Goal: Task Accomplishment & Management: Manage account settings

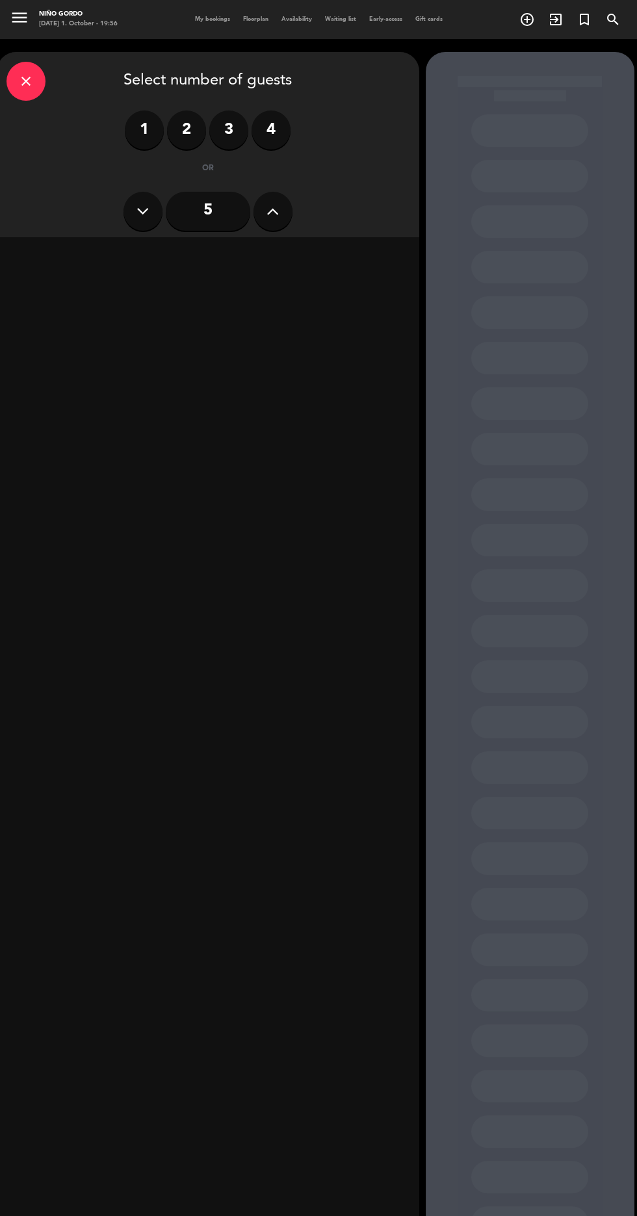
click at [189, 136] on label "2" at bounding box center [186, 129] width 39 height 39
click at [158, 259] on div "Lunch" at bounding box center [106, 256] width 200 height 26
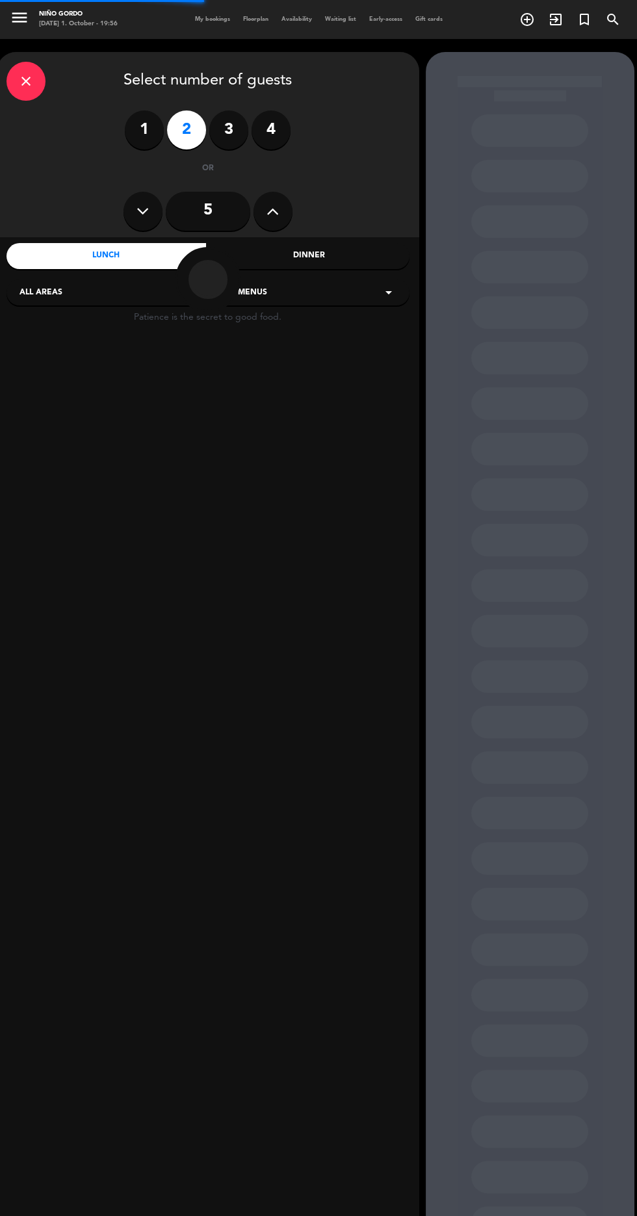
click at [114, 301] on div "All areas arrow_drop_down" at bounding box center [106, 292] width 201 height 26
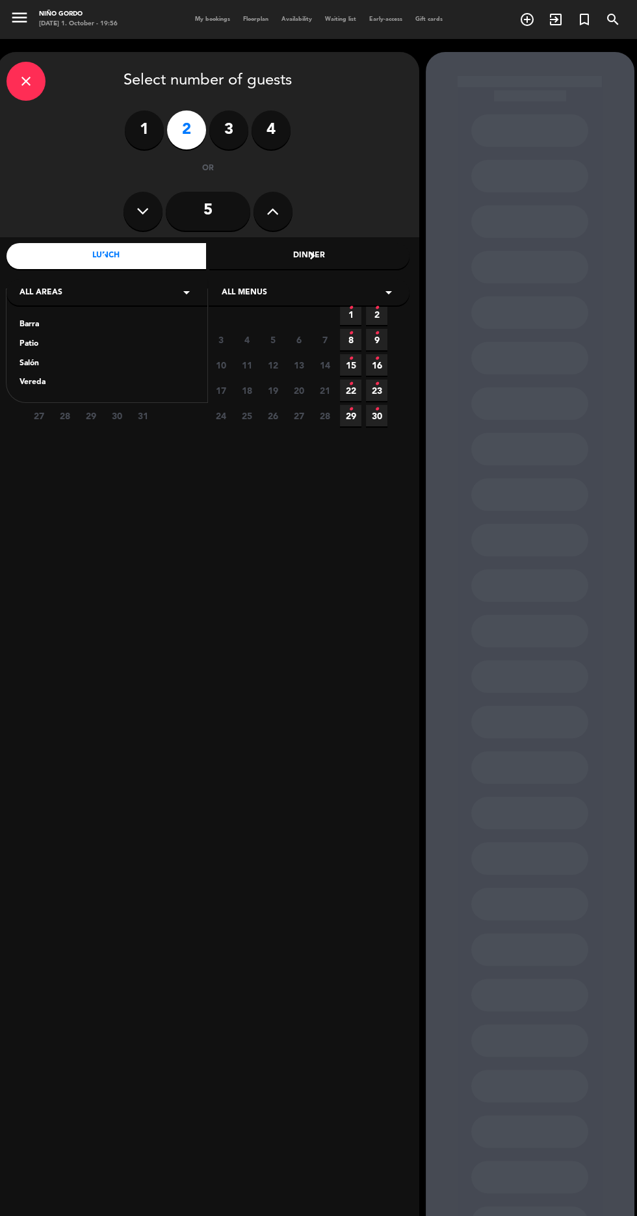
click at [66, 344] on div "Patio" at bounding box center [106, 344] width 175 height 13
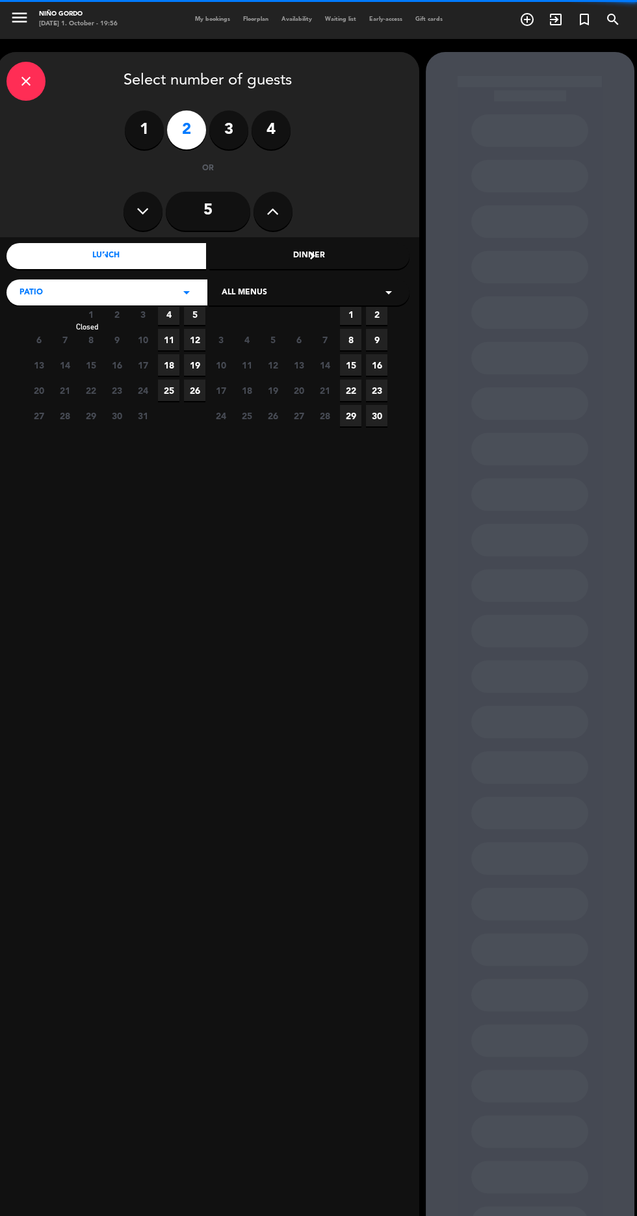
click at [90, 315] on span "1" at bounding box center [90, 313] width 21 height 21
click at [113, 292] on div "Patio arrow_drop_down" at bounding box center [106, 292] width 201 height 26
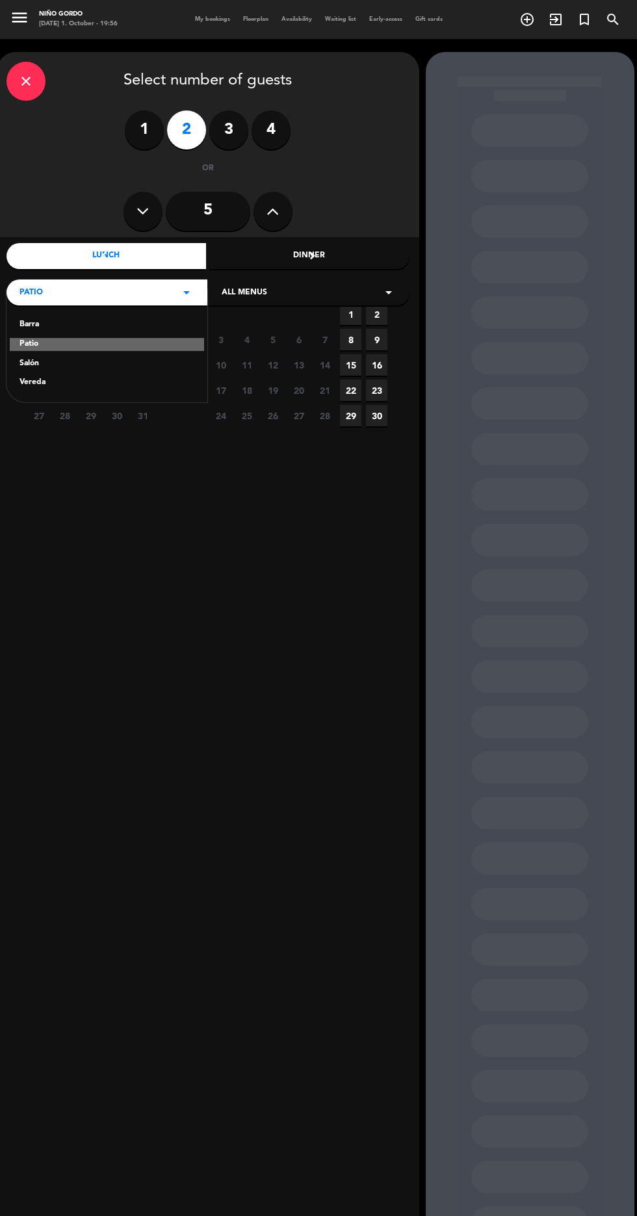
click at [73, 363] on div "Salón" at bounding box center [106, 363] width 175 height 13
click at [376, 340] on icon "•" at bounding box center [376, 333] width 5 height 21
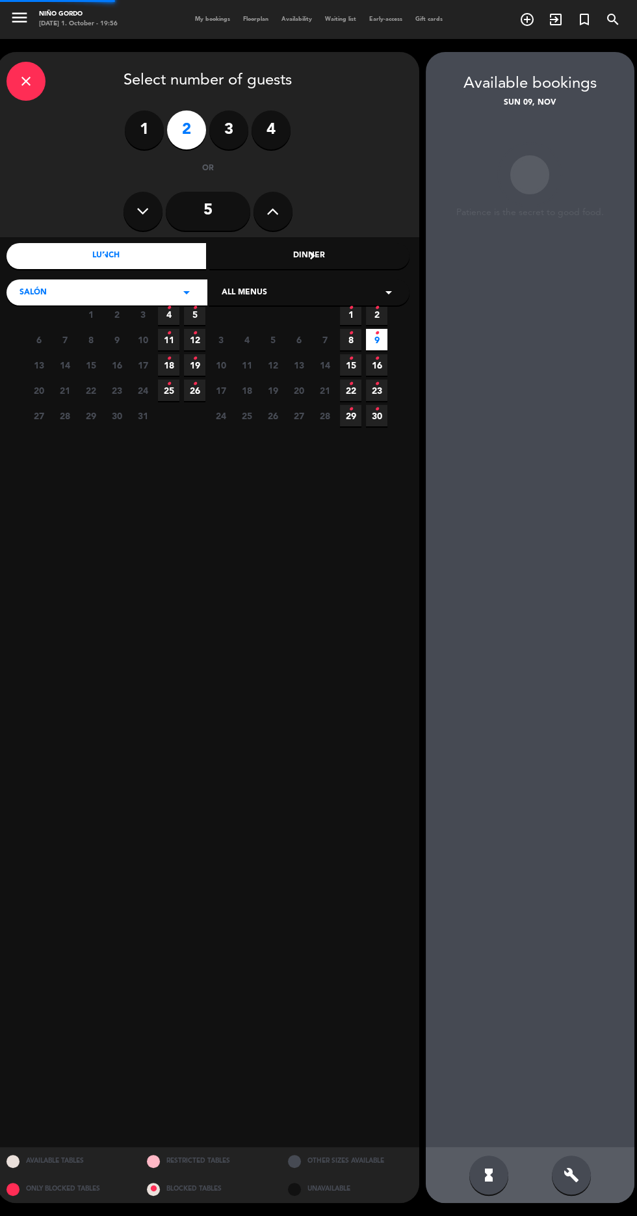
scroll to position [52, 0]
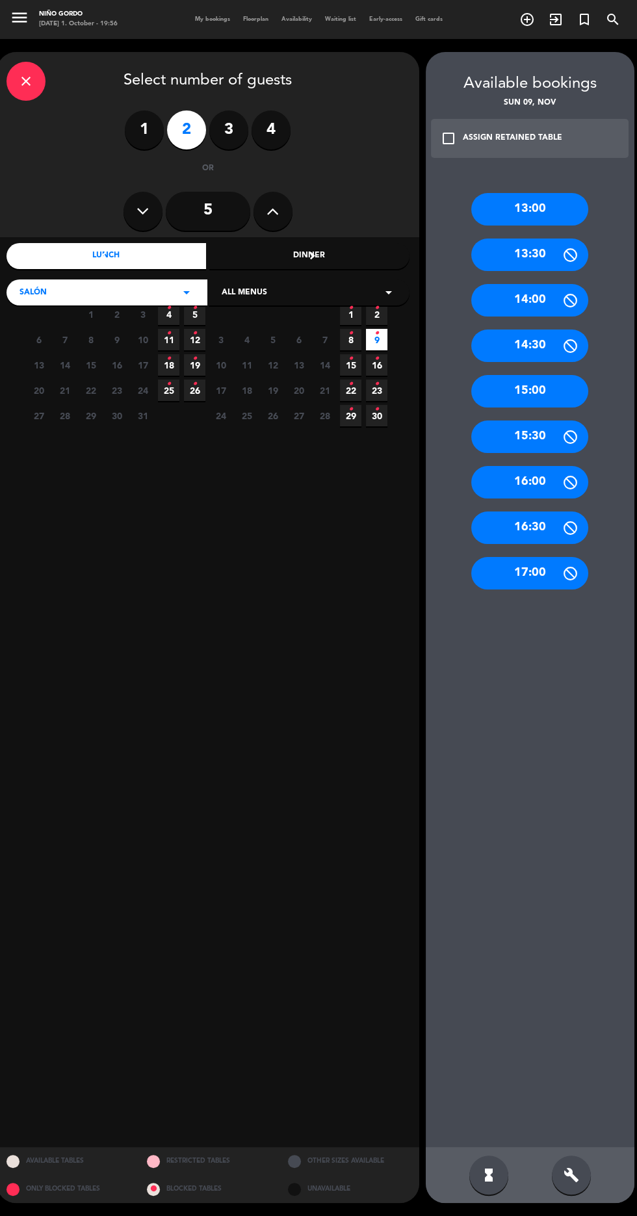
click at [553, 375] on div "15:00" at bounding box center [529, 391] width 117 height 32
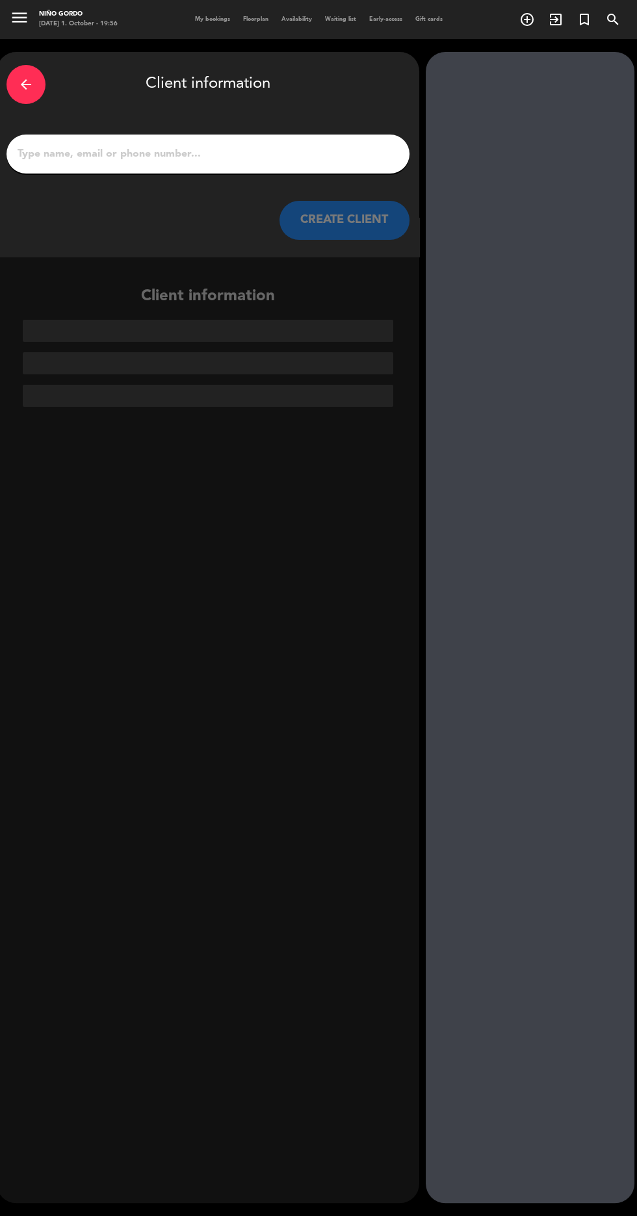
click at [283, 145] on input "1" at bounding box center [207, 154] width 383 height 18
click at [302, 151] on input "1" at bounding box center [207, 154] width 383 height 18
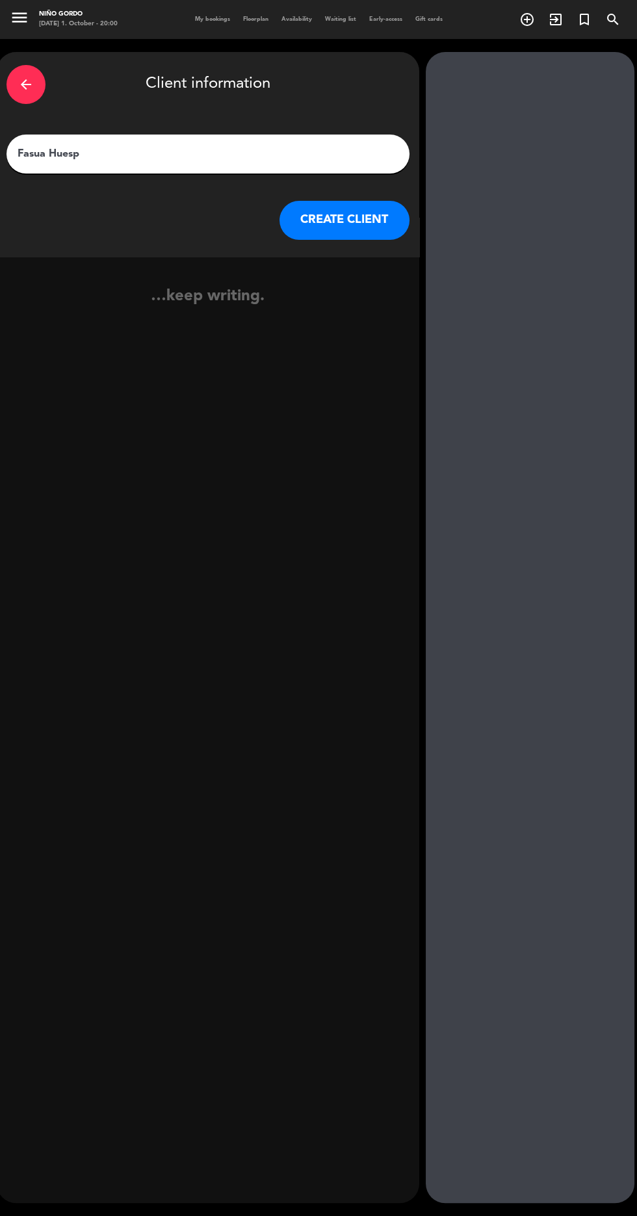
type input "Fasua Huespe"
click at [327, 220] on button "CREATE CLIENT" at bounding box center [344, 220] width 130 height 39
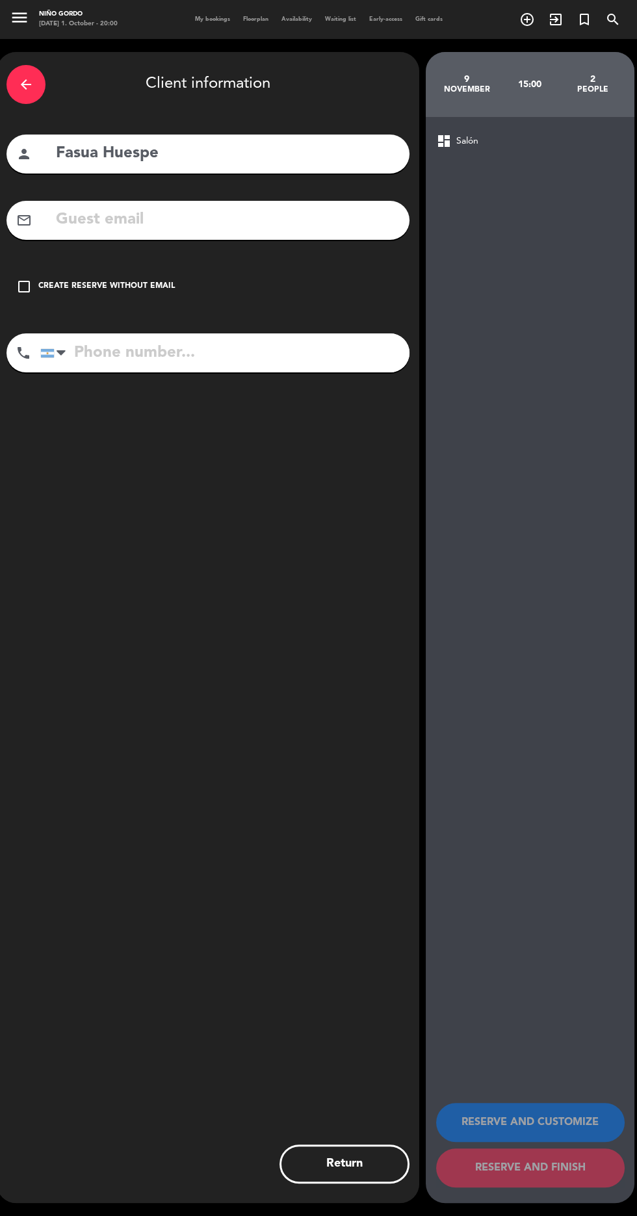
click at [136, 289] on div "Create reserve without email" at bounding box center [106, 286] width 136 height 13
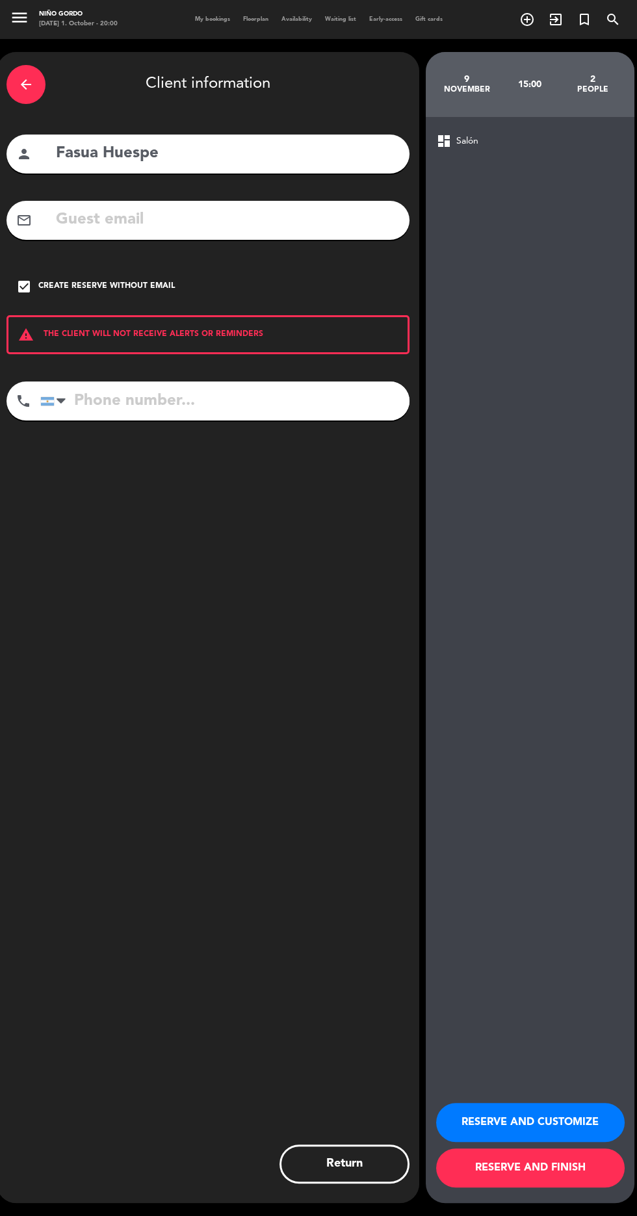
click at [244, 334] on div "warning THE CLIENT WILL NOT RECEIVE ALERTS OR REMINDERS" at bounding box center [207, 334] width 403 height 39
click at [324, 398] on input "tel" at bounding box center [224, 400] width 369 height 39
click at [126, 284] on div "Create reserve without email" at bounding box center [106, 286] width 136 height 13
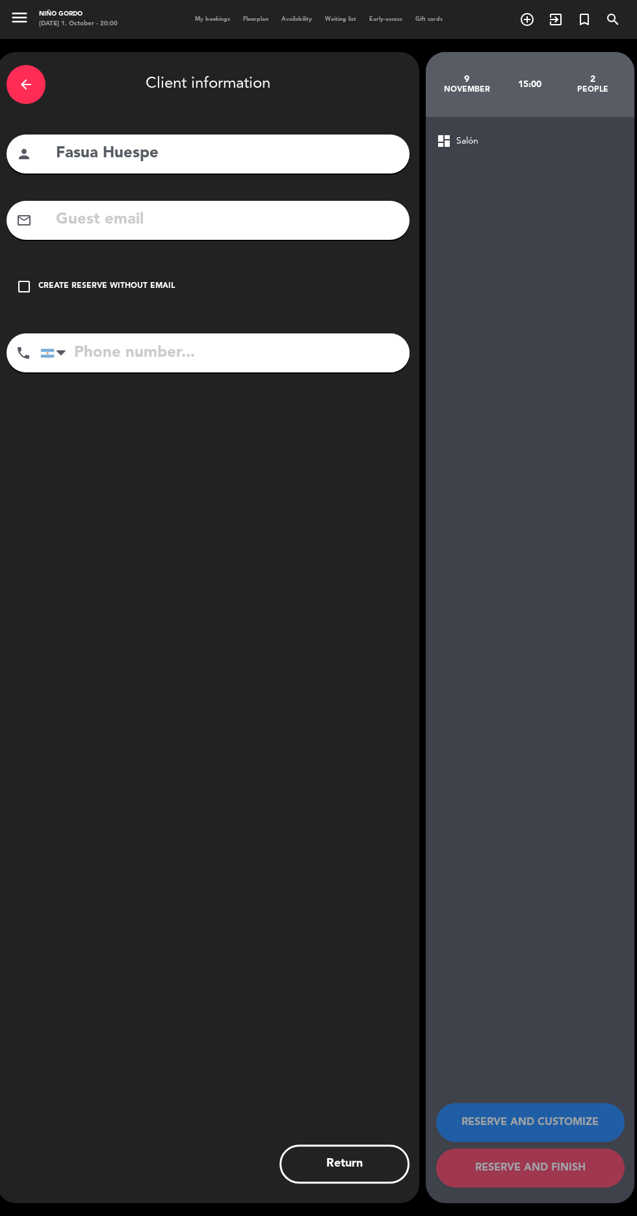
click at [254, 227] on input "text" at bounding box center [227, 220] width 345 height 27
type input "[EMAIL_ADDRESS][DOMAIN_NAME]"
click at [335, 358] on input "tel" at bounding box center [224, 352] width 369 height 39
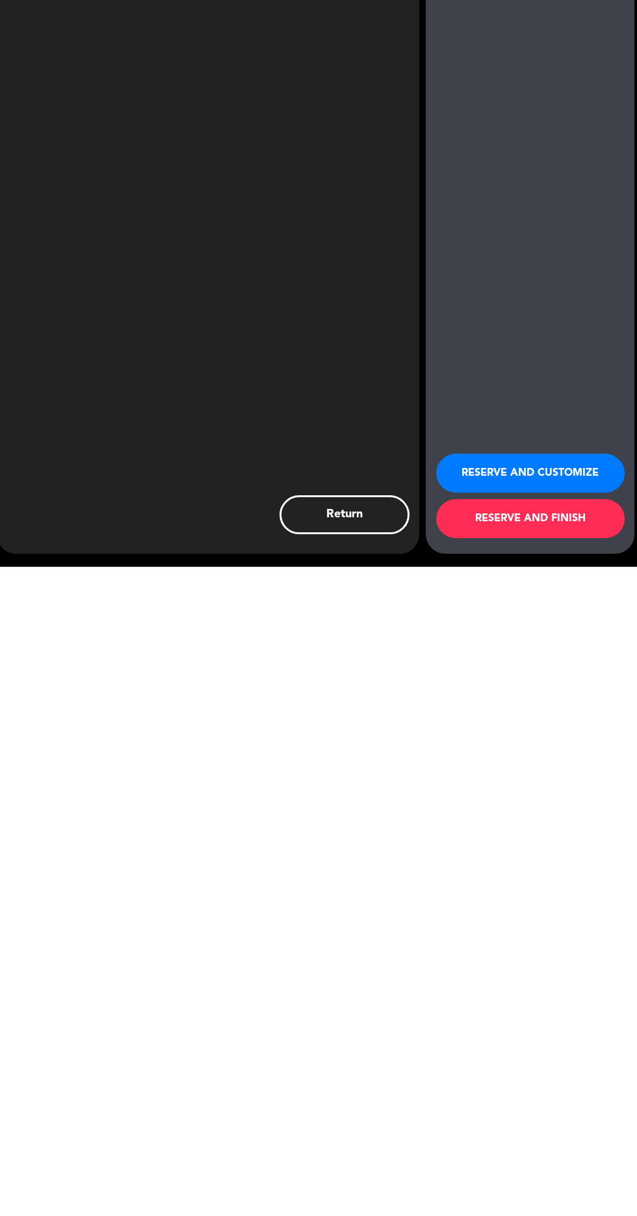
scroll to position [92, 0]
type input "[PHONE_NUMBER]"
click at [530, 1168] on button "RESERVE AND FINISH" at bounding box center [530, 1167] width 188 height 39
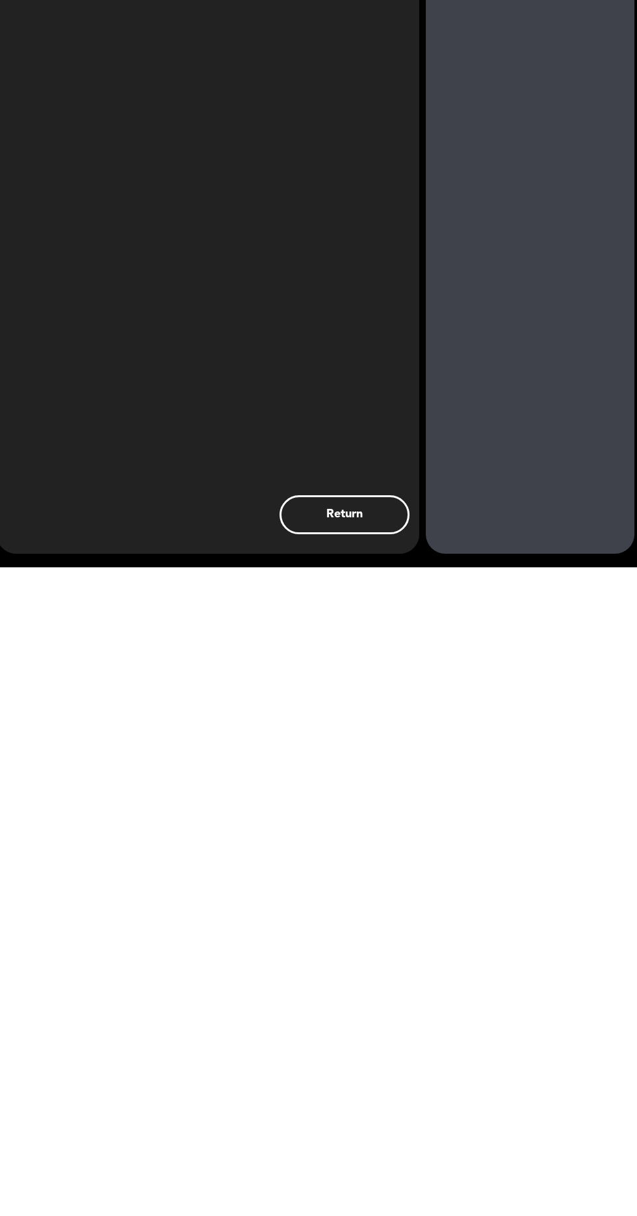
scroll to position [0, 0]
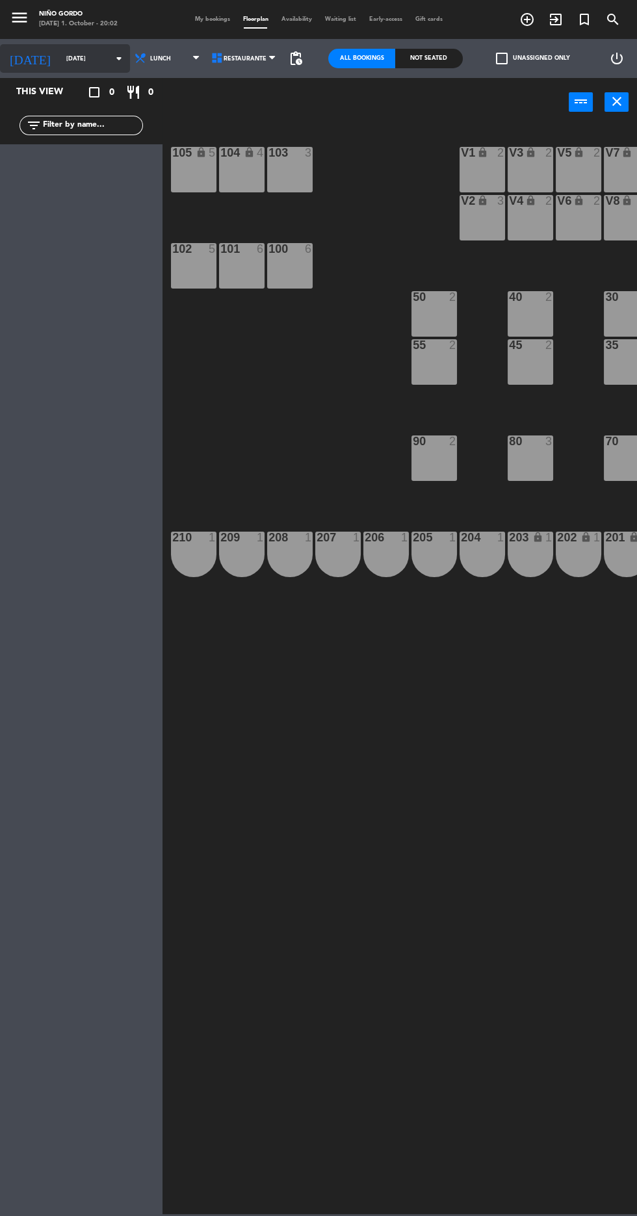
click at [85, 58] on input "[DATE]" at bounding box center [101, 59] width 82 height 20
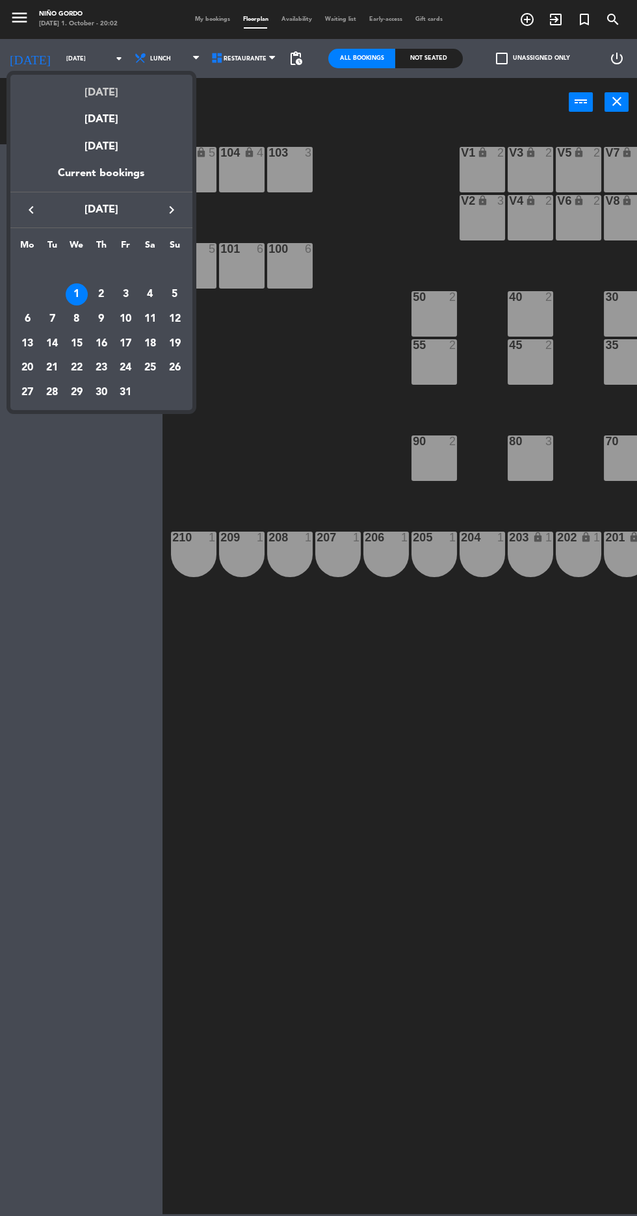
click at [122, 92] on div "[DATE]" at bounding box center [101, 88] width 182 height 27
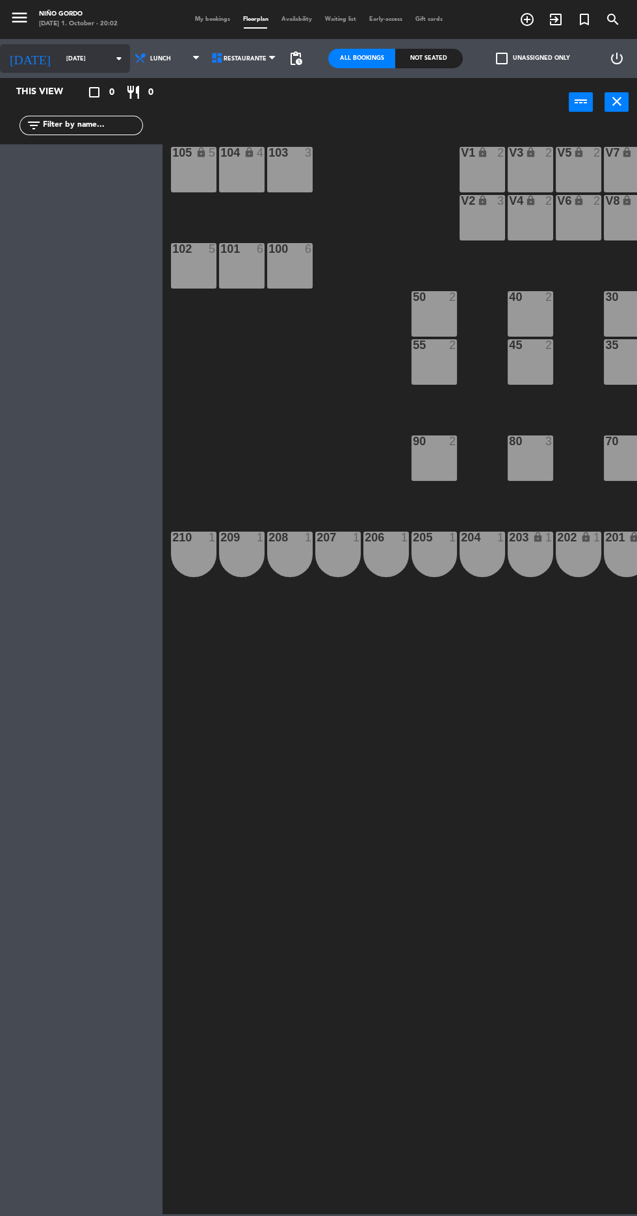
click at [80, 55] on input "[DATE]" at bounding box center [101, 59] width 82 height 20
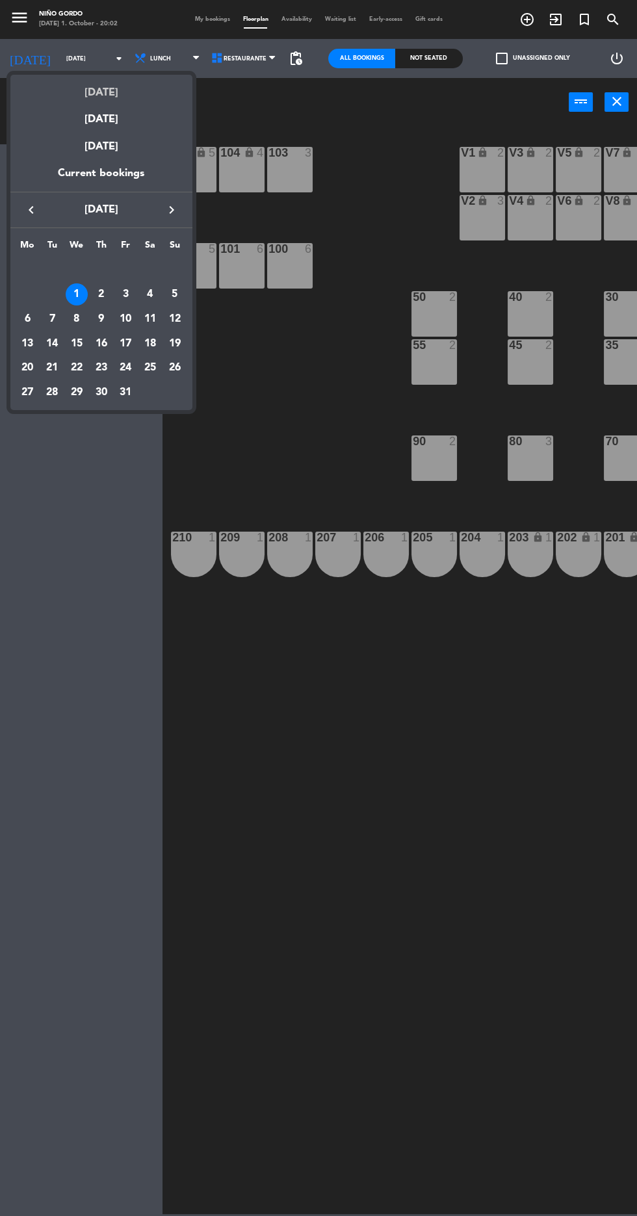
click at [115, 98] on div "[DATE]" at bounding box center [101, 88] width 182 height 27
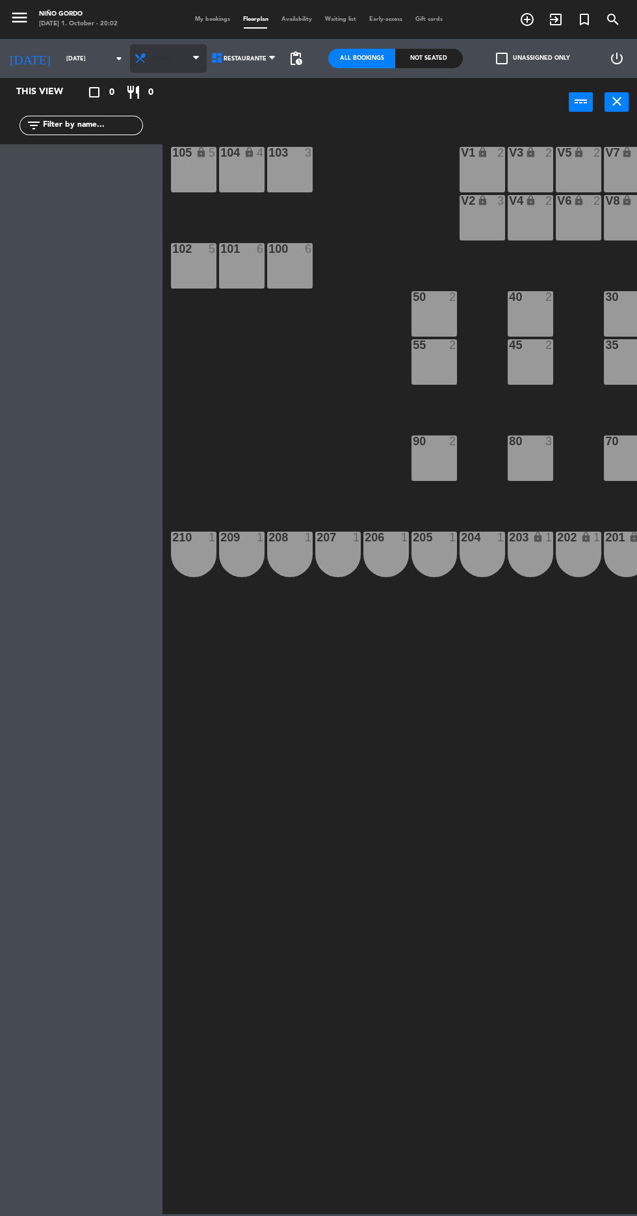
click at [172, 56] on span "Lunch" at bounding box center [168, 58] width 77 height 29
click at [185, 115] on ng-component "menu Niño Gordo [DATE] 1. October - 20:02 My bookings Floorplan Availability Wa…" at bounding box center [318, 607] width 637 height 1214
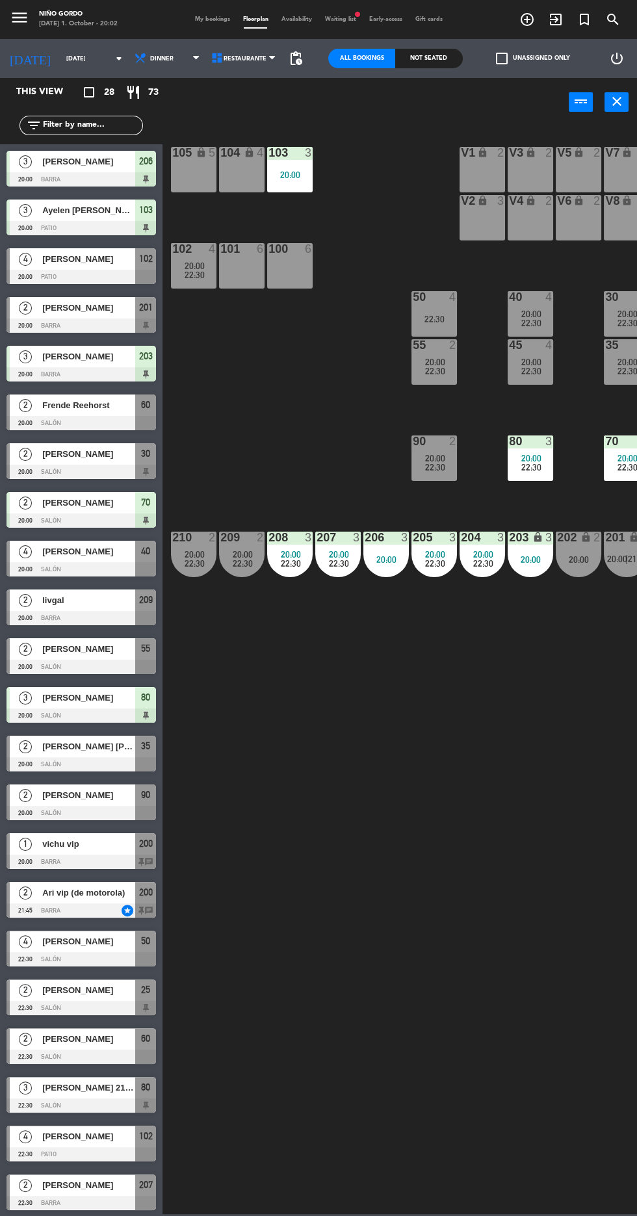
click at [127, 252] on span "[PERSON_NAME]" at bounding box center [88, 259] width 93 height 14
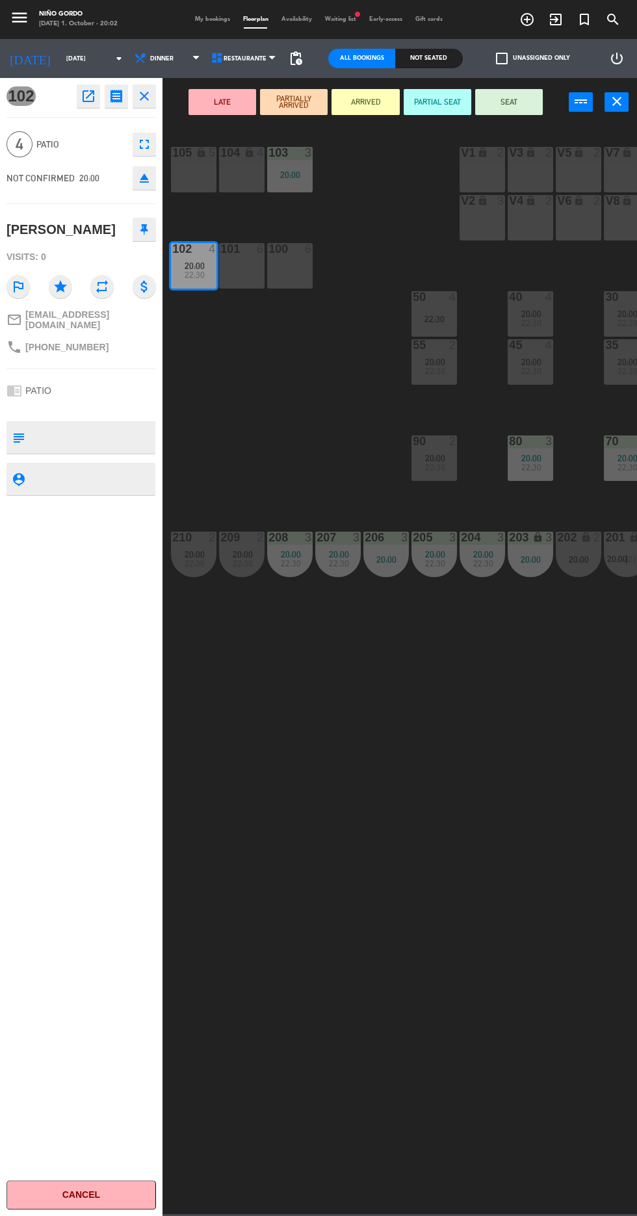
click at [109, 1191] on button "Cancel" at bounding box center [80, 1194] width 149 height 29
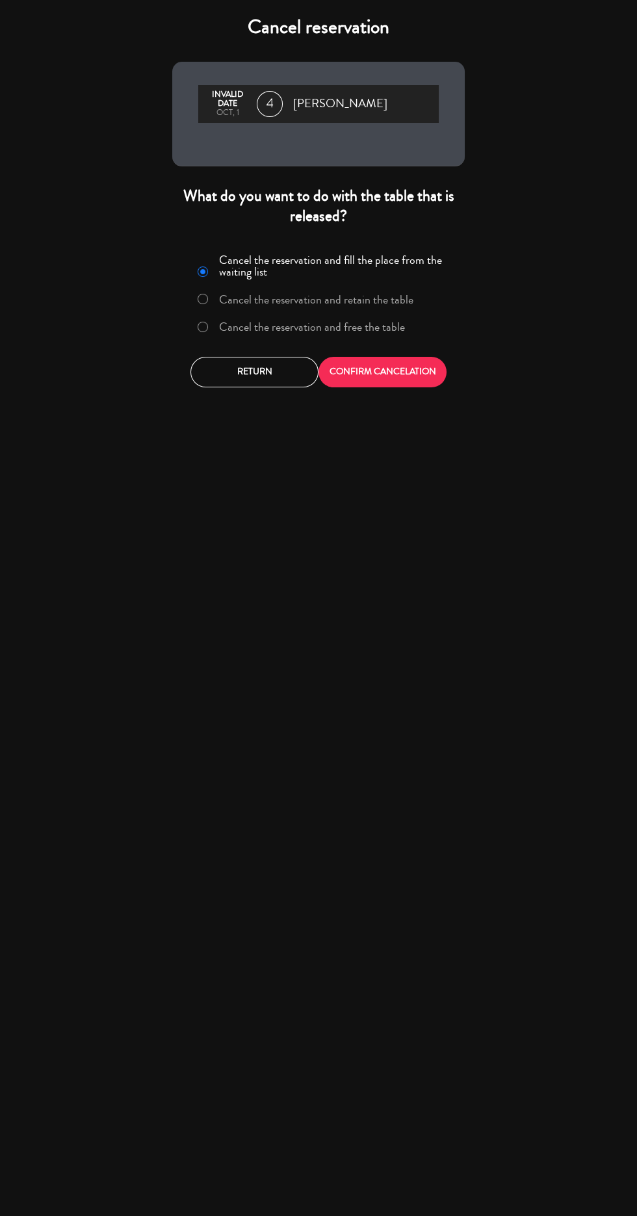
click at [387, 321] on label "Cancel the reservation and free the table" at bounding box center [312, 327] width 186 height 12
click at [427, 370] on button "CONFIRM CANCELATION" at bounding box center [382, 372] width 128 height 31
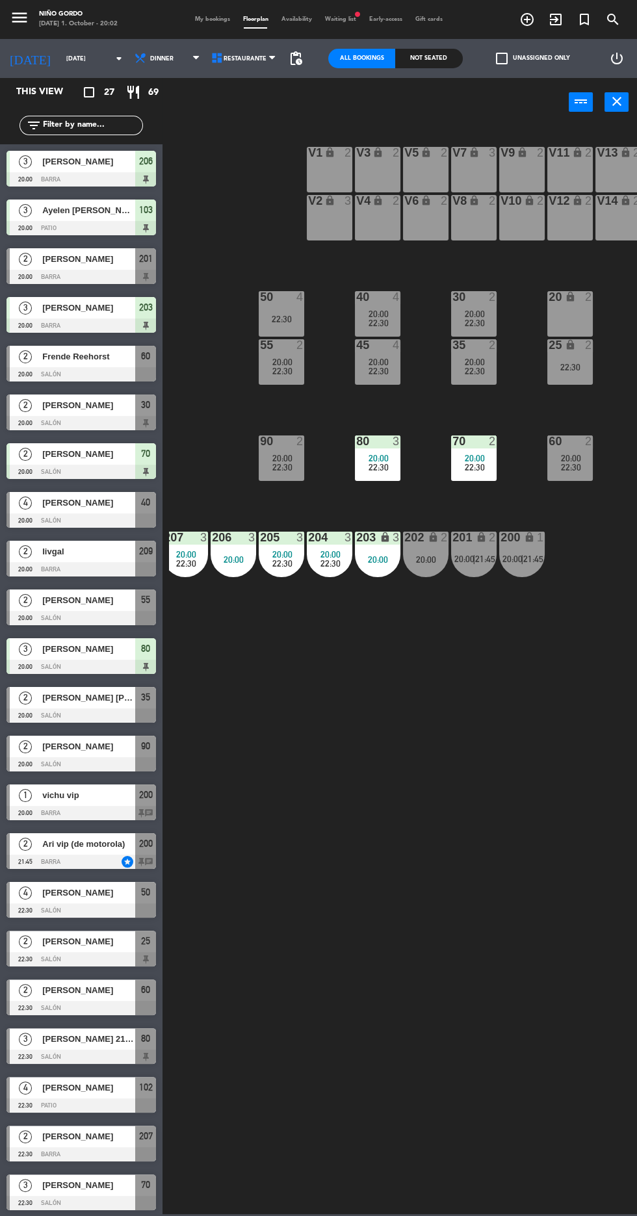
scroll to position [0, 151]
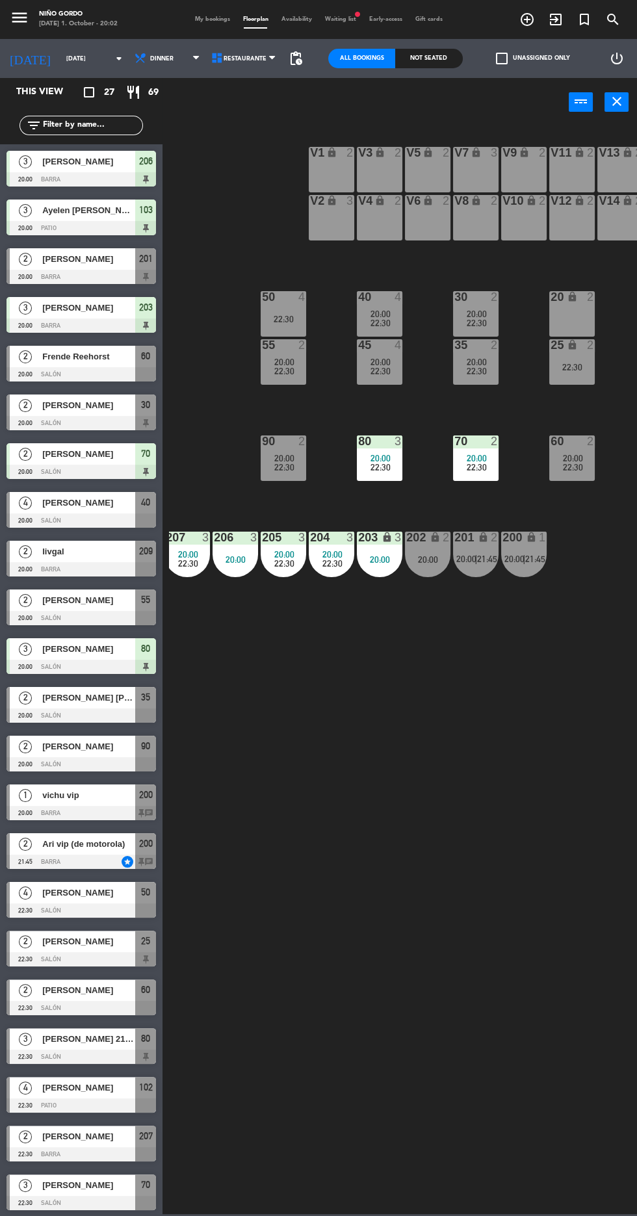
click at [276, 471] on span "22:30" at bounding box center [284, 467] width 20 height 10
click at [400, 795] on div "105 lock 5 104 lock 4 103 3 20:00 V1 lock 2 V3 lock 2 V9 lock 2 V5 lock 2 V7 lo…" at bounding box center [403, 669] width 468 height 1090
click at [559, 471] on div "22:30" at bounding box center [571, 467] width 45 height 9
click at [446, 815] on div "105 lock 5 104 lock 4 103 3 20:00 V1 lock 2 V3 lock 2 V9 lock 2 V5 lock 2 V7 lo…" at bounding box center [403, 669] width 468 height 1090
click at [389, 375] on span "22:30" at bounding box center [380, 371] width 20 height 10
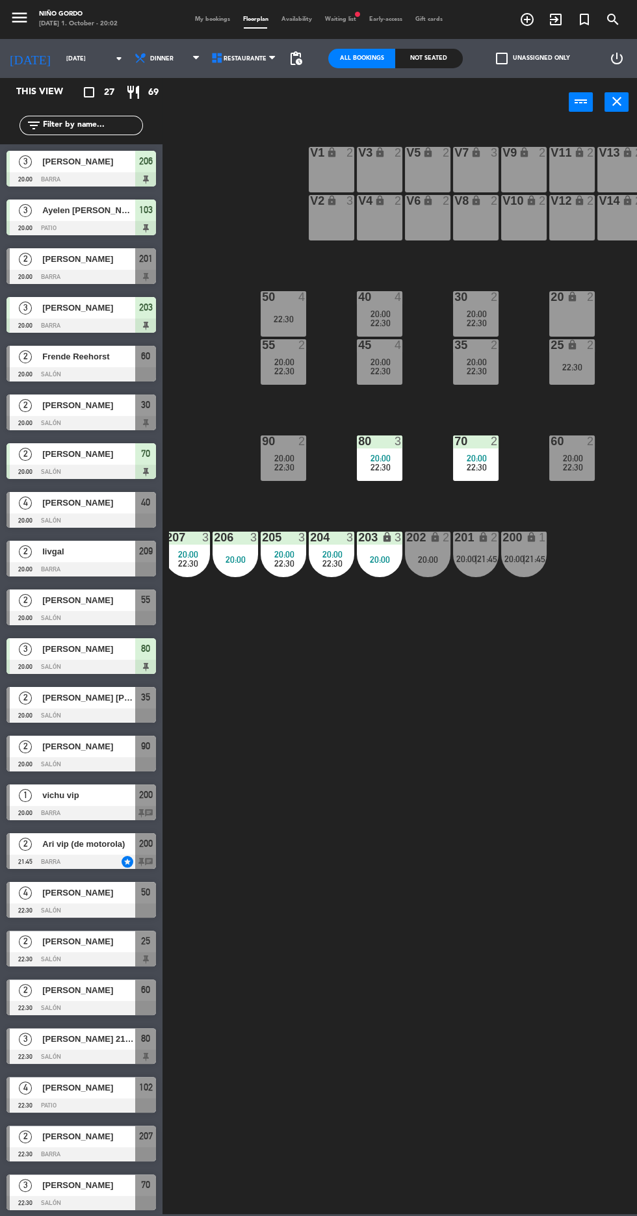
click at [395, 725] on div "105 lock 5 104 lock 4 103 3 20:00 V1 lock 2 V3 lock 2 V9 lock 2 V5 lock 2 V7 lo…" at bounding box center [403, 669] width 468 height 1090
click at [269, 371] on div "22:30" at bounding box center [283, 370] width 45 height 9
click at [372, 740] on div "105 lock 5 104 lock 4 103 3 20:00 V1 lock 2 V3 lock 2 V9 lock 2 V5 lock 2 V7 lo…" at bounding box center [403, 669] width 468 height 1090
click at [270, 312] on div "50 4 22:30" at bounding box center [283, 313] width 45 height 45
click at [381, 758] on div "105 lock 5 104 lock 4 103 3 20:00 V1 lock 2 V3 lock 2 V9 lock 2 V5 lock 2 V7 lo…" at bounding box center [403, 669] width 468 height 1090
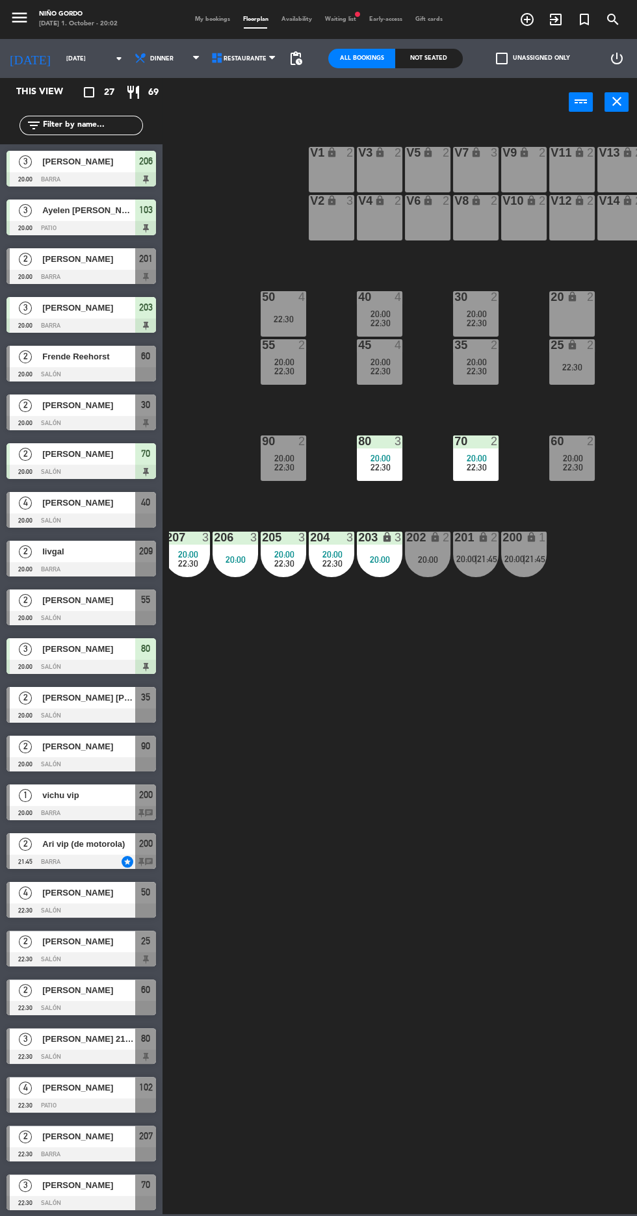
click at [456, 371] on div "22:30" at bounding box center [475, 370] width 45 height 9
click at [487, 297] on div "2" at bounding box center [497, 297] width 21 height 12
click at [465, 726] on div "105 lock 5 104 lock 4 103 3 20:00 V1 lock 2 V3 lock 2 V9 lock 2 V5 lock 2 V7 lo…" at bounding box center [403, 669] width 468 height 1090
click at [109, 747] on span "[PERSON_NAME]" at bounding box center [88, 746] width 93 height 14
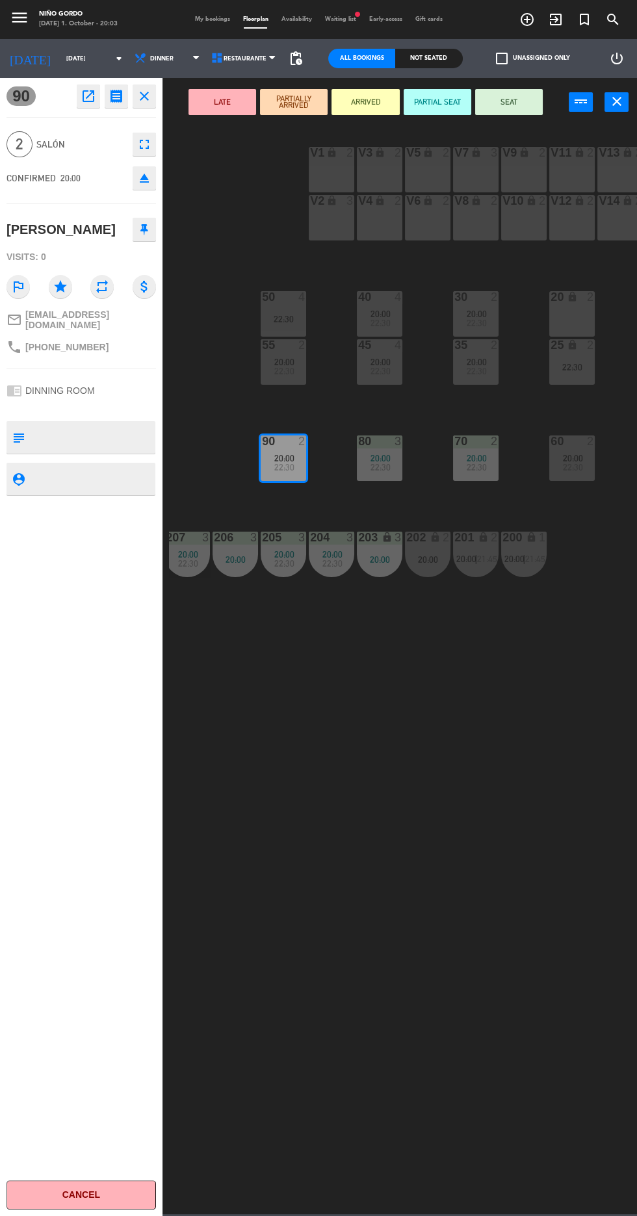
click at [524, 112] on button "SEAT" at bounding box center [509, 102] width 68 height 26
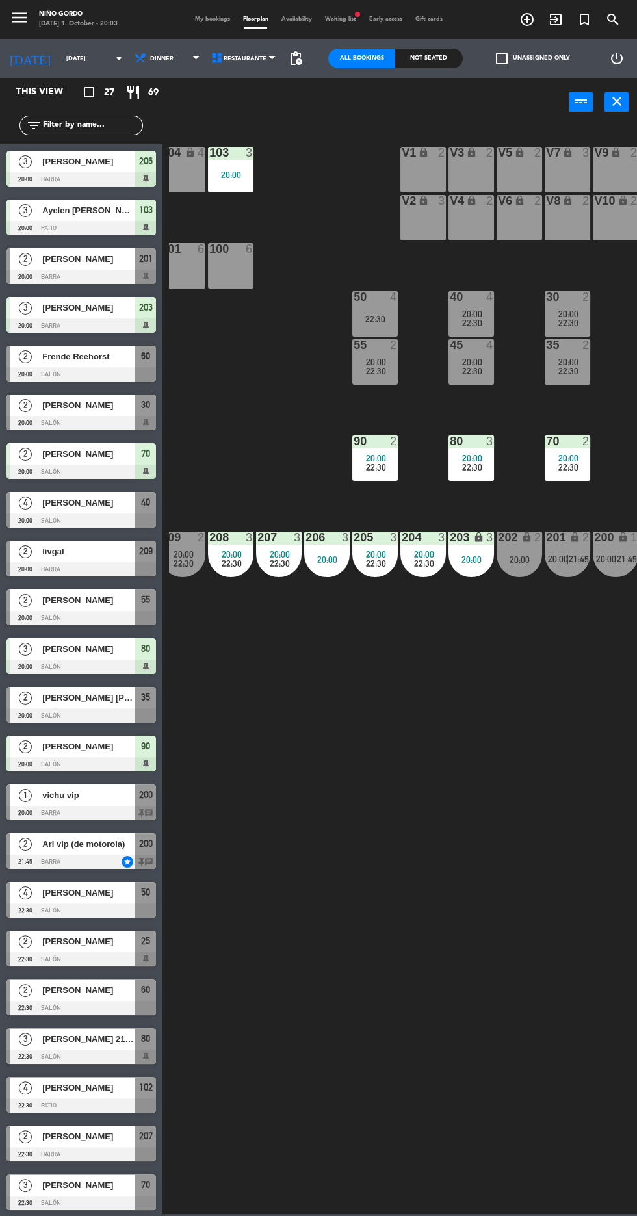
scroll to position [0, 25]
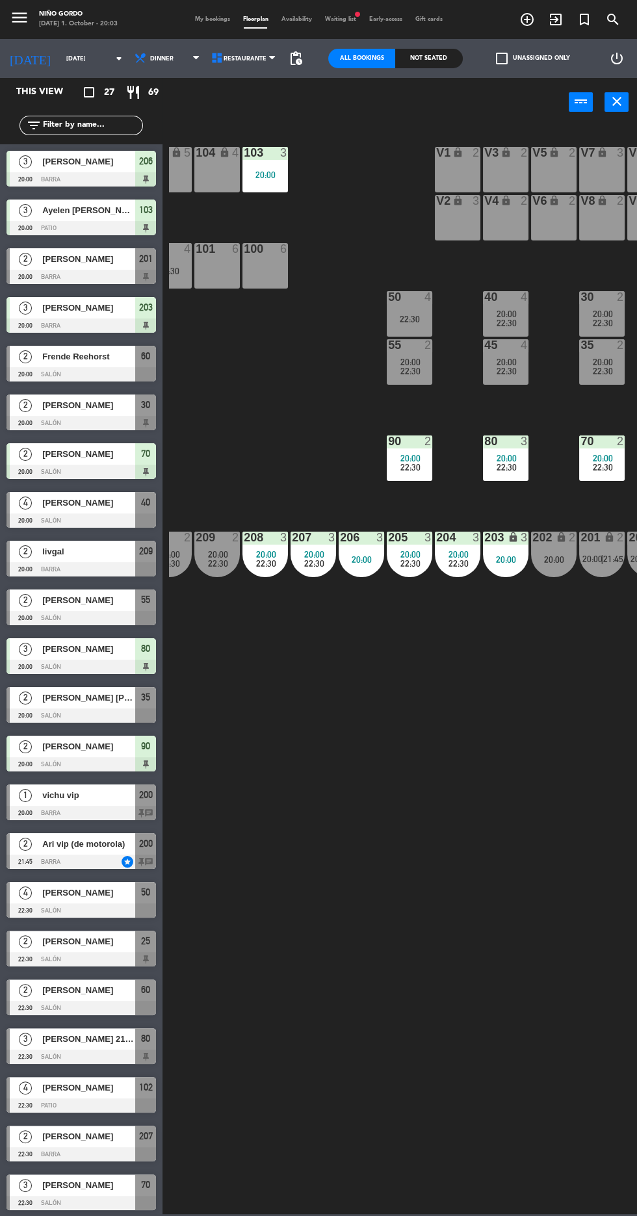
click at [133, 378] on div at bounding box center [80, 374] width 149 height 14
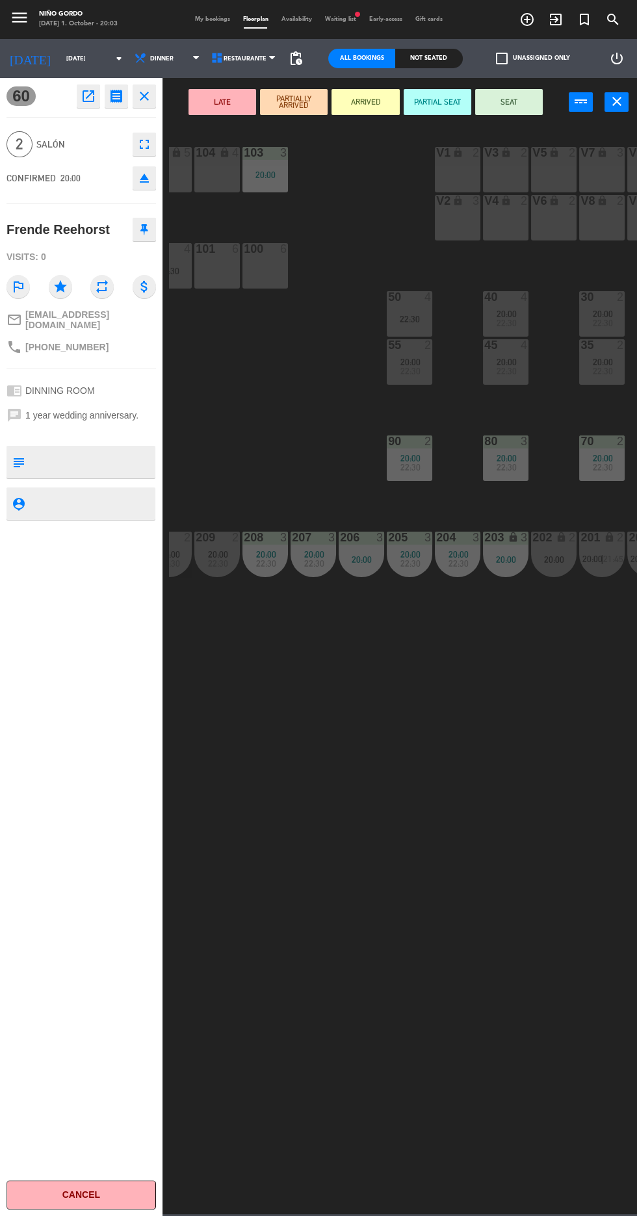
click at [509, 101] on button "SEAT" at bounding box center [509, 102] width 68 height 26
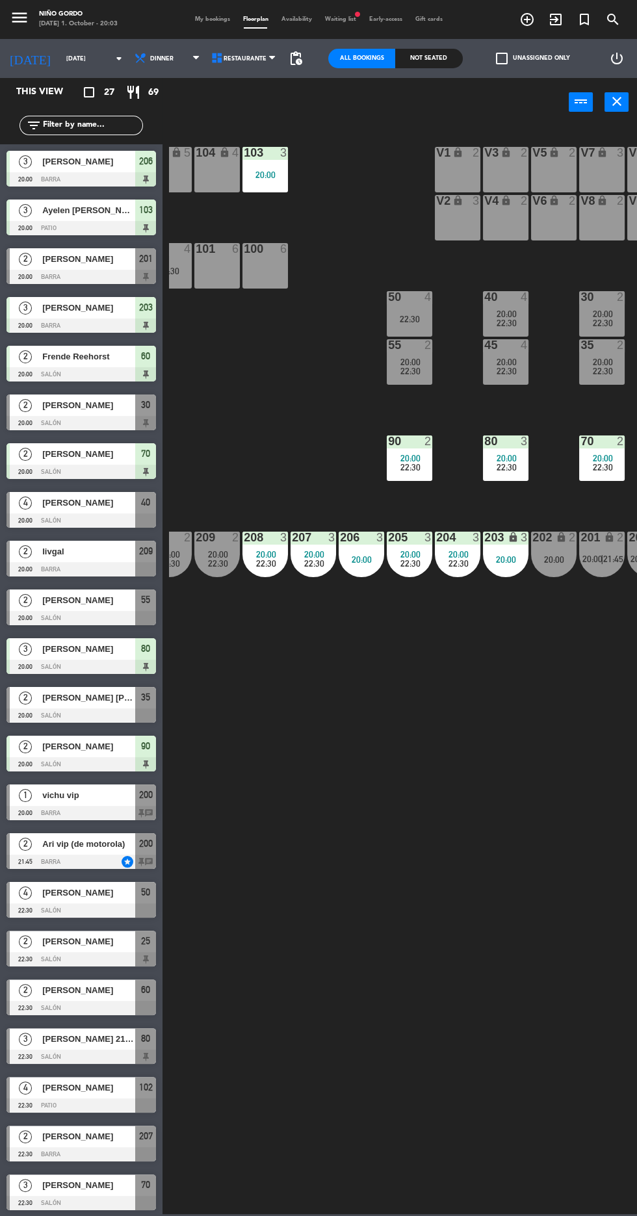
scroll to position [244, 0]
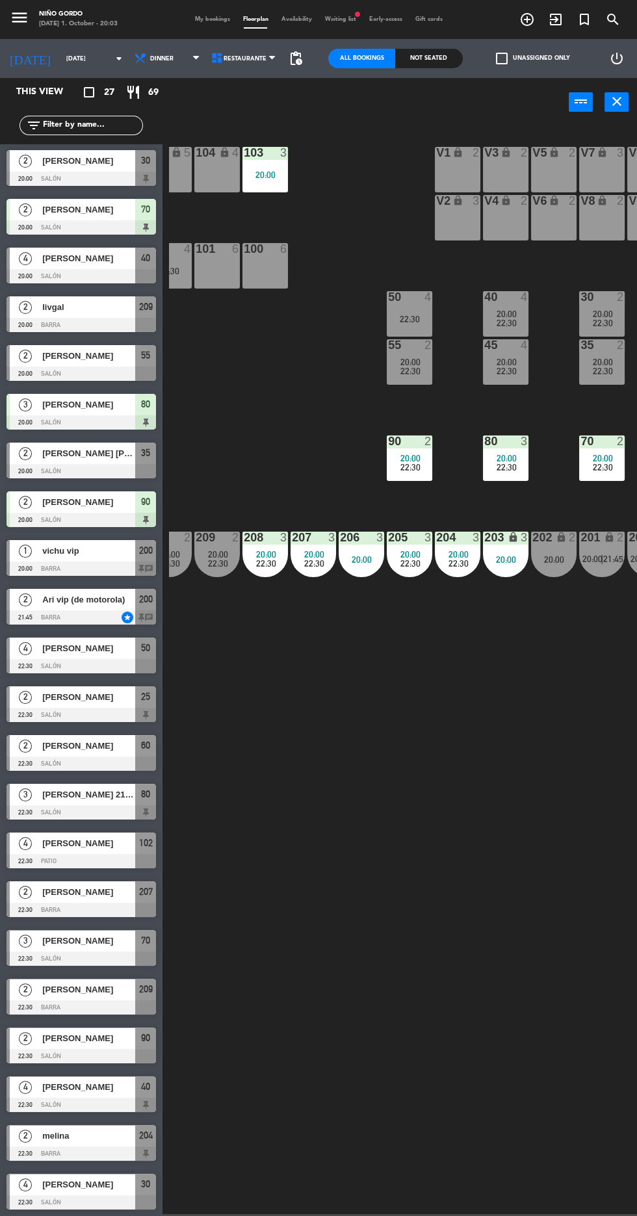
click at [124, 1190] on div "[PERSON_NAME]" at bounding box center [88, 1184] width 94 height 21
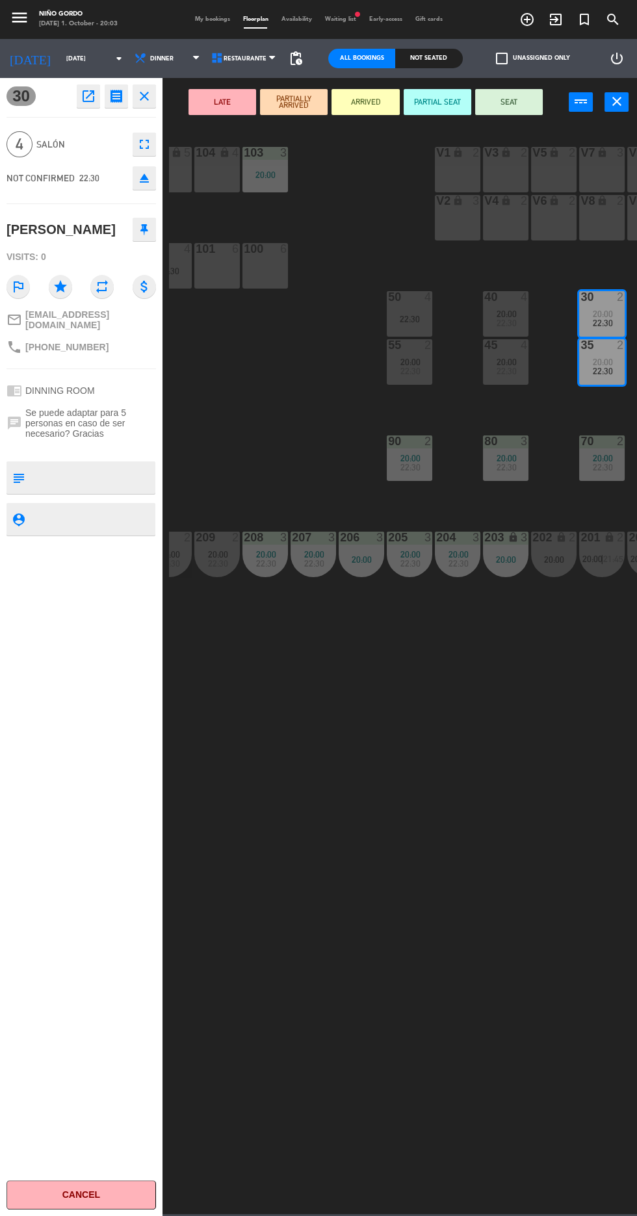
click at [144, 175] on icon "eject" at bounding box center [144, 178] width 16 height 16
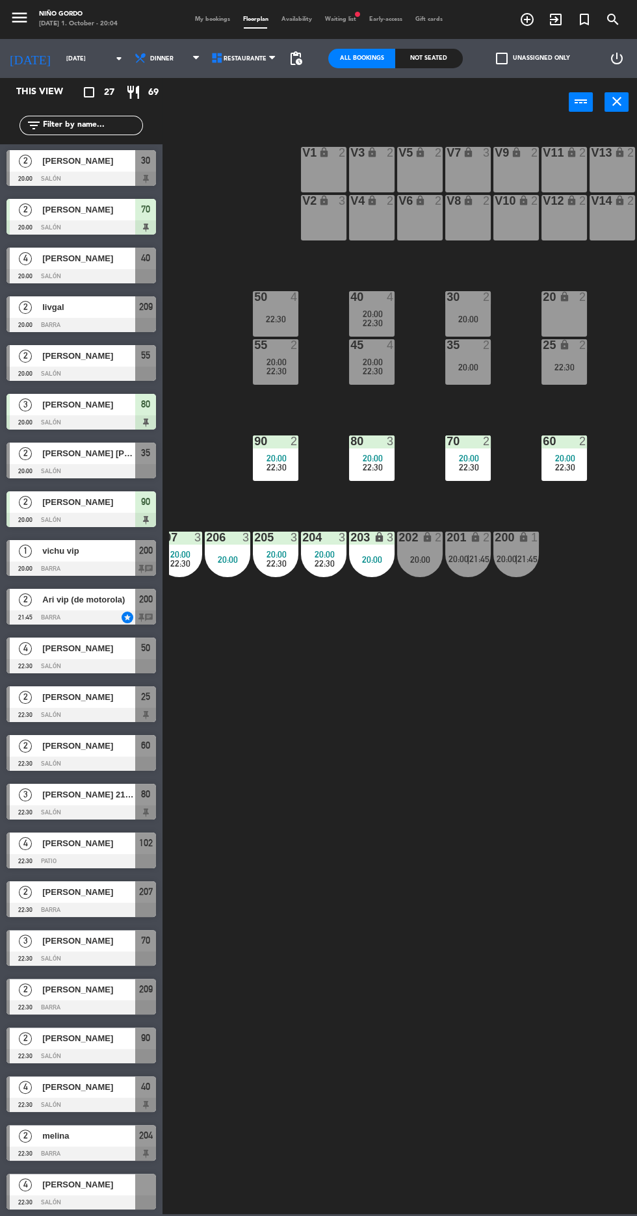
scroll to position [0, 166]
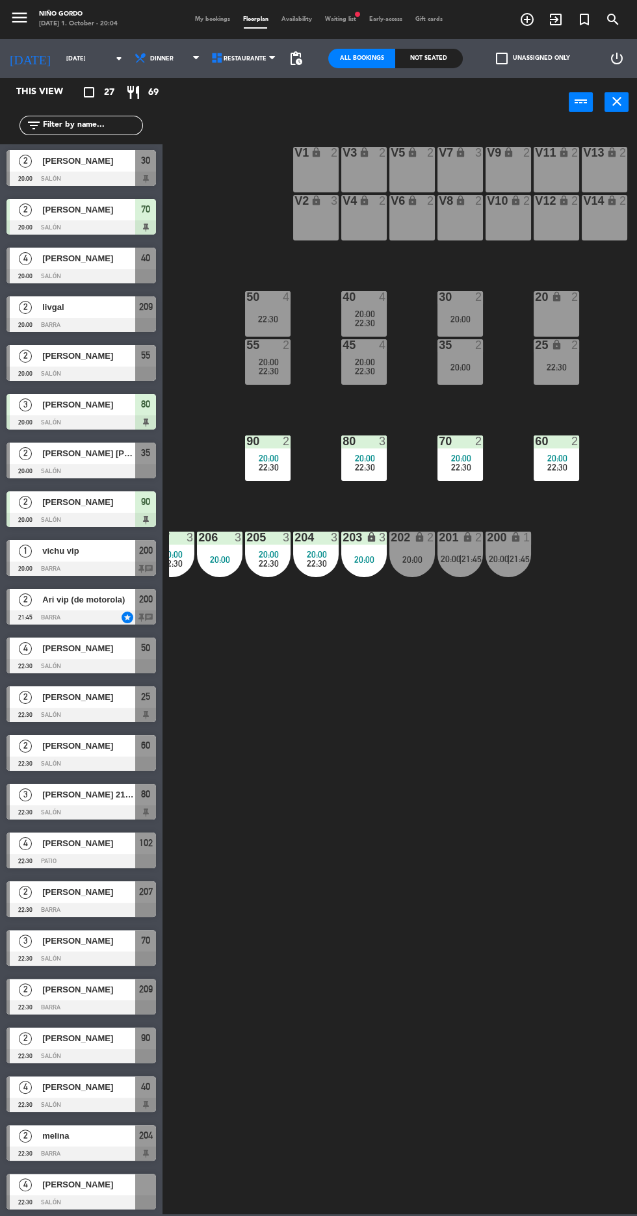
click at [287, 371] on div "22:30" at bounding box center [267, 370] width 45 height 9
click at [363, 345] on div at bounding box center [363, 345] width 21 height 12
click at [479, 363] on div "20:00" at bounding box center [459, 367] width 45 height 9
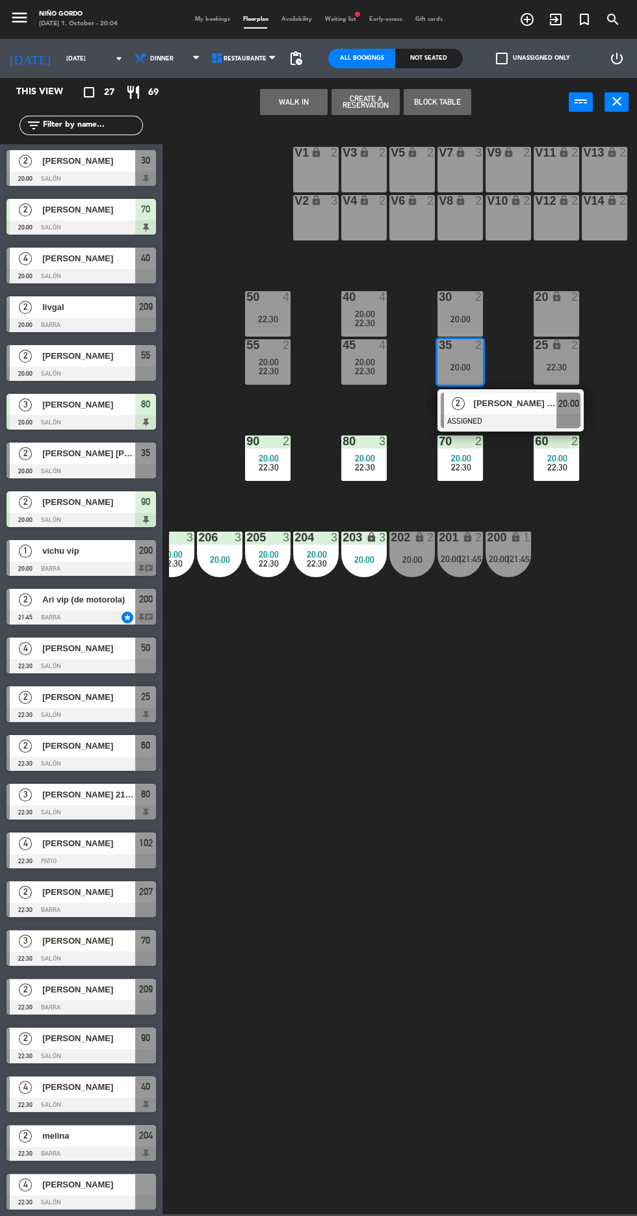
click at [528, 58] on label "check_box_outline_blank Unassigned only" at bounding box center [533, 59] width 74 height 12
click at [533, 58] on input "check_box_outline_blank Unassigned only" at bounding box center [533, 58] width 0 height 0
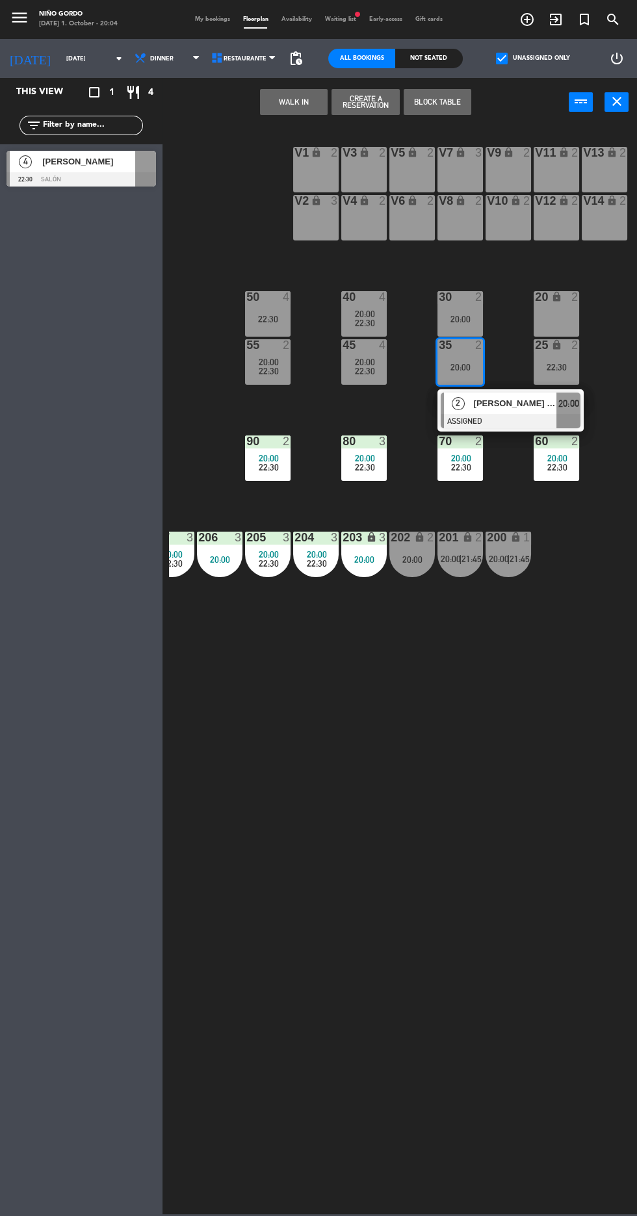
click at [100, 179] on div at bounding box center [80, 179] width 149 height 14
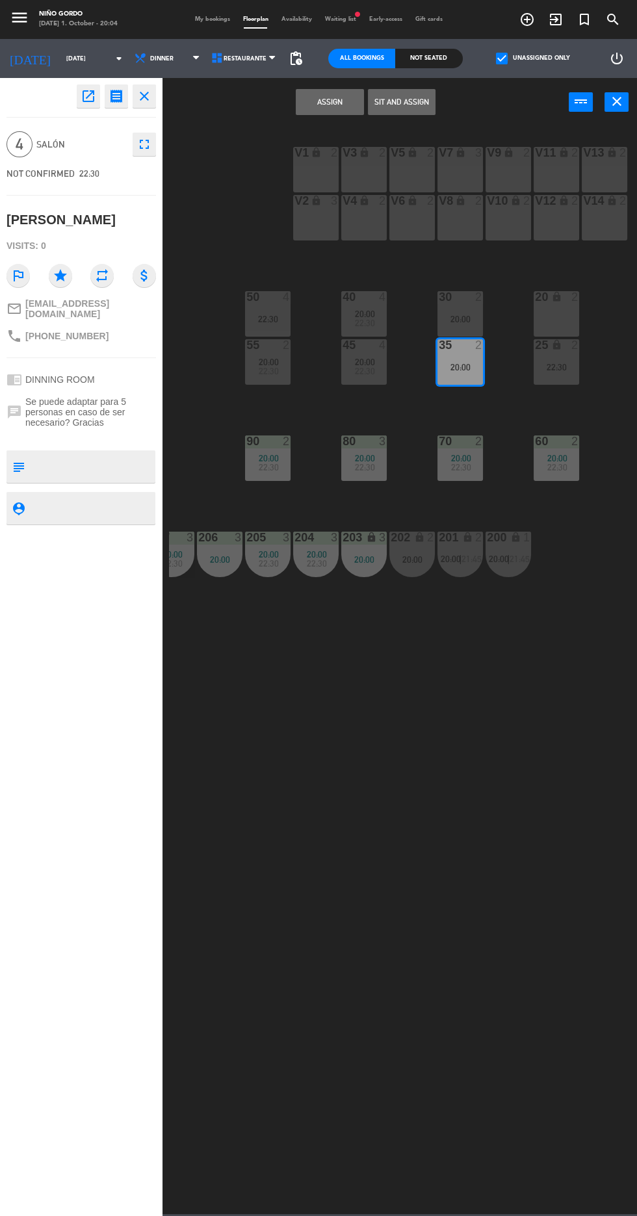
click at [563, 314] on div "20 lock 2" at bounding box center [555, 313] width 45 height 45
click at [457, 311] on div "30 2 20:00" at bounding box center [459, 313] width 45 height 45
click at [549, 322] on div "20 lock 2" at bounding box center [555, 313] width 45 height 45
click at [417, 107] on button "Merge and assign" at bounding box center [402, 102] width 68 height 26
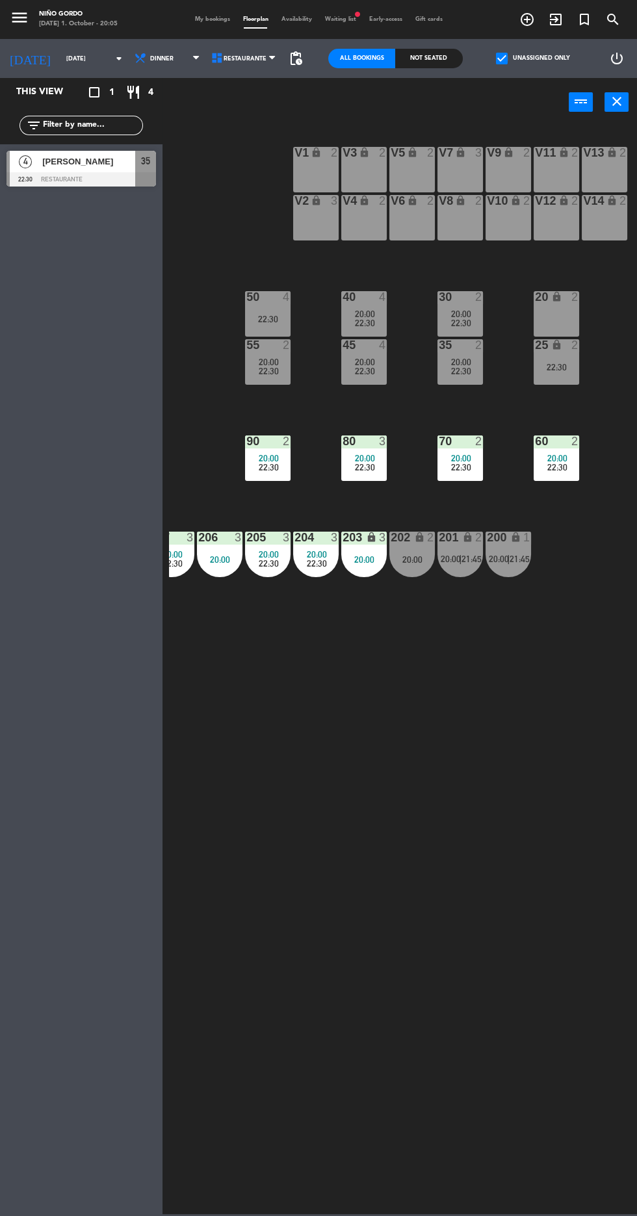
click at [452, 372] on span "22:30" at bounding box center [461, 371] width 20 height 10
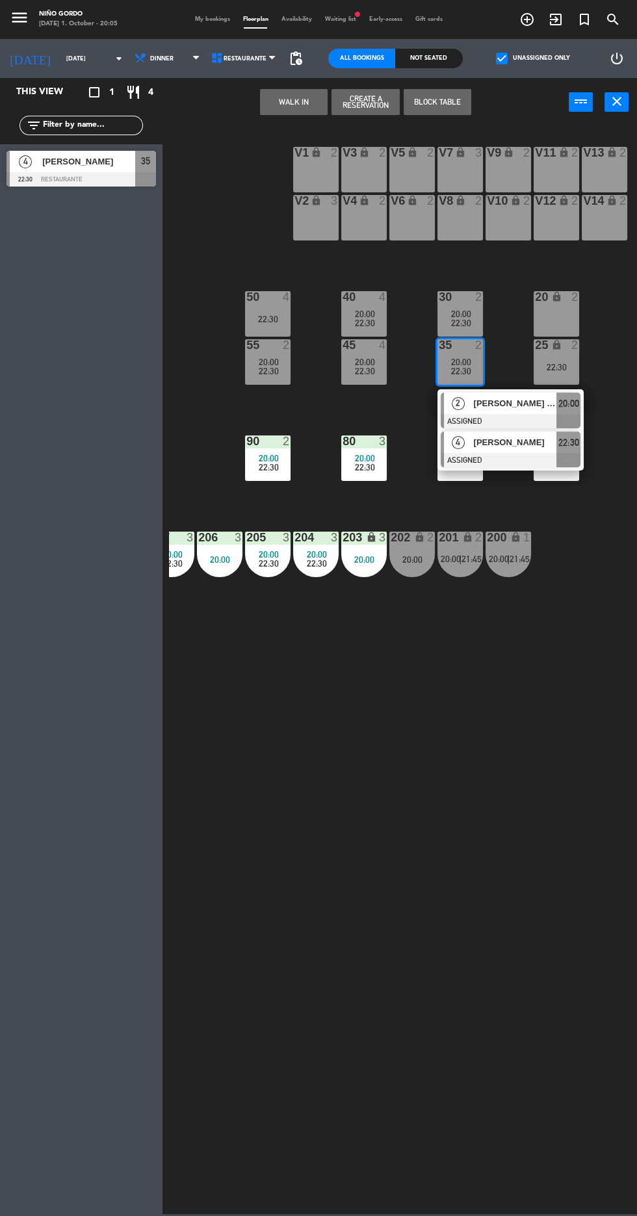
click at [528, 465] on div at bounding box center [511, 460] width 140 height 14
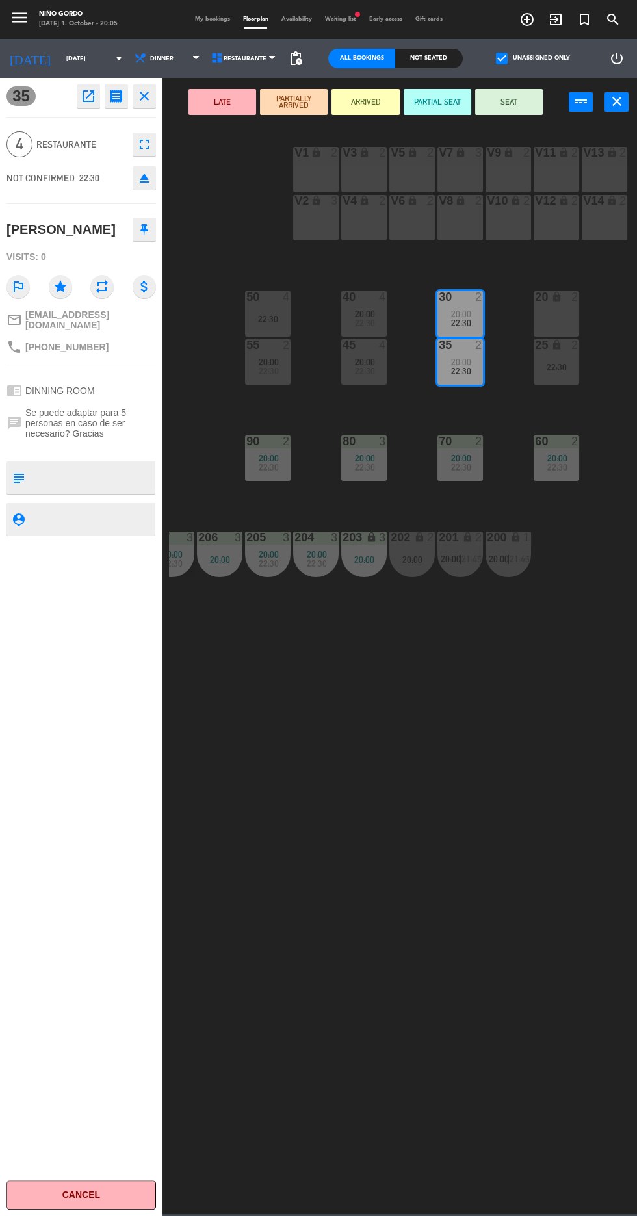
click at [172, 158] on div "105 lock 5 104 lock 4 103 3 20:00 V1 lock 2 V3 lock 2 V9 lock 2 V5 lock 2 V7 lo…" at bounding box center [403, 669] width 468 height 1090
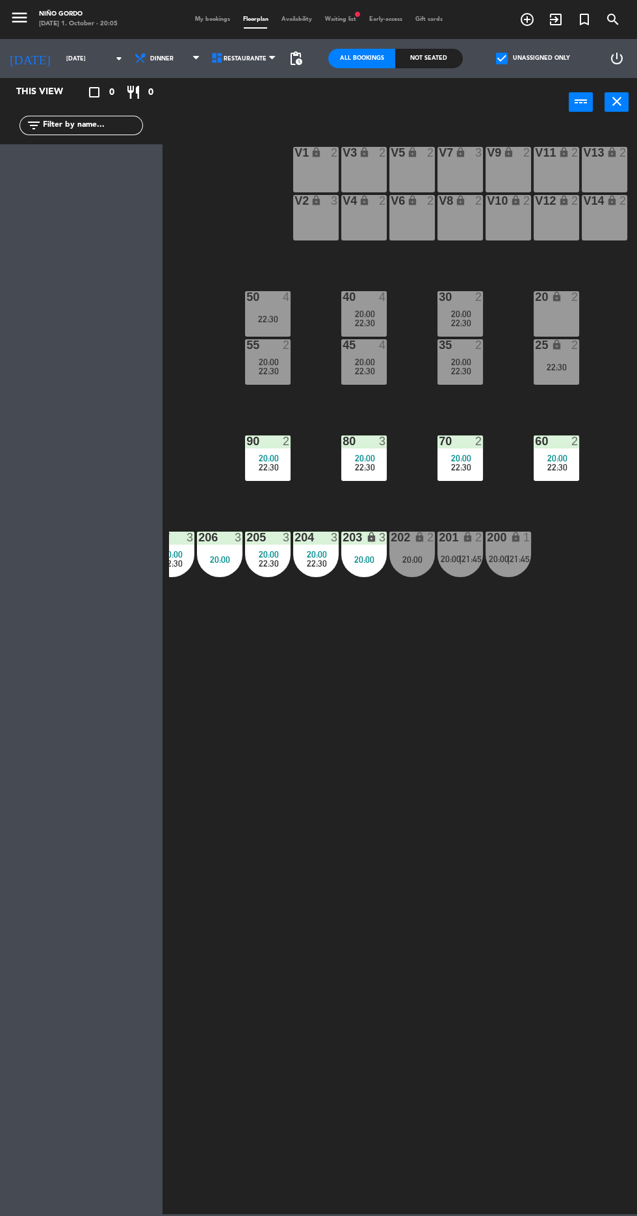
click at [469, 371] on span "22:30" at bounding box center [461, 371] width 20 height 10
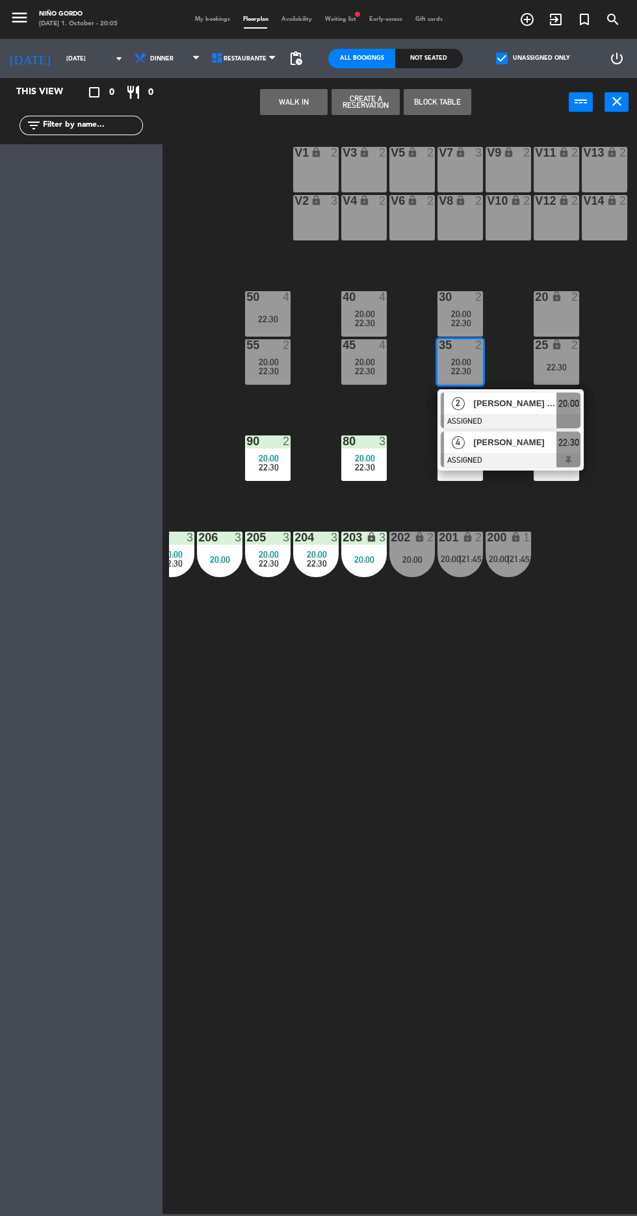
click at [513, 449] on span "[PERSON_NAME]" at bounding box center [515, 442] width 83 height 14
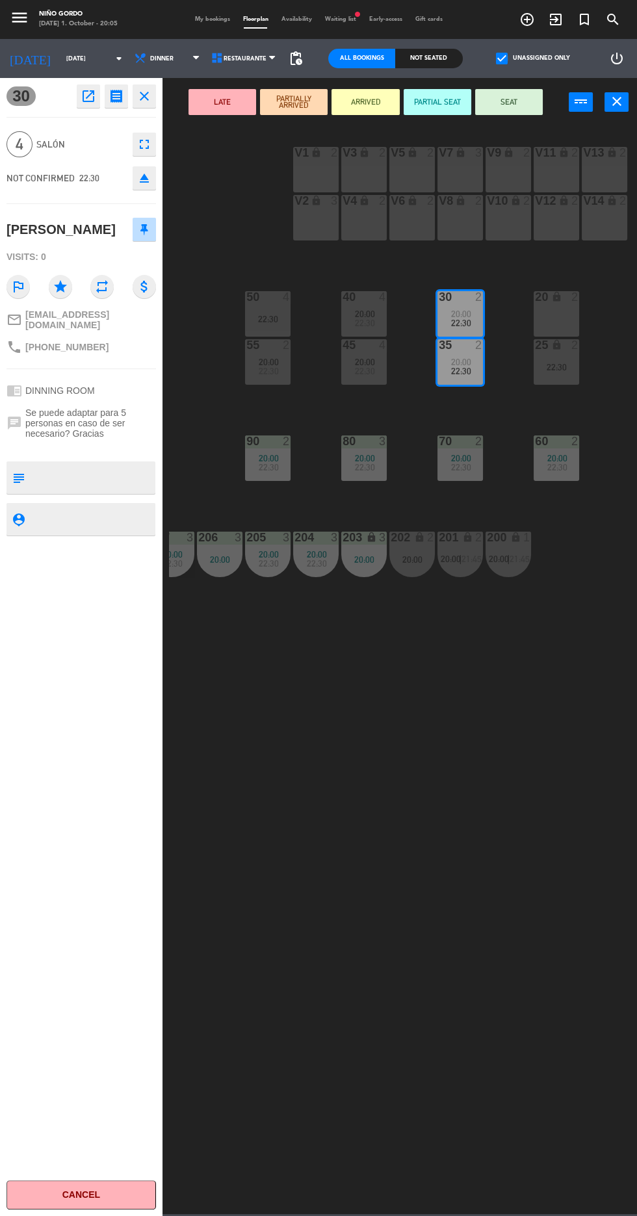
click at [145, 144] on icon "fullscreen" at bounding box center [144, 144] width 16 height 16
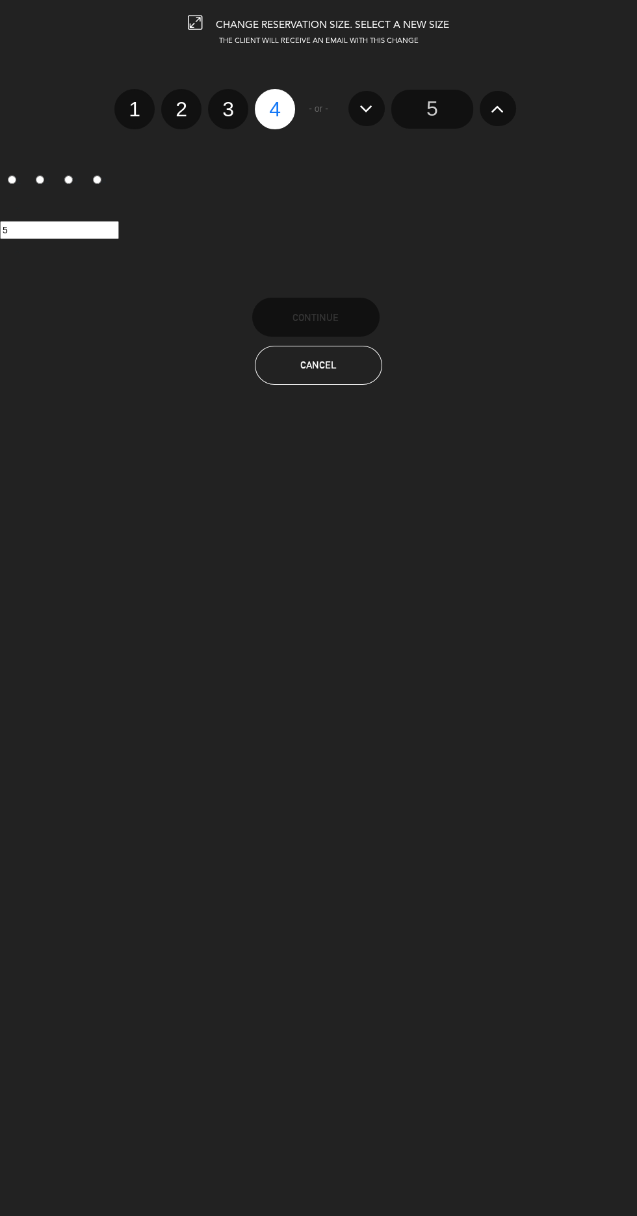
click at [437, 112] on input "5" at bounding box center [432, 109] width 82 height 39
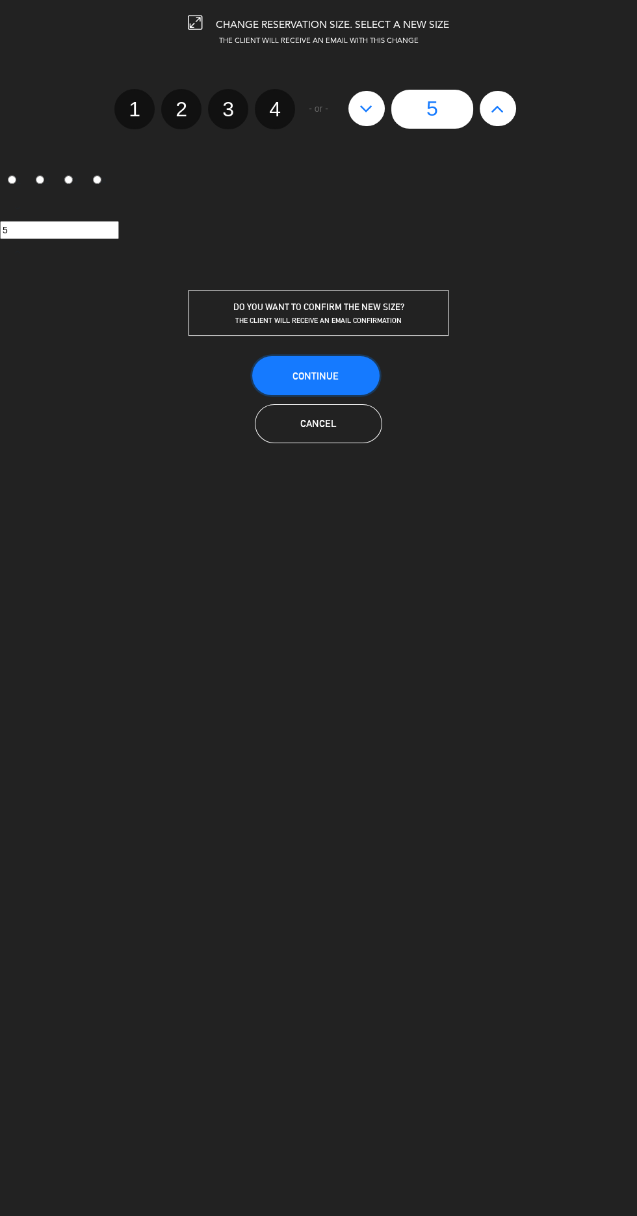
click at [348, 361] on button "Continue" at bounding box center [315, 375] width 127 height 39
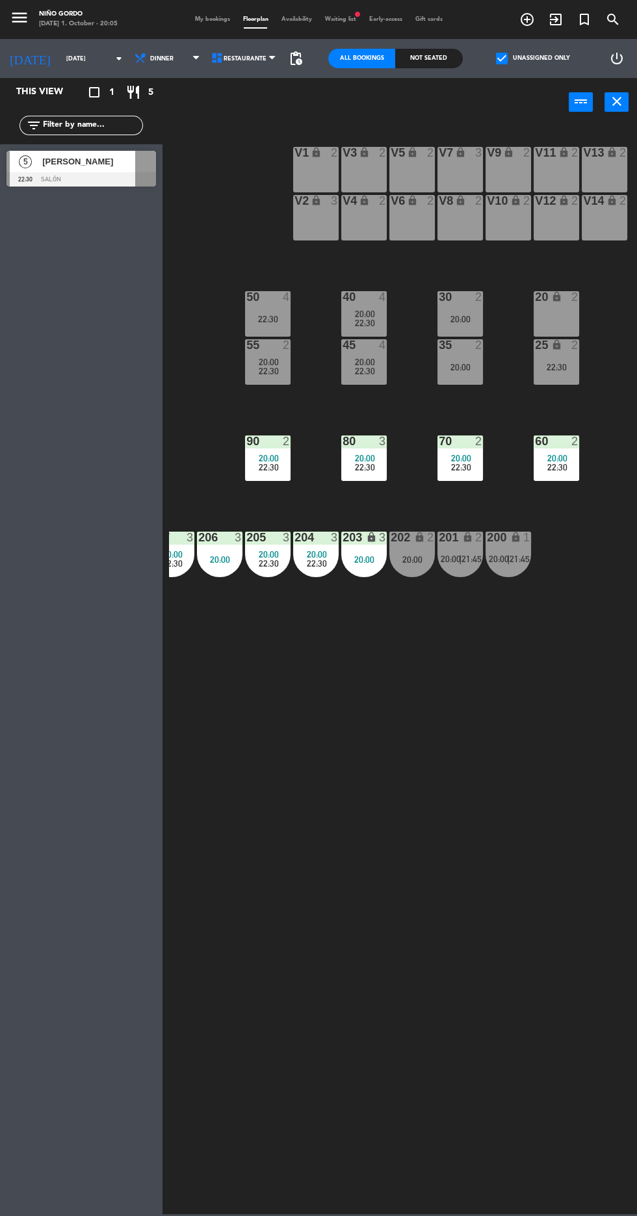
click at [473, 834] on div "105 lock 5 104 lock 4 103 3 20:00 V1 lock 2 V3 lock 2 V9 lock 2 V5 lock 2 V7 lo…" at bounding box center [403, 669] width 468 height 1090
click at [351, 786] on div "105 lock 5 104 lock 4 103 3 20:00 V1 lock 2 V3 lock 2 V9 lock 2 V5 lock 2 V7 lo…" at bounding box center [403, 669] width 468 height 1090
click at [496, 63] on span "check_box" at bounding box center [502, 59] width 12 height 12
click at [533, 58] on input "check_box Unassigned only" at bounding box center [533, 58] width 0 height 0
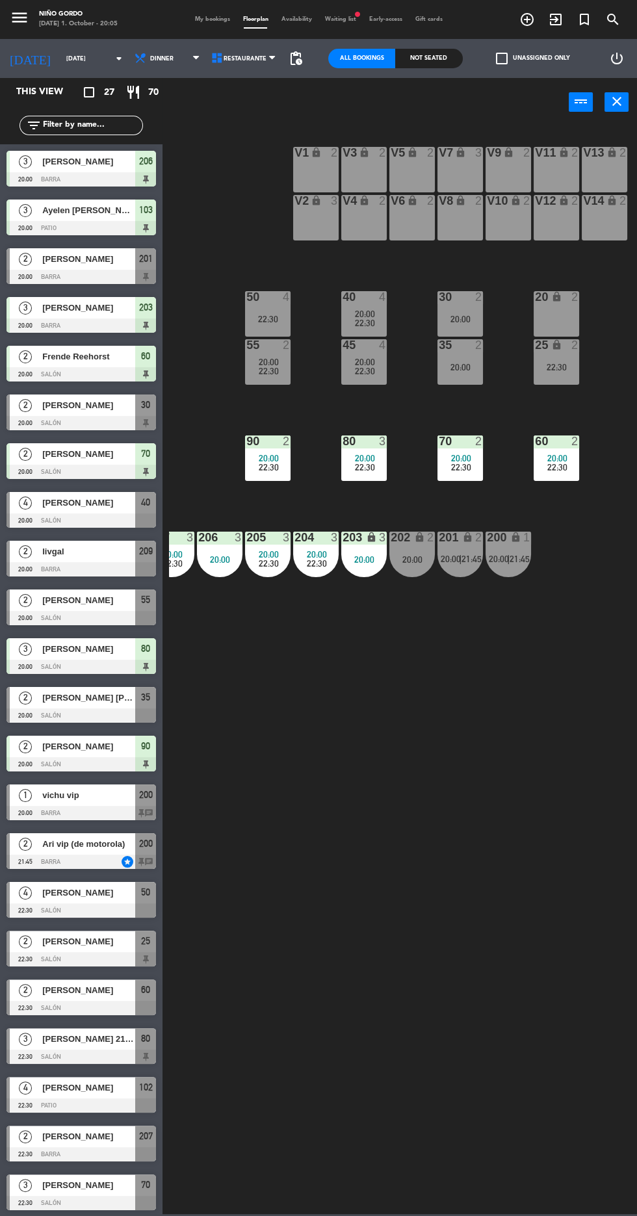
click at [145, 418] on div at bounding box center [80, 423] width 149 height 14
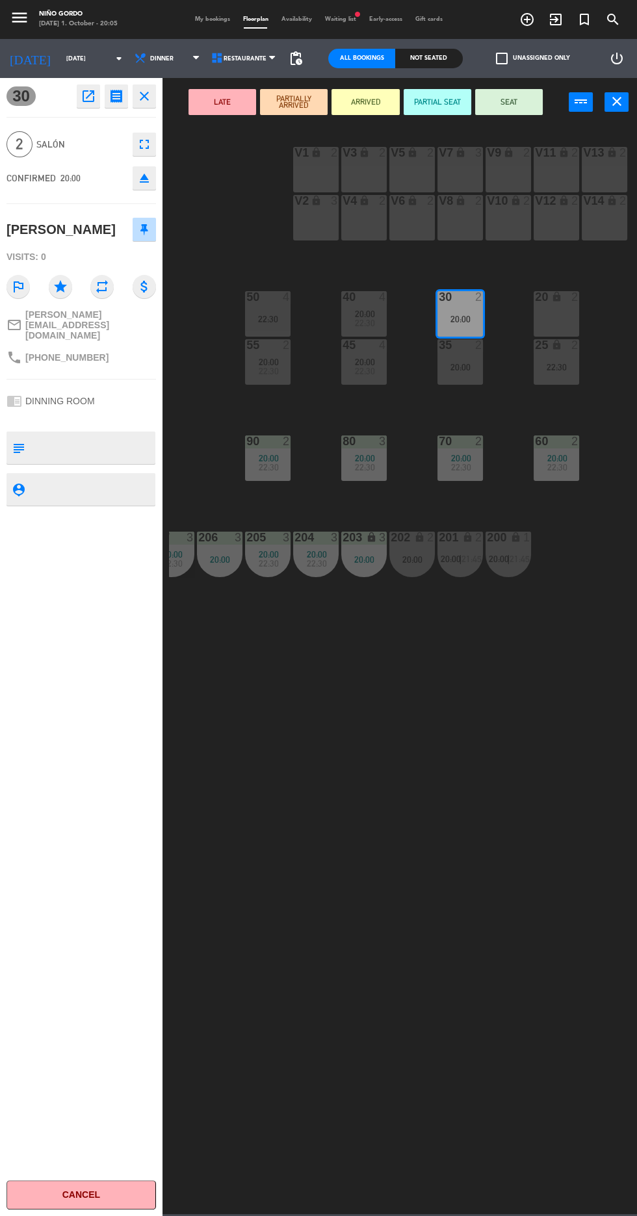
click at [526, 103] on button "SEAT" at bounding box center [509, 102] width 68 height 26
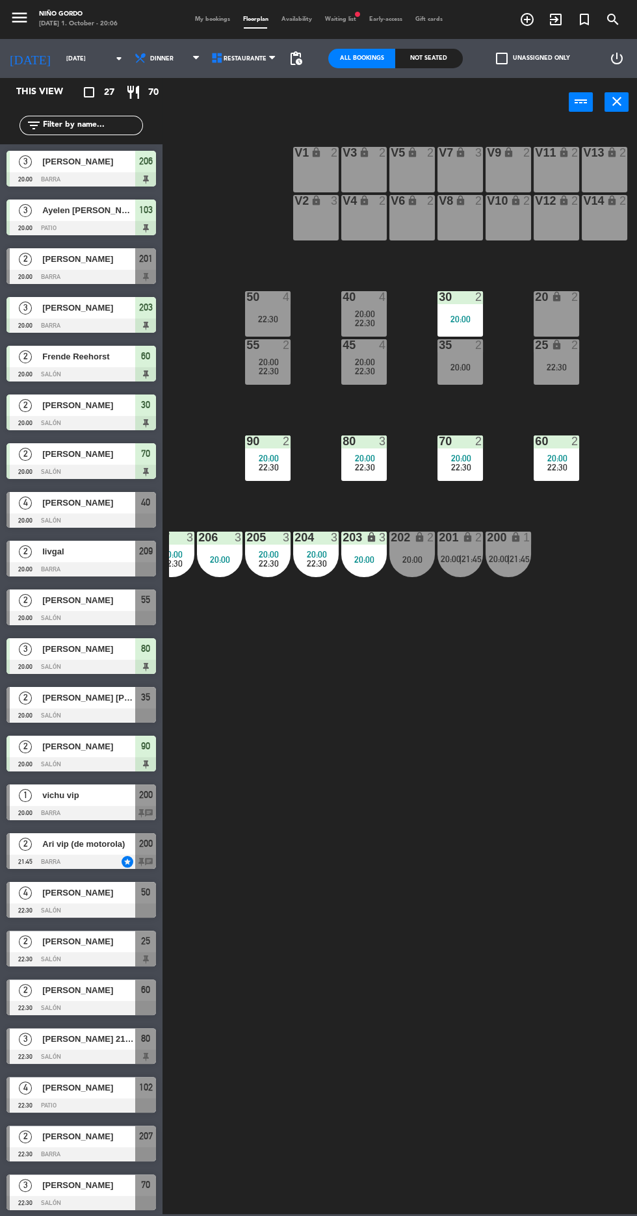
scroll to position [107, 0]
click at [146, 521] on div at bounding box center [80, 520] width 149 height 14
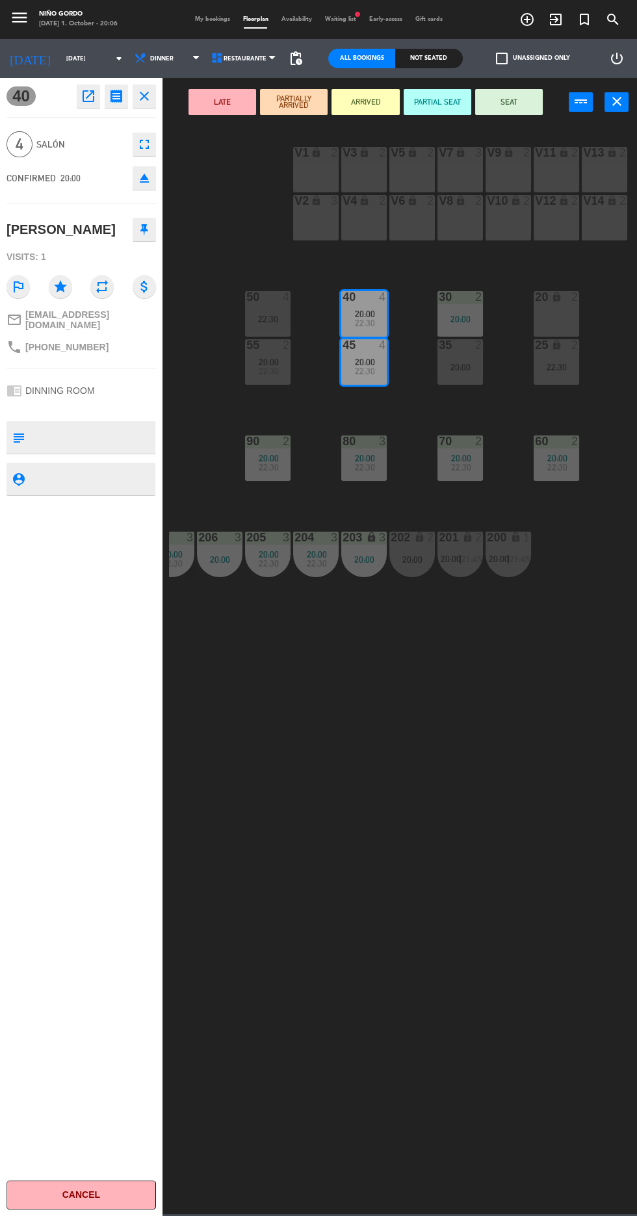
click at [511, 107] on button "SEAT" at bounding box center [509, 102] width 68 height 26
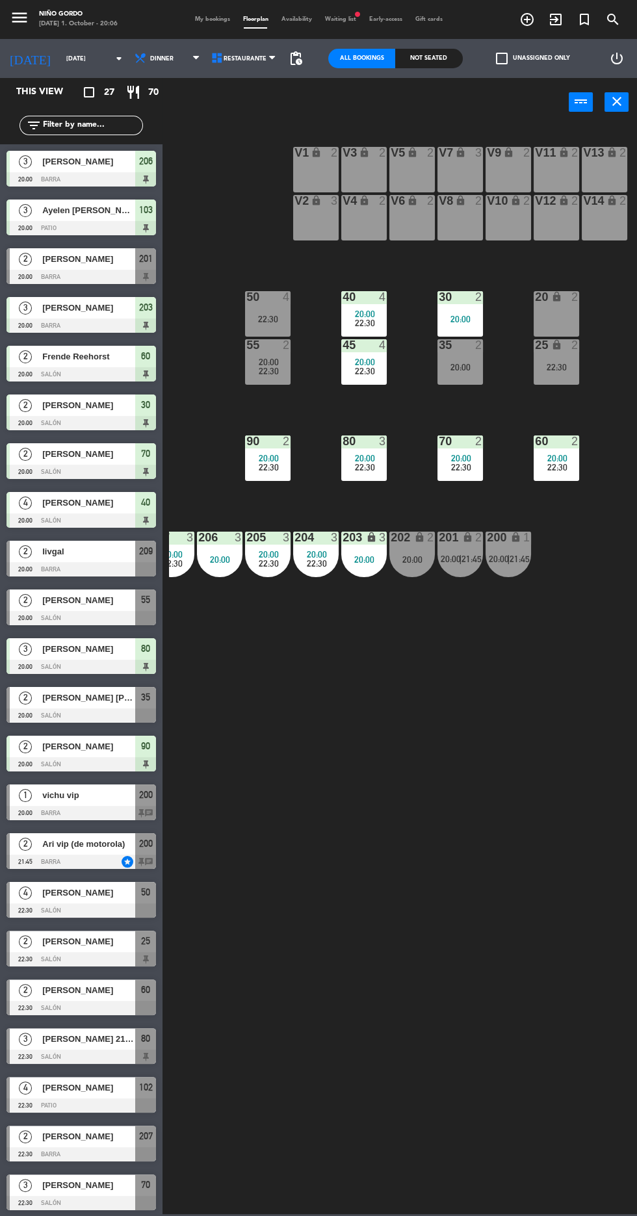
click at [122, 260] on span "[PERSON_NAME]" at bounding box center [88, 259] width 93 height 14
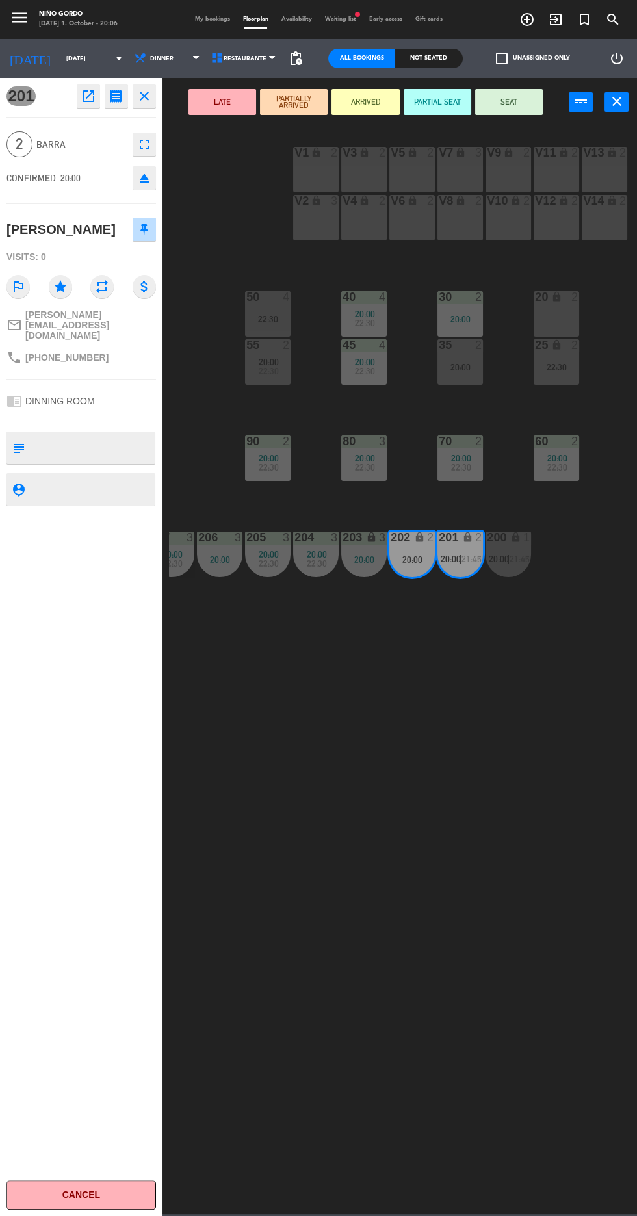
click at [222, 101] on button "LATE" at bounding box center [222, 102] width 68 height 26
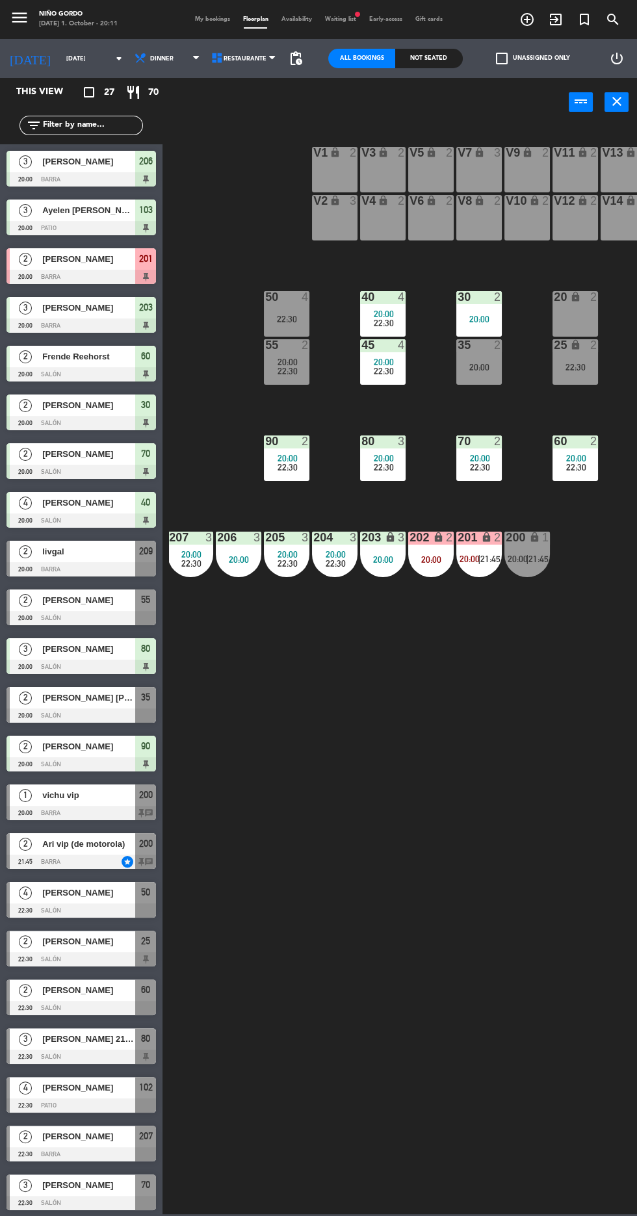
scroll to position [0, 121]
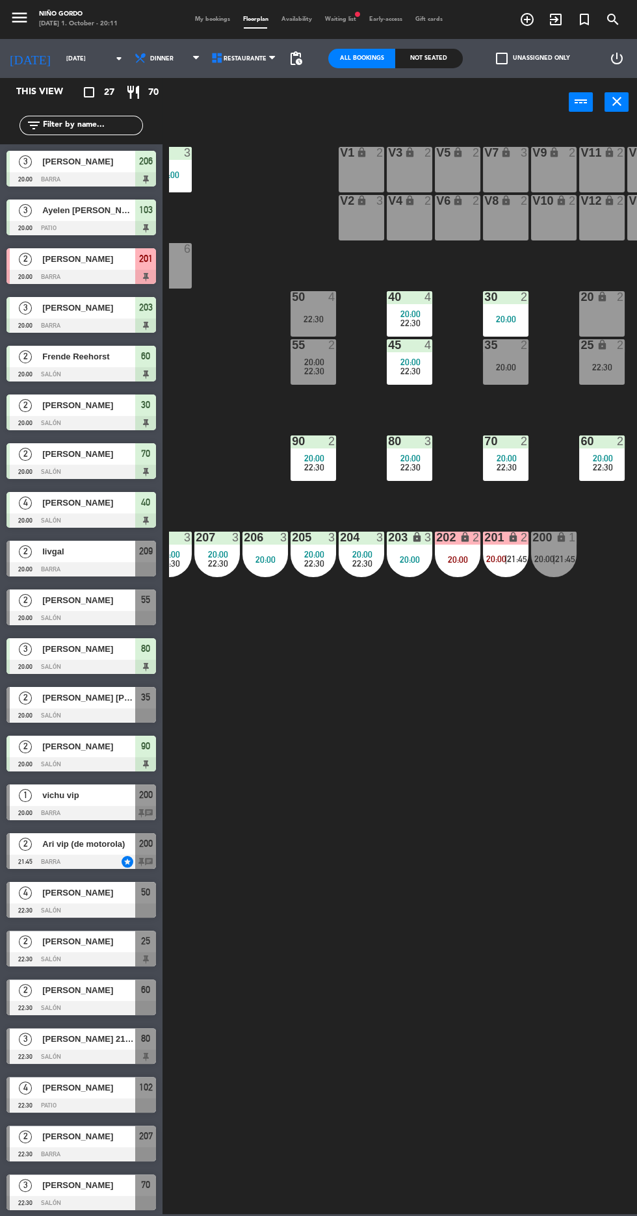
click at [568, 558] on span "21:45" at bounding box center [565, 559] width 20 height 10
click at [424, 752] on div "105 lock 5 104 lock 4 103 3 20:00 V1 lock 2 V3 lock 2 V9 lock 2 V5 lock 2 V7 lo…" at bounding box center [403, 669] width 468 height 1090
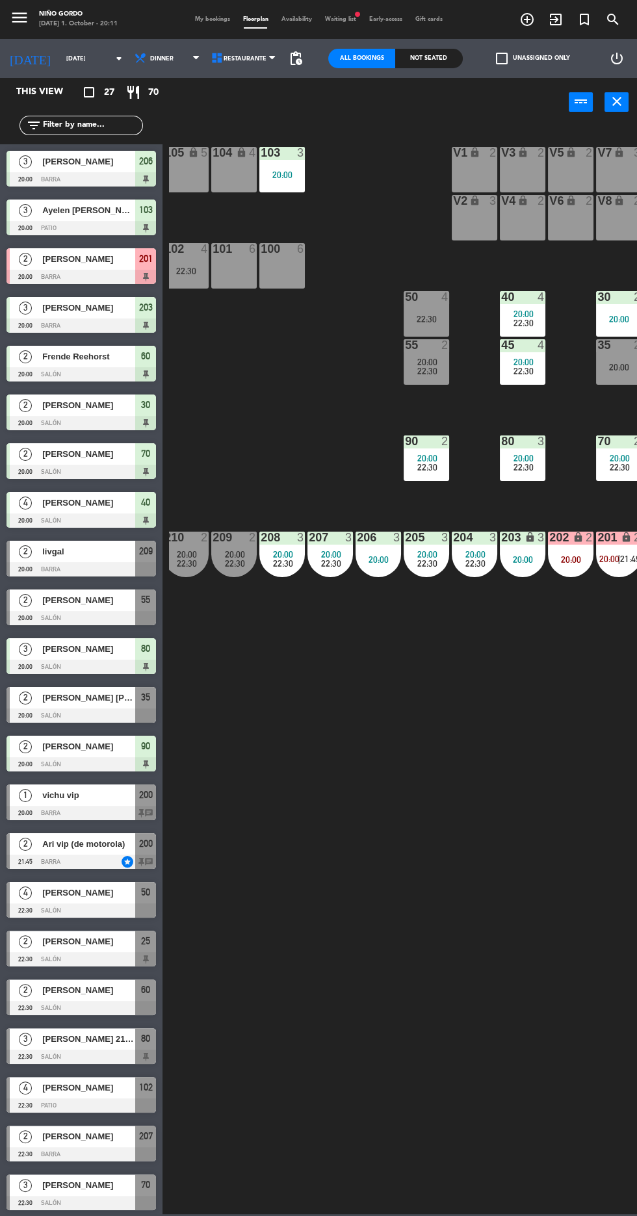
scroll to position [0, 8]
click at [213, 557] on div "20:00" at bounding box center [233, 554] width 45 height 9
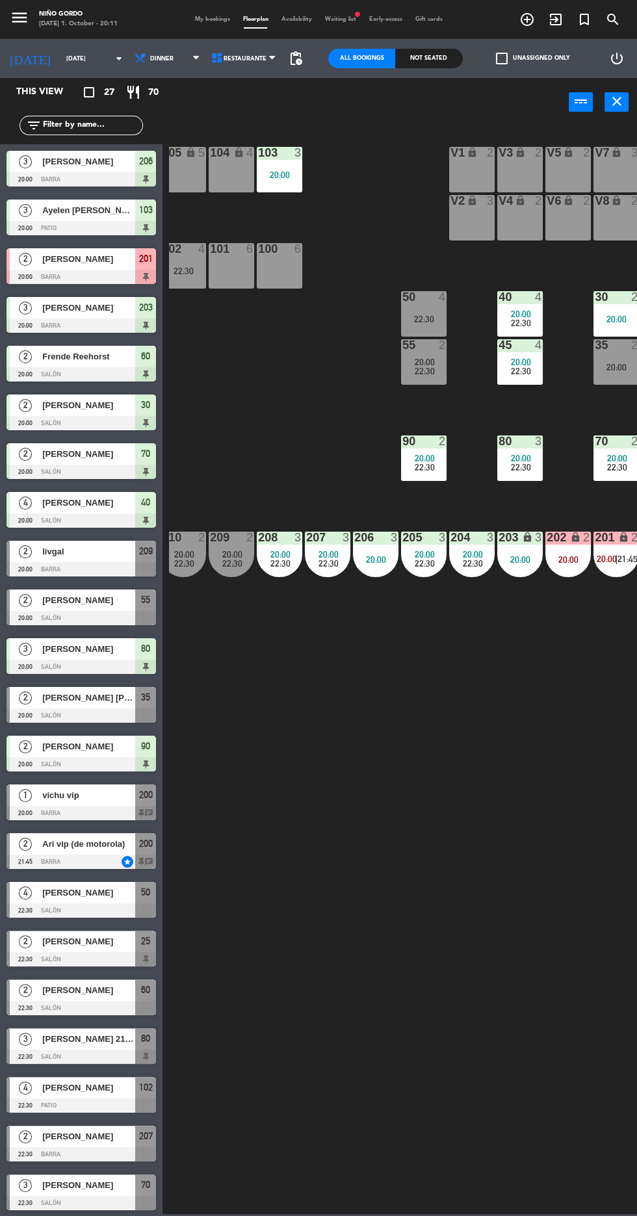
scroll to position [0, 10]
click at [236, 561] on span "22:30" at bounding box center [232, 563] width 20 height 10
click at [508, 1070] on div "105 lock 5 104 lock 4 103 3 20:00 V1 lock 2 V3 lock 2 V9 lock 2 V5 lock 2 V7 lo…" at bounding box center [403, 669] width 468 height 1090
click at [146, 697] on span "35" at bounding box center [145, 697] width 9 height 16
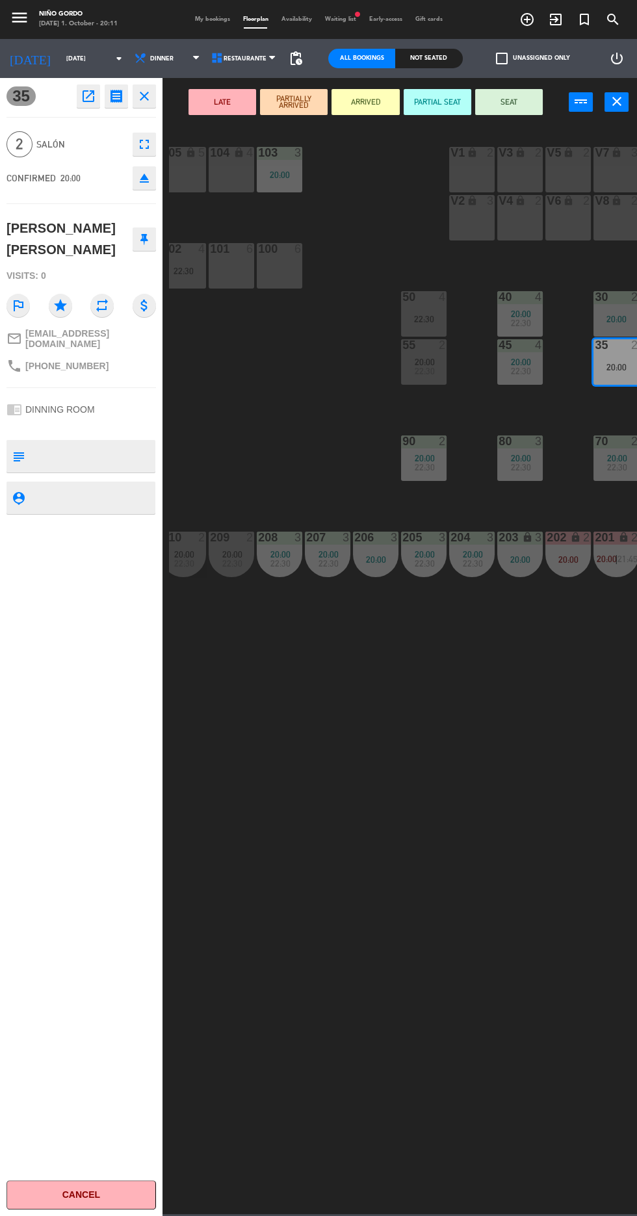
click at [509, 101] on button "SEAT" at bounding box center [509, 102] width 68 height 26
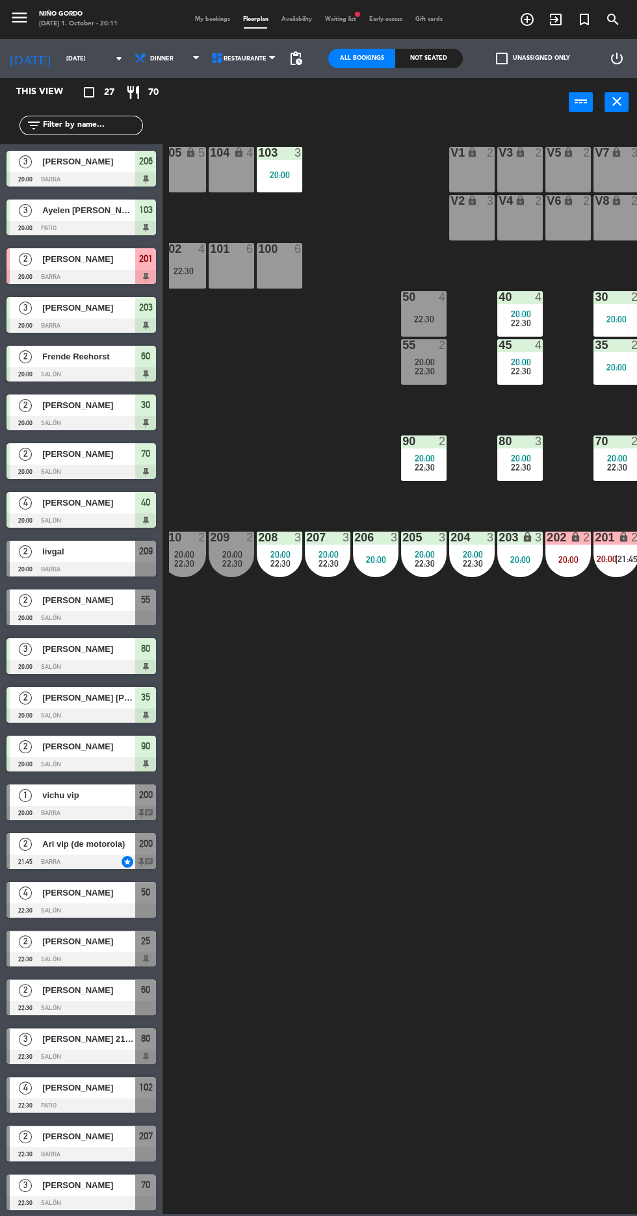
scroll to position [0, 0]
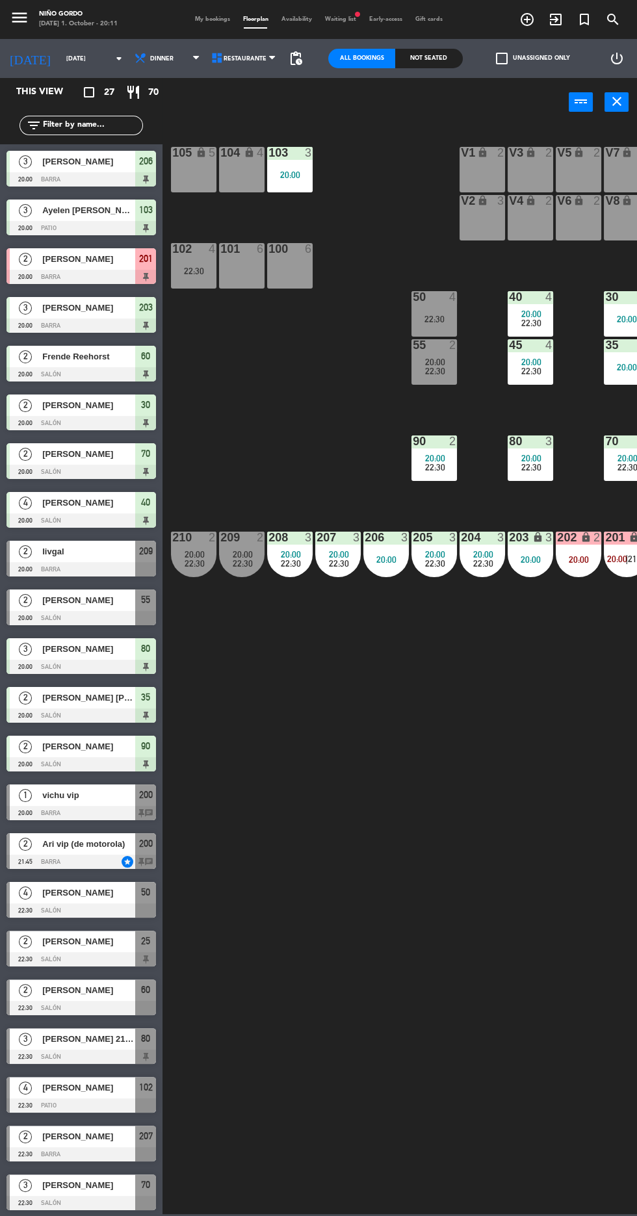
click at [235, 537] on div at bounding box center [241, 538] width 21 height 12
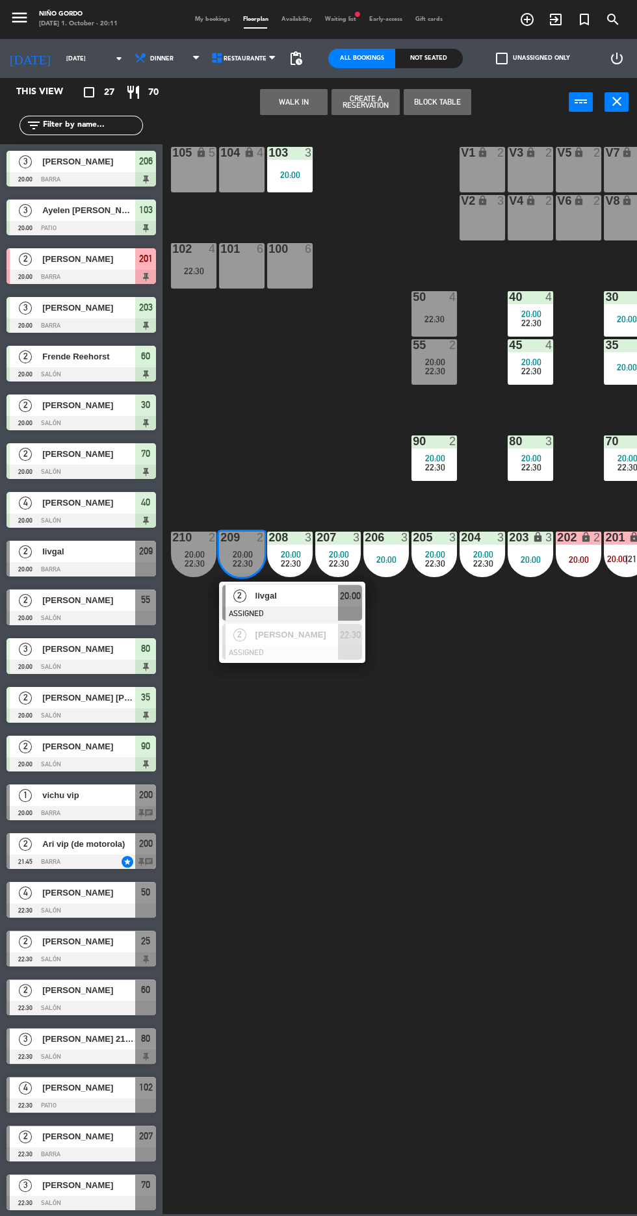
click at [315, 602] on span "livgal" at bounding box center [296, 596] width 83 height 14
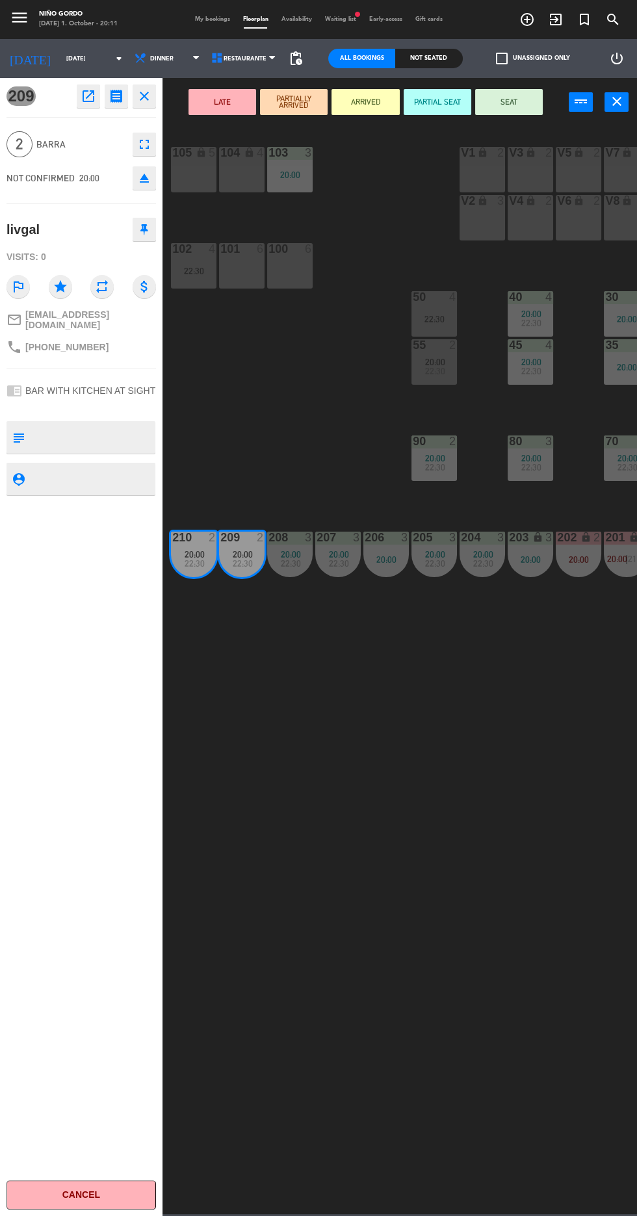
click at [469, 234] on div "V2 lock 3" at bounding box center [481, 217] width 45 height 45
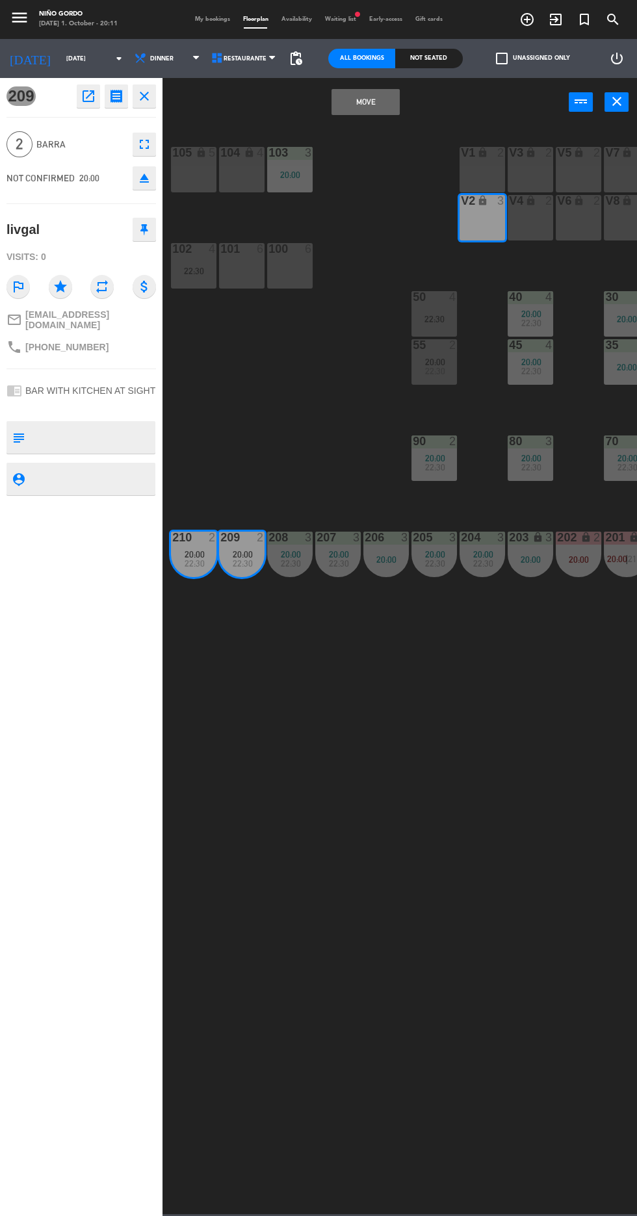
click at [389, 101] on button "Move" at bounding box center [365, 102] width 68 height 26
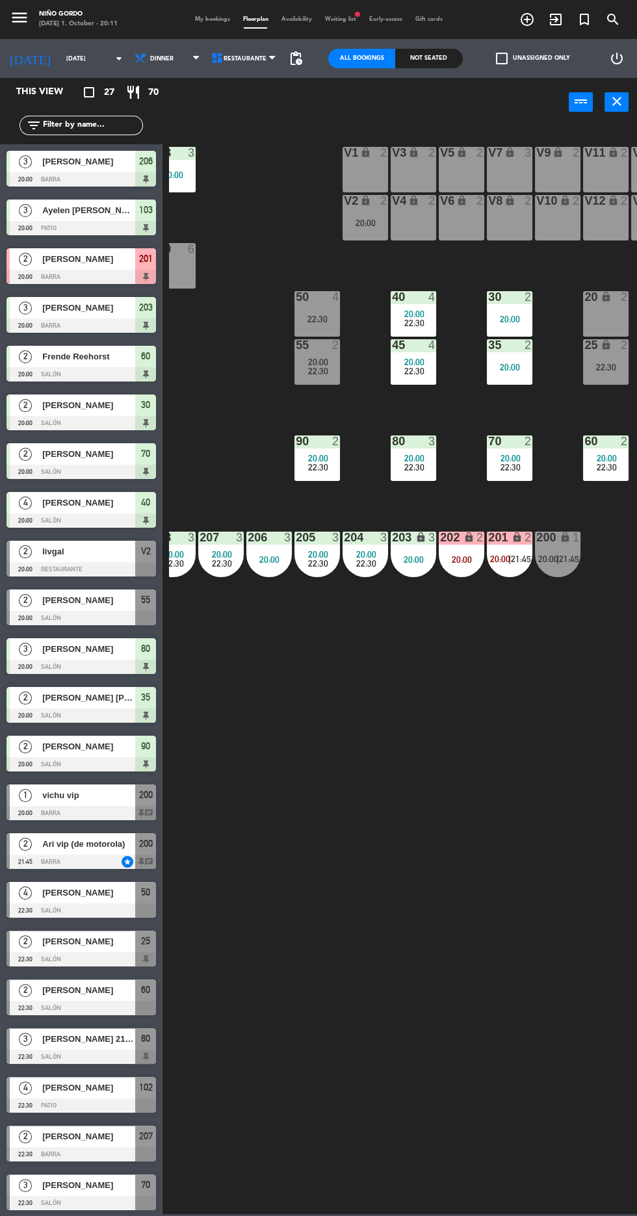
scroll to position [0, 120]
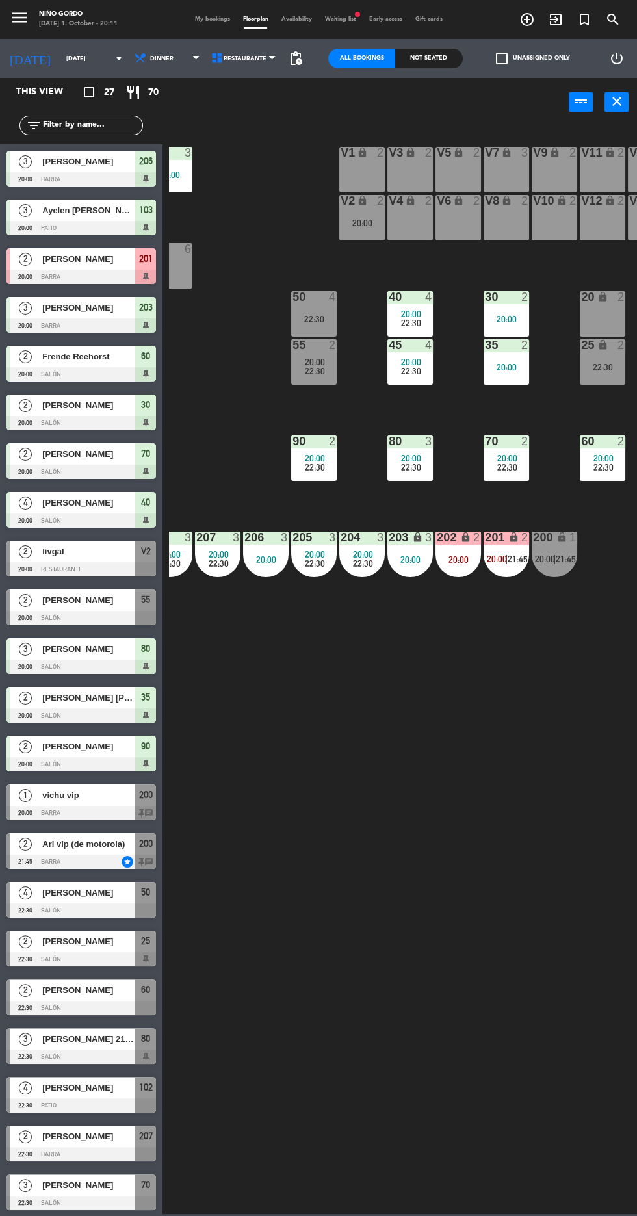
click at [328, 372] on div "22:30" at bounding box center [313, 370] width 45 height 9
click at [446, 722] on div "105 lock 5 104 lock 4 103 3 20:00 V1 lock 2 V3 lock 2 V9 lock 2 V5 lock 2 V7 lo…" at bounding box center [403, 669] width 468 height 1090
click at [428, 359] on div "20:00" at bounding box center [409, 361] width 45 height 9
click at [448, 738] on div "105 lock 5 104 lock 4 103 3 20:00 V1 lock 2 V3 lock 2 V9 lock 2 V5 lock 2 V7 lo…" at bounding box center [403, 669] width 468 height 1090
click at [510, 361] on div "35 2 20:00" at bounding box center [505, 361] width 45 height 45
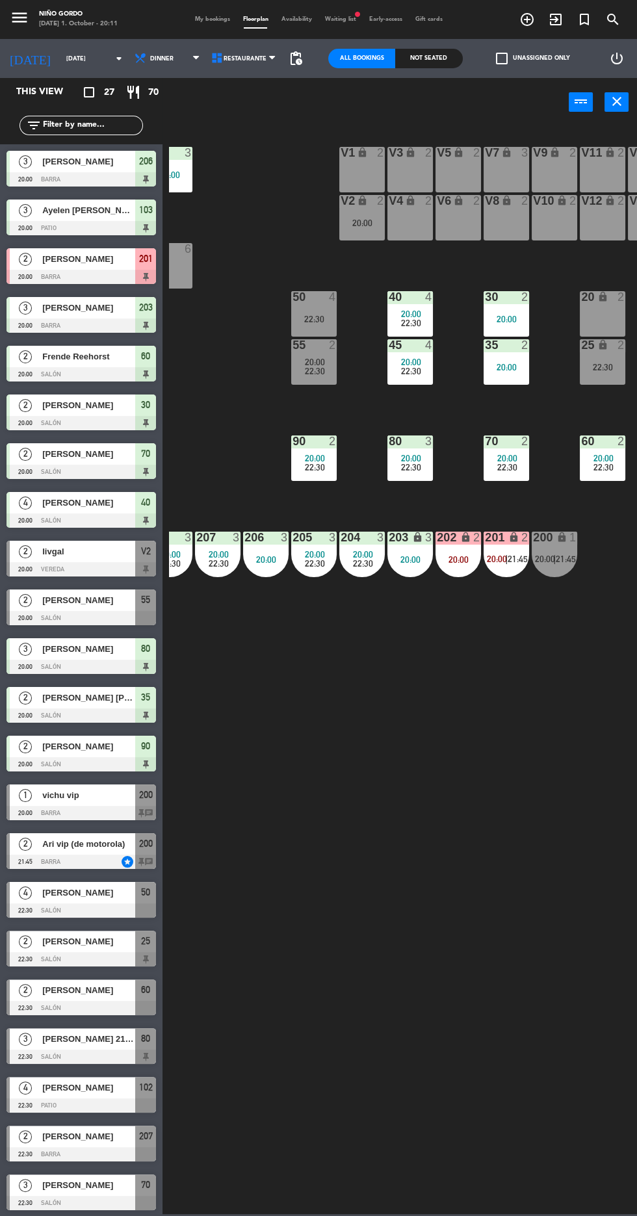
click at [472, 753] on div "105 lock 5 104 lock 4 103 3 20:00 V1 lock 2 V3 lock 2 V9 lock 2 V5 lock 2 V7 lo…" at bounding box center [403, 669] width 468 height 1090
click at [404, 462] on span "22:30" at bounding box center [411, 467] width 20 height 10
click at [480, 786] on div "105 lock 5 104 lock 4 103 3 20:00 V1 lock 2 V3 lock 2 V9 lock 2 V5 lock 2 V7 lo…" at bounding box center [403, 669] width 468 height 1090
click at [293, 445] on div "90" at bounding box center [292, 441] width 1 height 12
click at [433, 825] on div "105 lock 5 104 lock 4 103 3 20:00 V1 lock 2 V3 lock 2 V9 lock 2 V5 lock 2 V7 lo…" at bounding box center [403, 669] width 468 height 1090
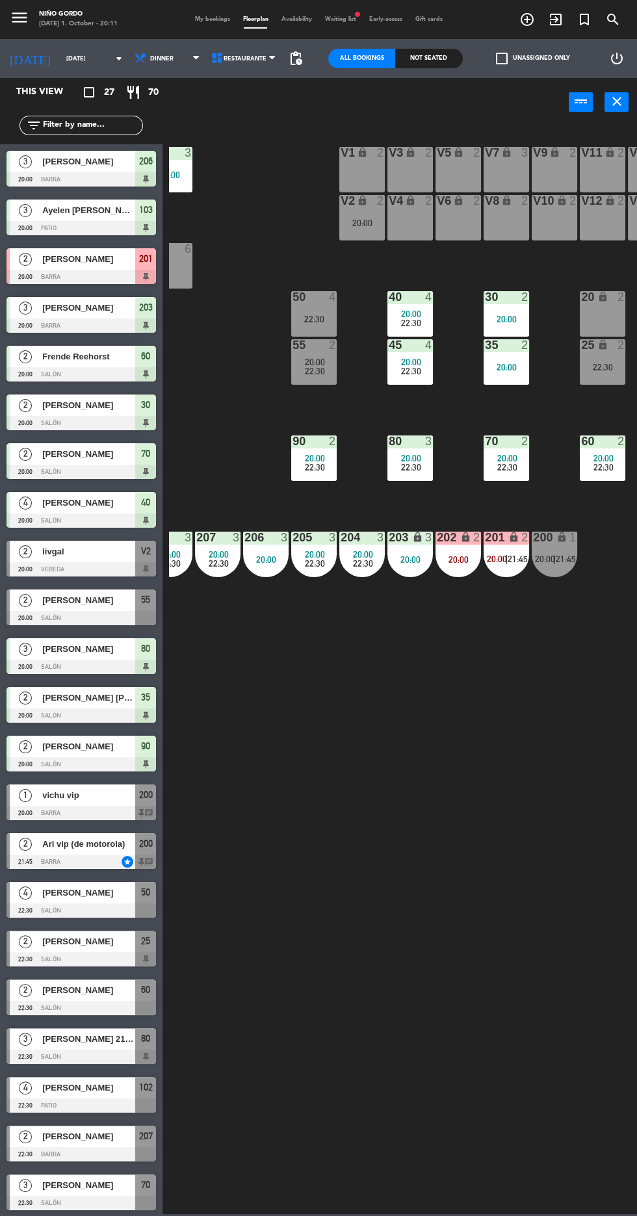
click at [605, 315] on div "20 lock 2" at bounding box center [602, 313] width 45 height 45
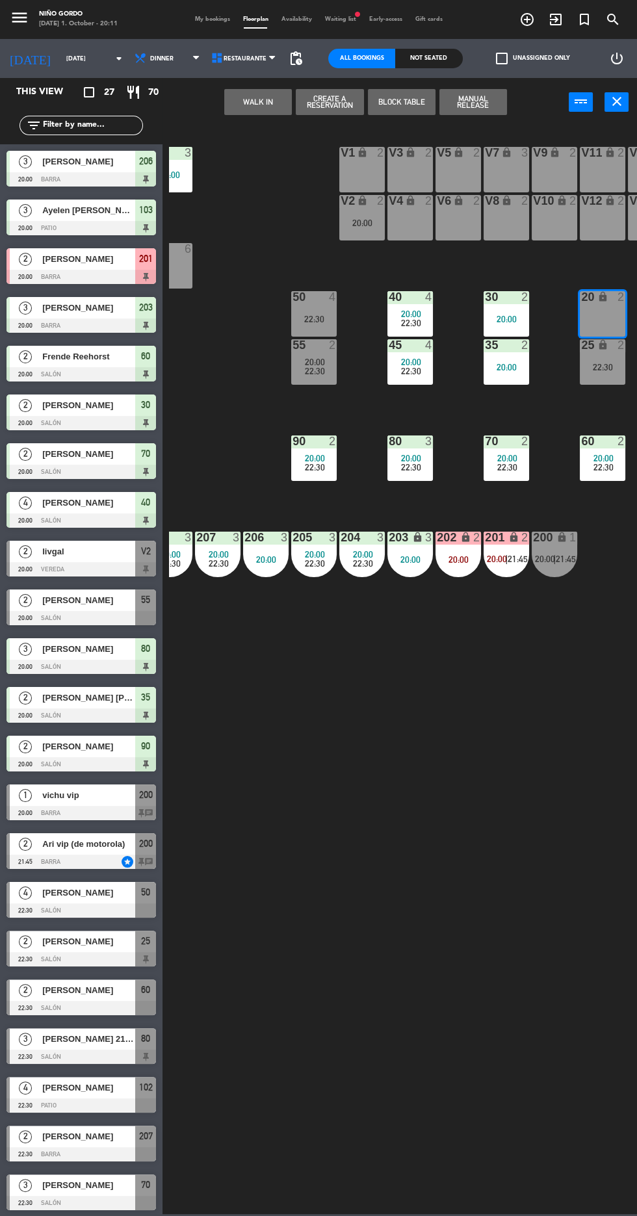
click at [261, 114] on button "WALK IN" at bounding box center [258, 102] width 68 height 26
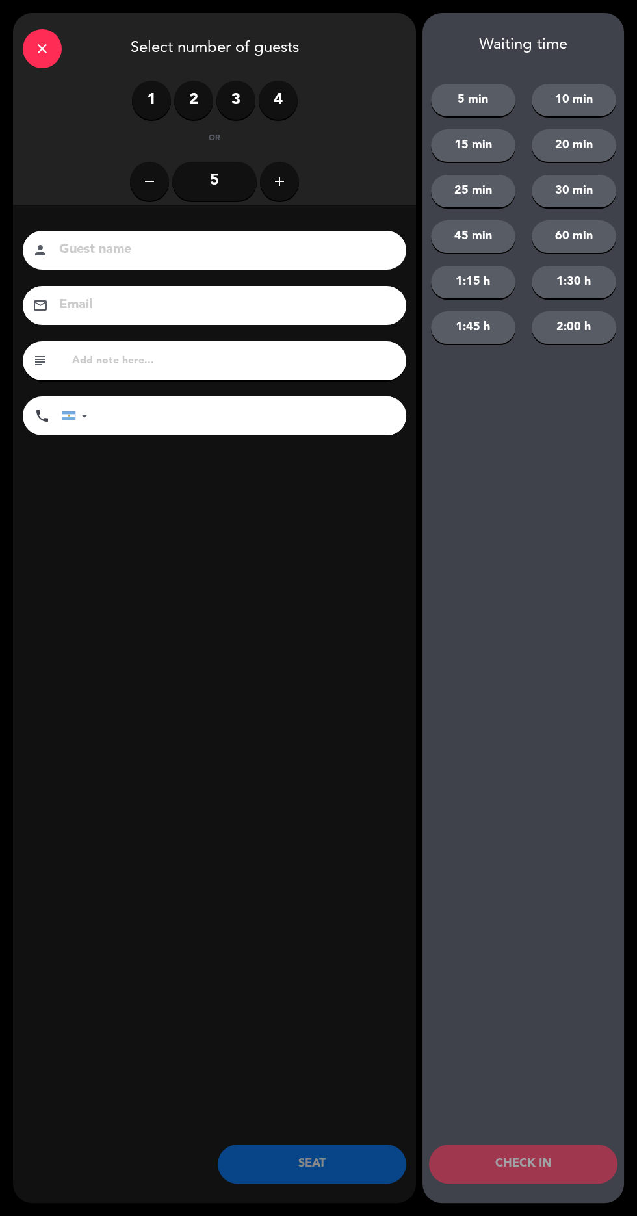
scroll to position [0, 0]
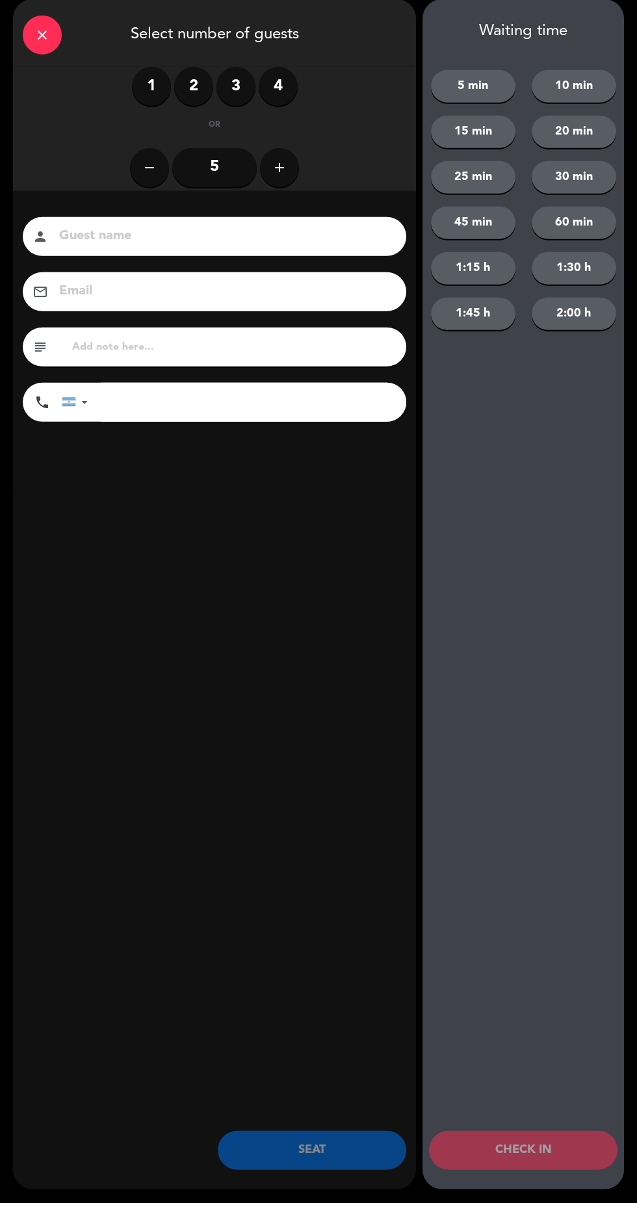
click at [154, 113] on label "1" at bounding box center [151, 100] width 39 height 39
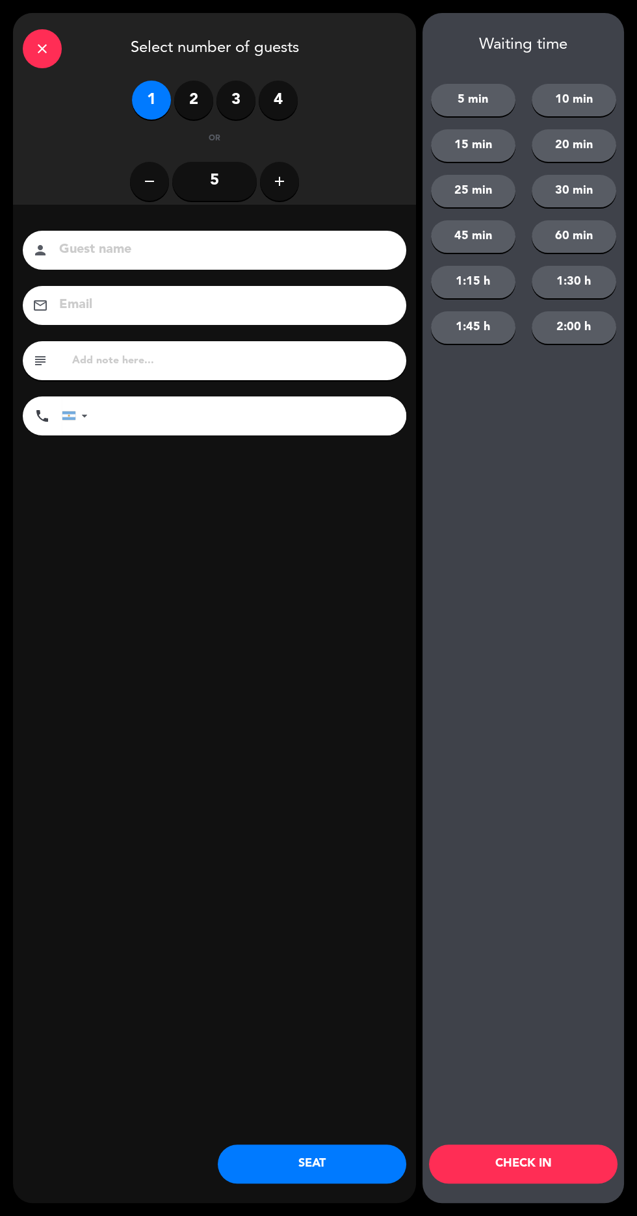
click at [280, 253] on input at bounding box center [223, 249] width 331 height 23
type input "[PERSON_NAME]"
click at [266, 409] on input "tel" at bounding box center [253, 415] width 305 height 39
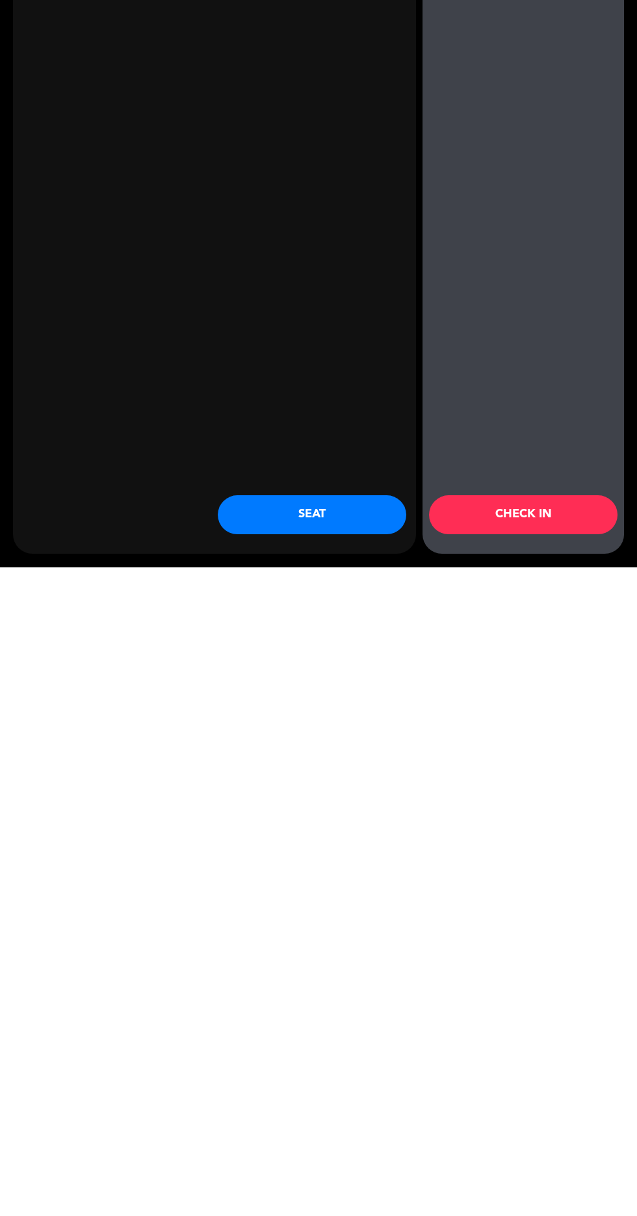
type input "3426155554"
click at [519, 1165] on button "CHECK IN" at bounding box center [523, 1163] width 188 height 39
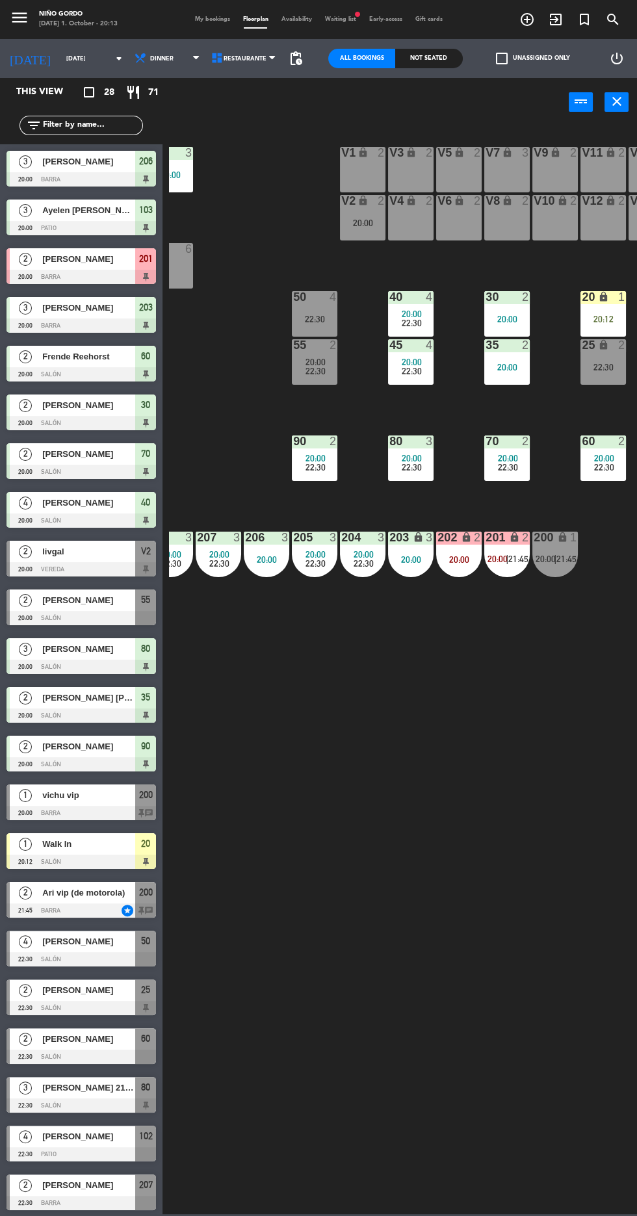
scroll to position [0, 118]
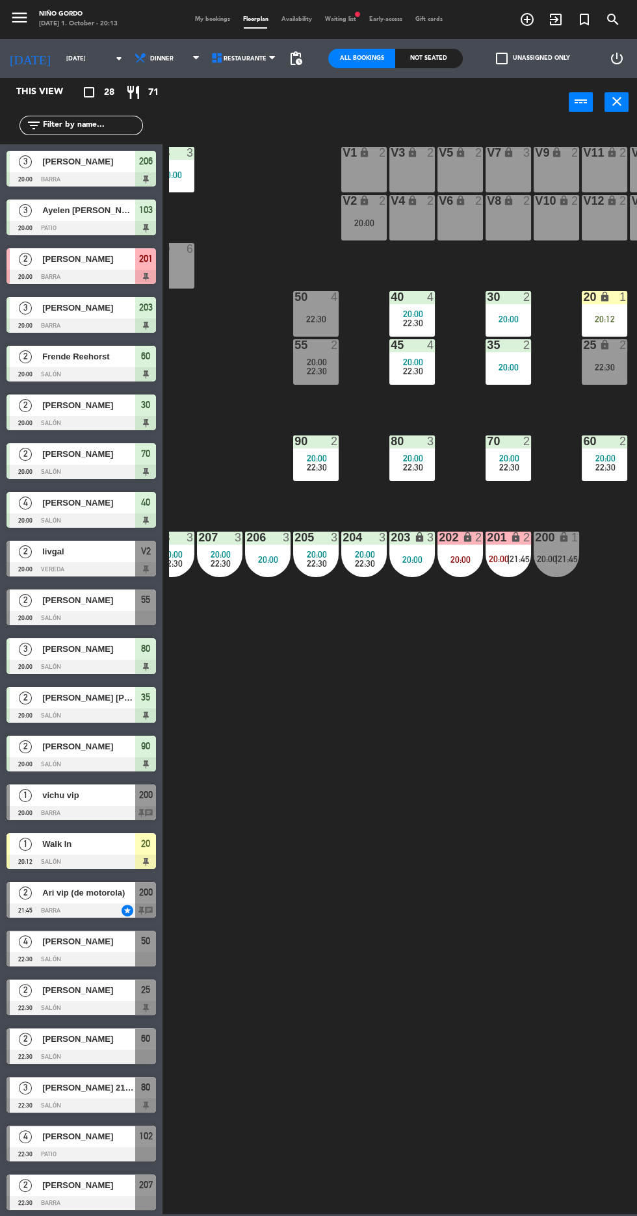
click at [469, 559] on div "20:00" at bounding box center [459, 559] width 45 height 9
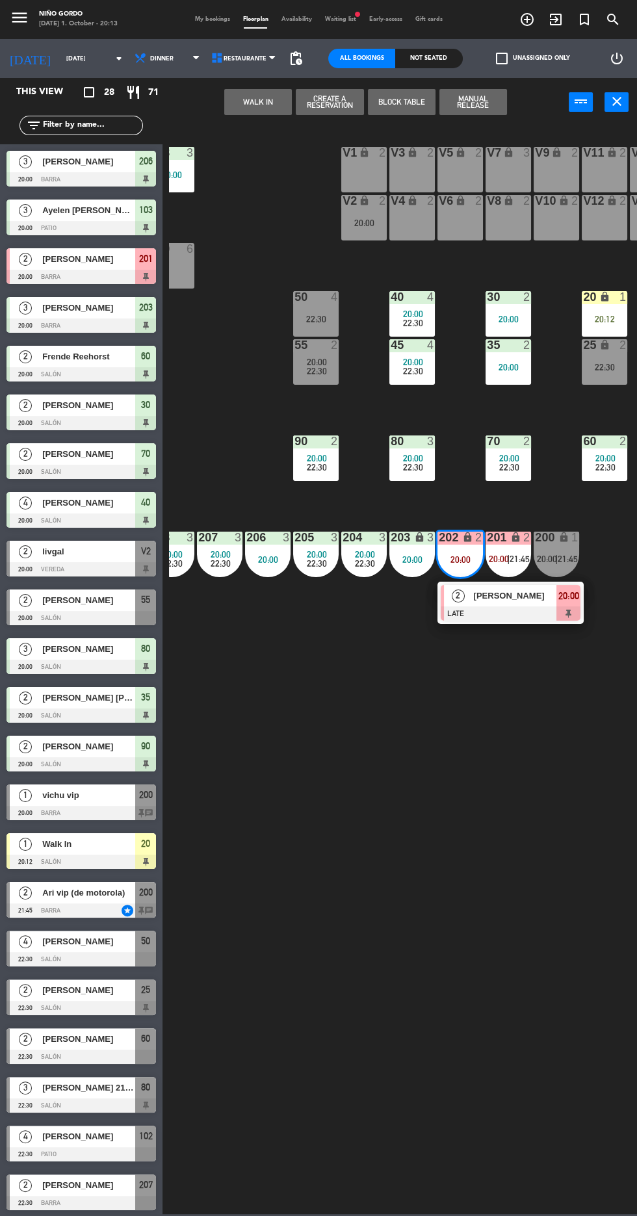
click at [521, 606] on div "[PERSON_NAME]" at bounding box center [514, 595] width 84 height 21
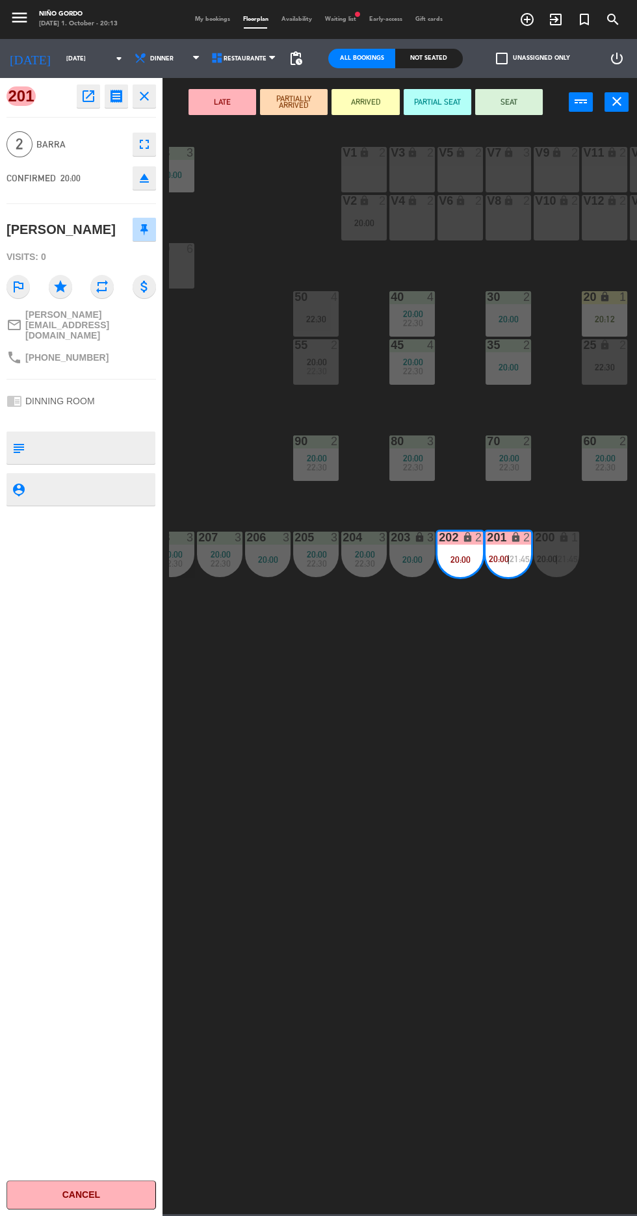
click at [526, 99] on button "SEAT" at bounding box center [509, 102] width 68 height 26
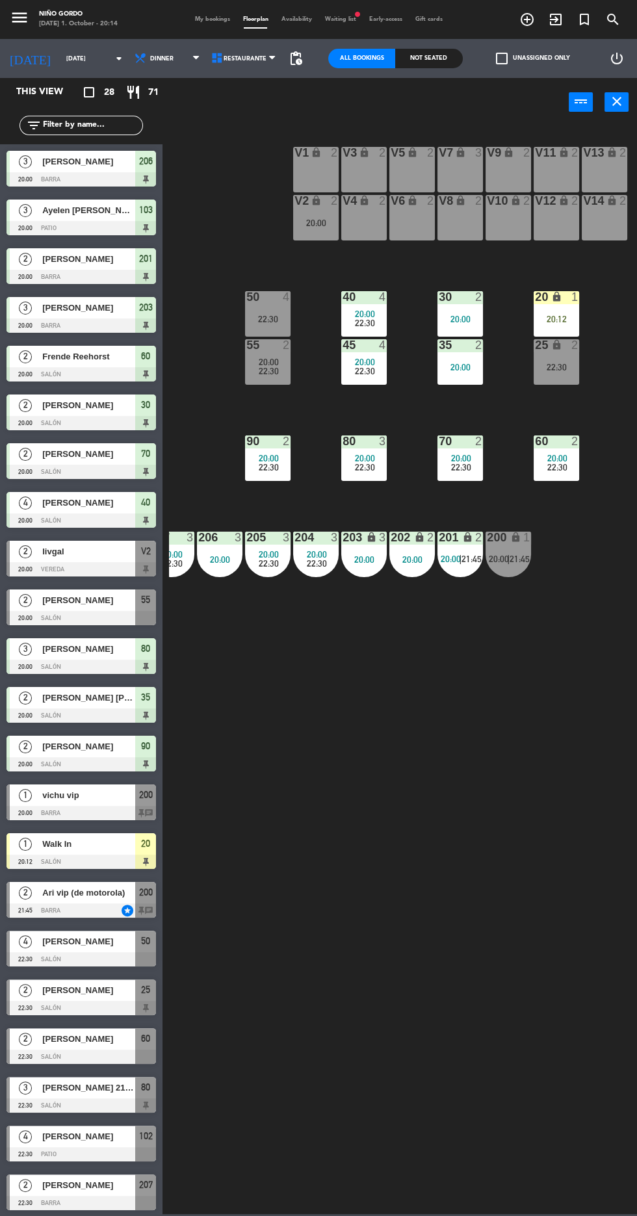
scroll to position [0, 166]
click at [581, 301] on div "1" at bounding box center [577, 297] width 21 height 12
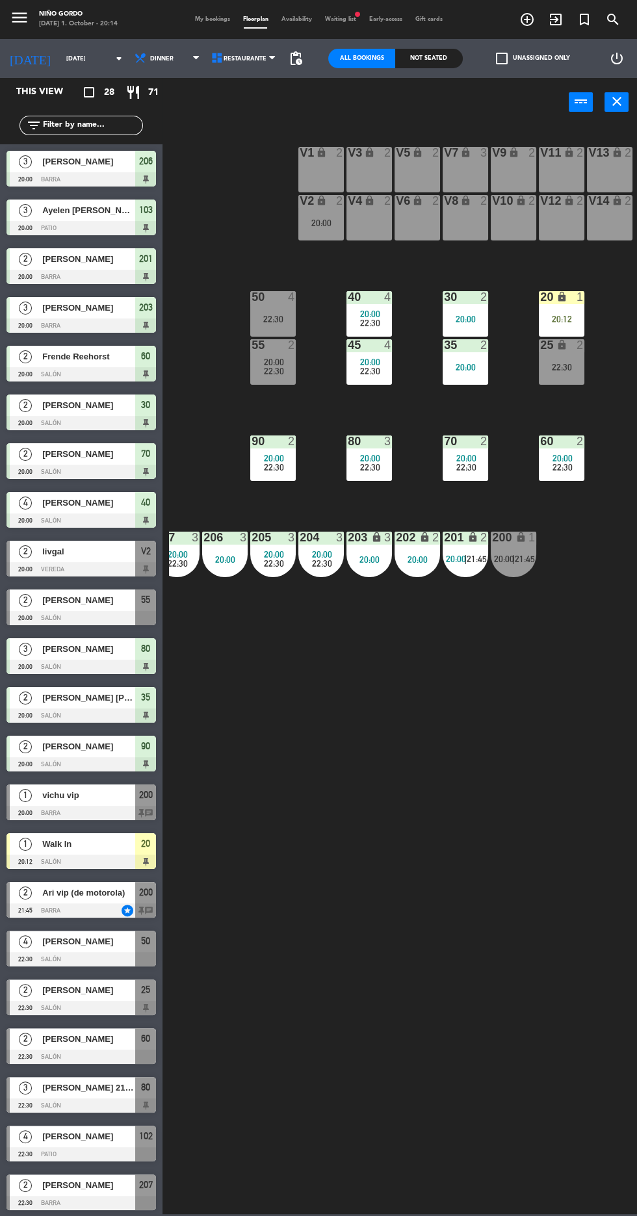
scroll to position [0, 148]
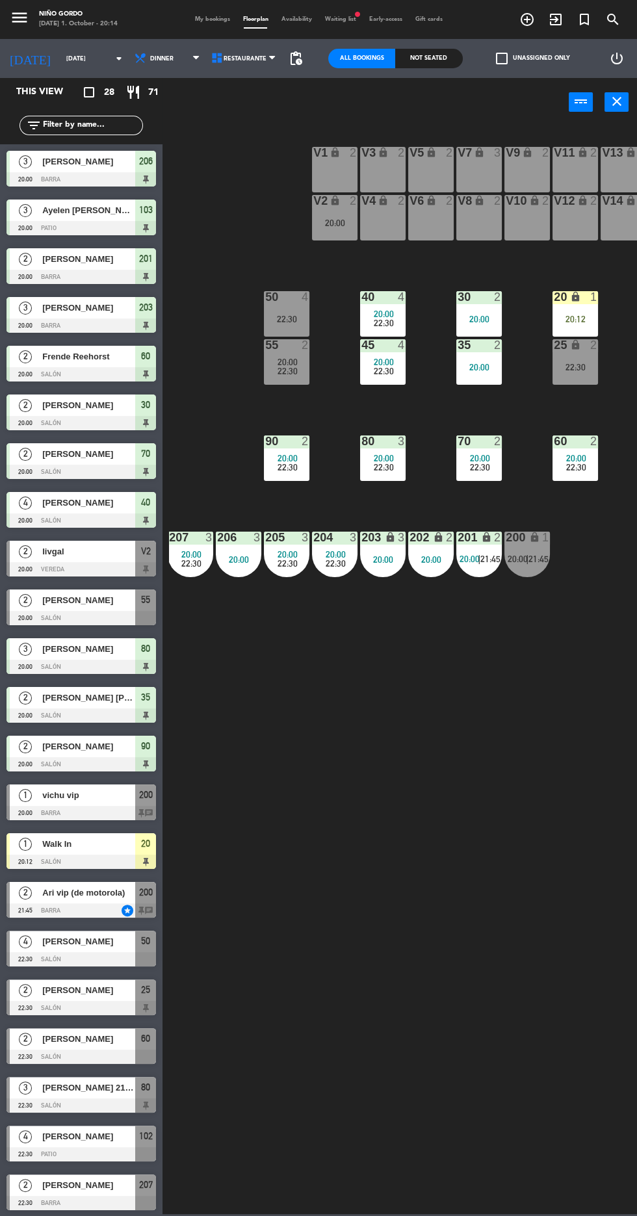
click at [582, 318] on div "20:12" at bounding box center [574, 319] width 45 height 9
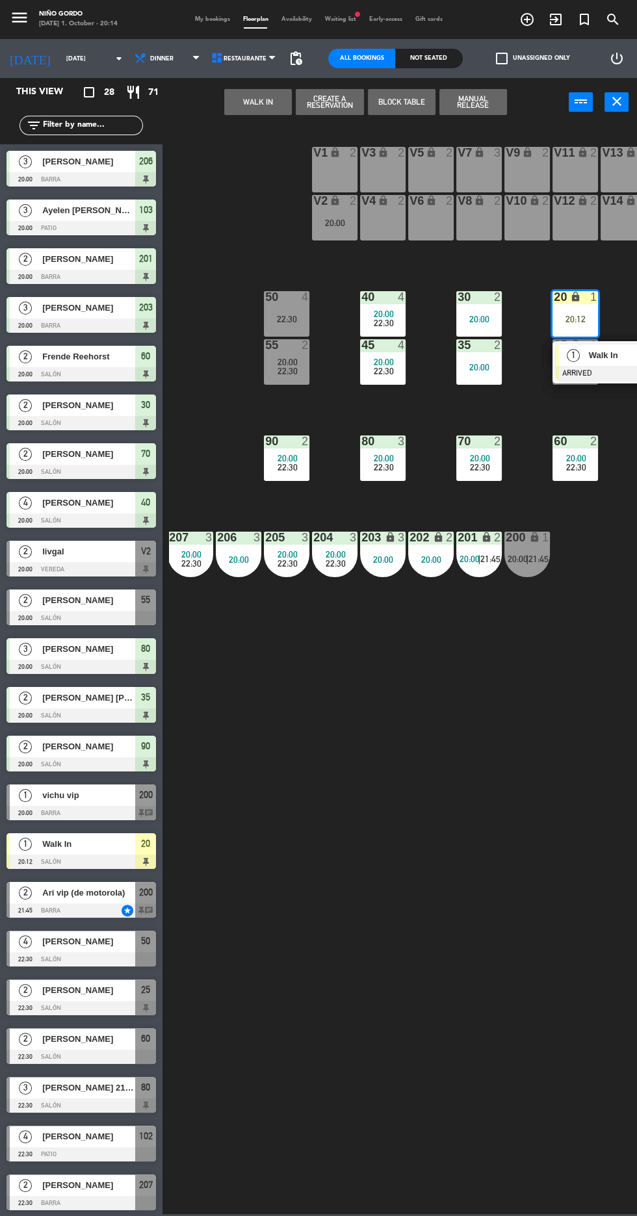
click at [323, 219] on div "20:00" at bounding box center [334, 222] width 45 height 9
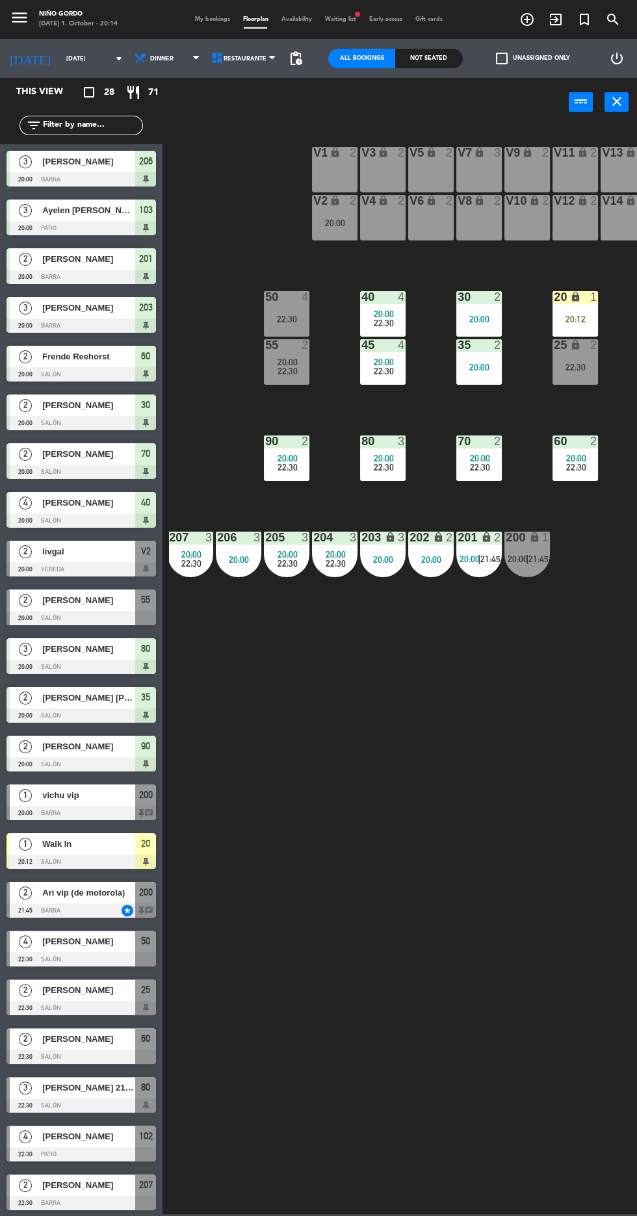
click at [538, 755] on div "105 lock 5 104 lock 4 103 3 20:00 V1 lock 2 V3 lock 2 V9 lock 2 V5 lock 2 V7 lo…" at bounding box center [403, 669] width 468 height 1090
click at [329, 213] on div "V2 lock 2 20:00" at bounding box center [334, 217] width 45 height 45
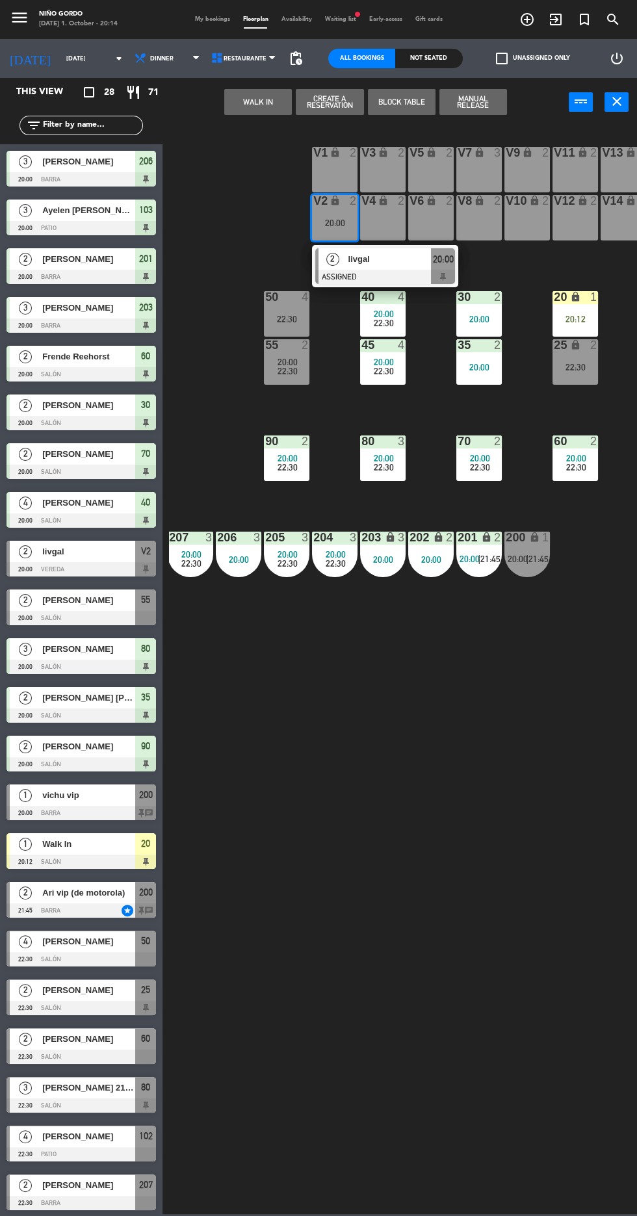
click at [574, 366] on div "22:30" at bounding box center [574, 367] width 45 height 9
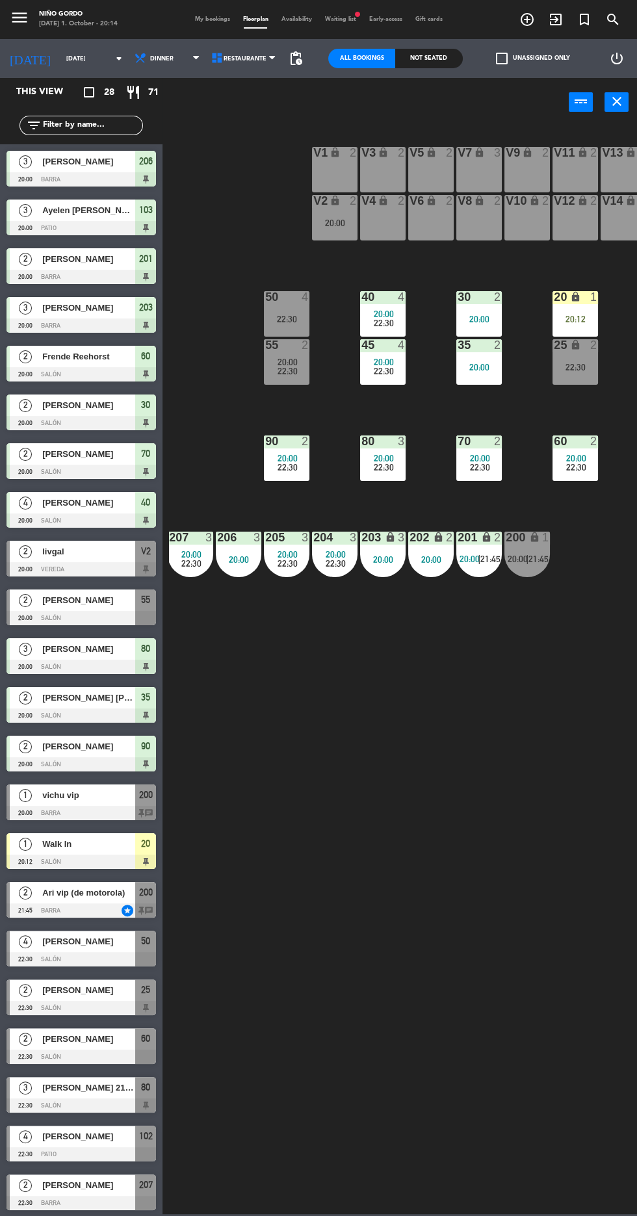
click at [449, 860] on div "105 lock 5 104 lock 4 103 3 20:00 V1 lock 2 V3 lock 2 V9 lock 2 V5 lock 2 V7 lo…" at bounding box center [403, 669] width 468 height 1090
click at [345, 225] on div "20:00" at bounding box center [334, 222] width 45 height 9
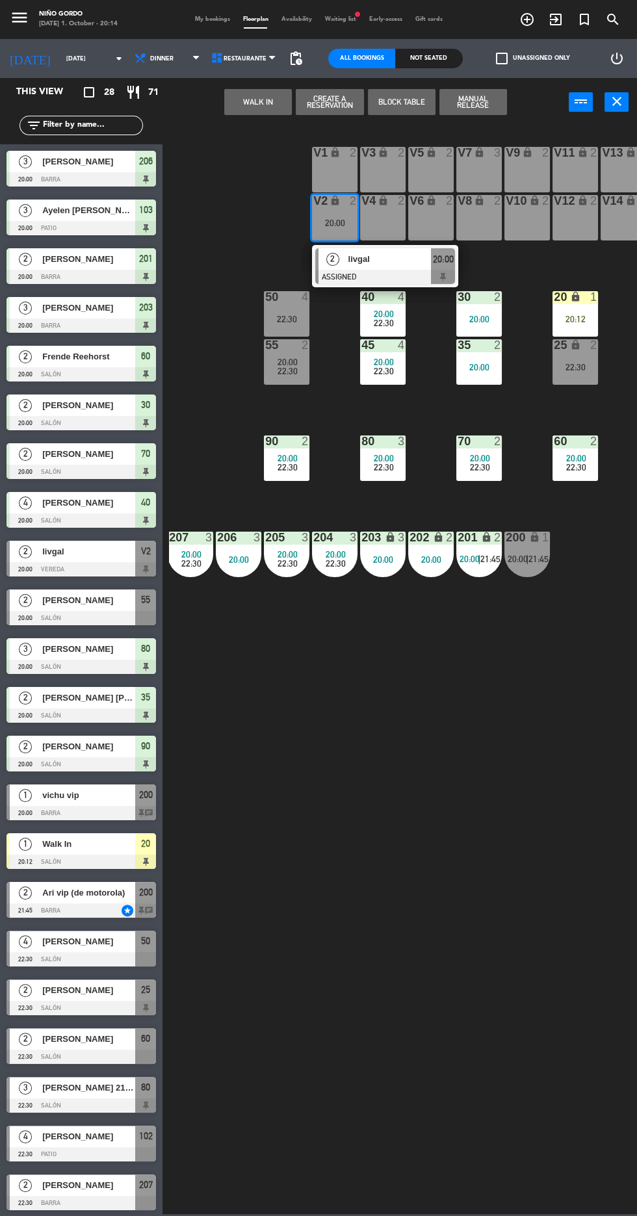
click at [415, 262] on span "livgal" at bounding box center [389, 259] width 83 height 14
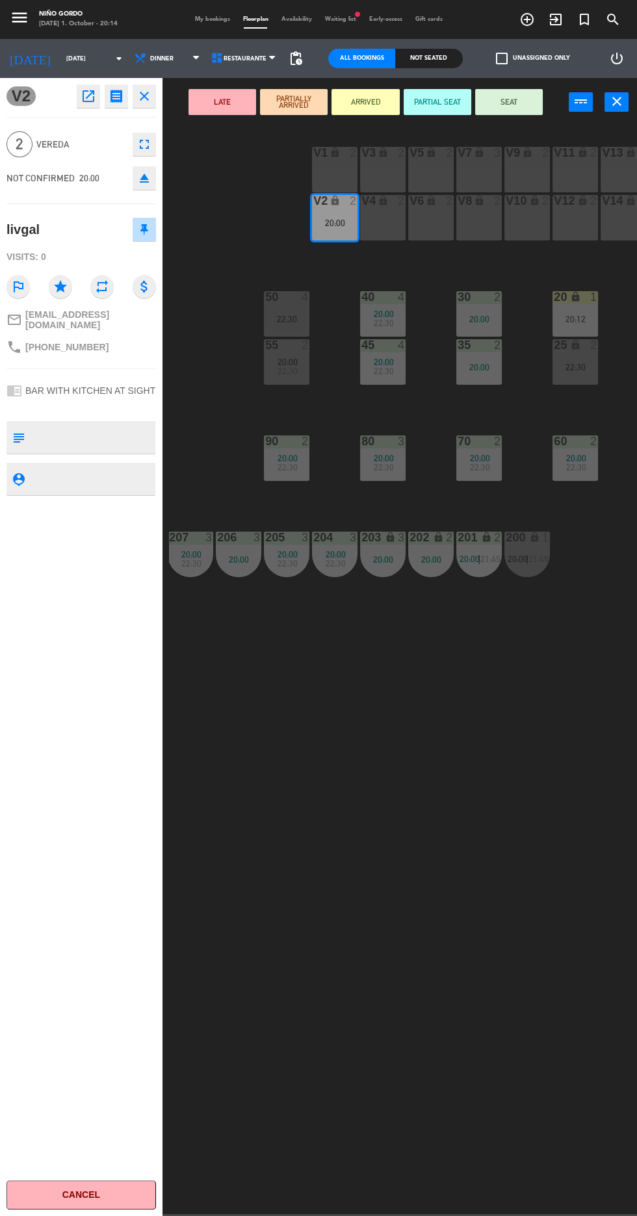
click at [585, 366] on div "22:30" at bounding box center [574, 367] width 45 height 9
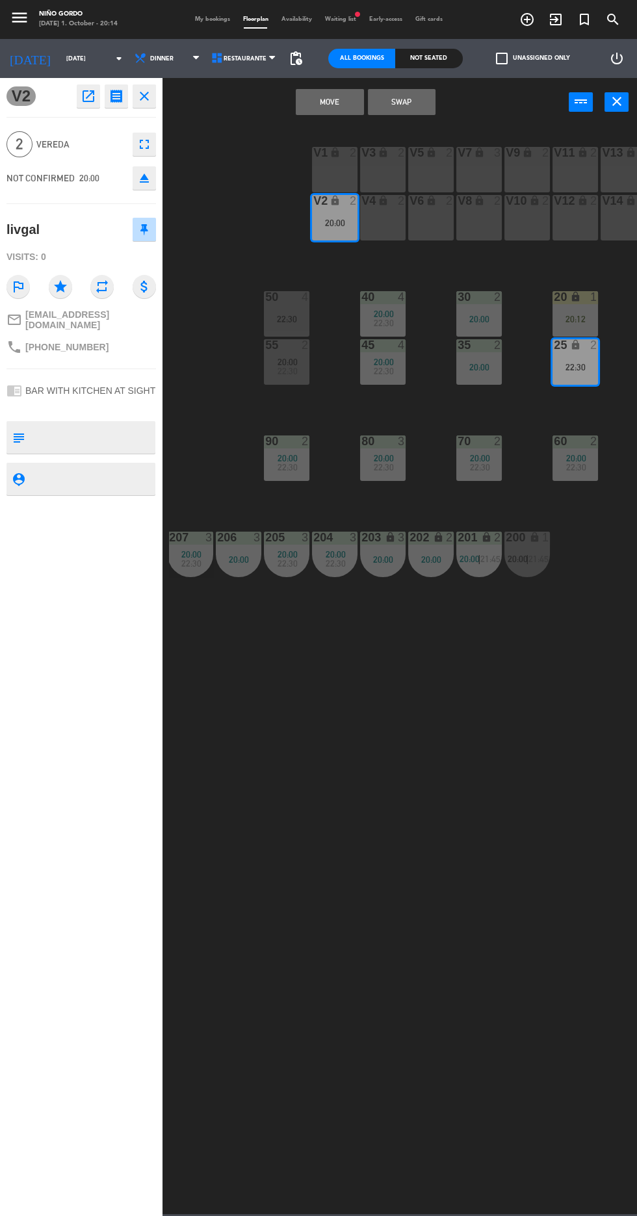
click at [329, 101] on button "Move" at bounding box center [330, 102] width 68 height 26
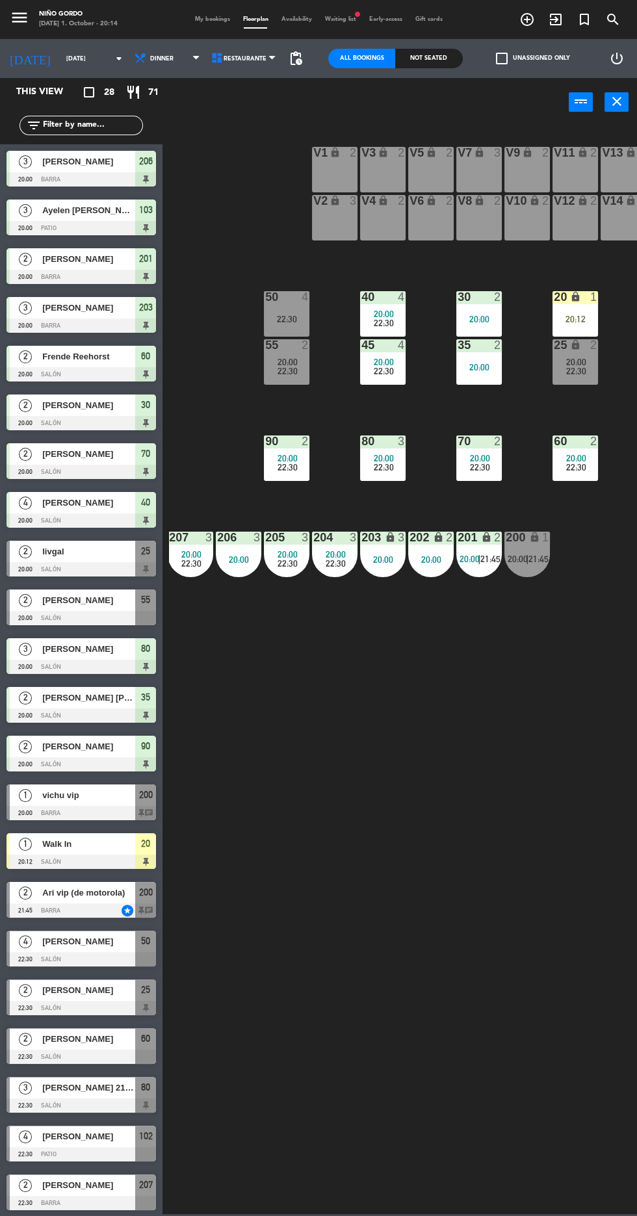
click at [495, 699] on div "105 lock 5 104 lock 4 103 3 20:00 V1 lock 2 V3 lock 2 V9 lock 2 V5 lock 2 V7 lo…" at bounding box center [403, 669] width 468 height 1090
click at [532, 539] on icon "lock" at bounding box center [534, 537] width 11 height 11
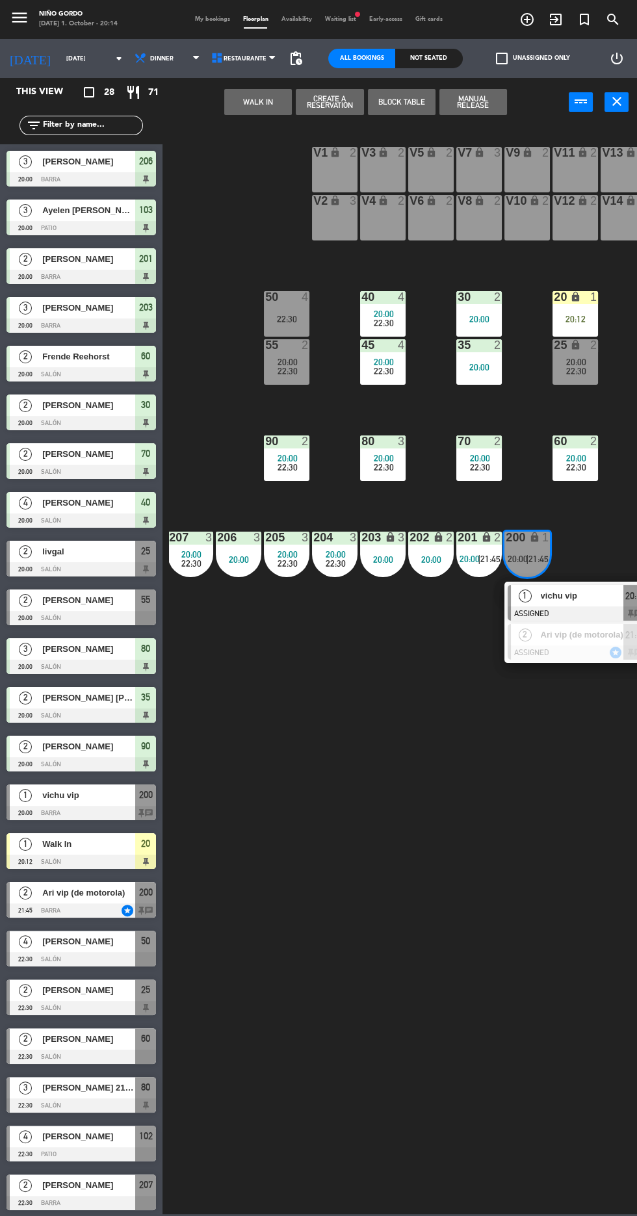
click at [575, 607] on div at bounding box center [578, 613] width 140 height 14
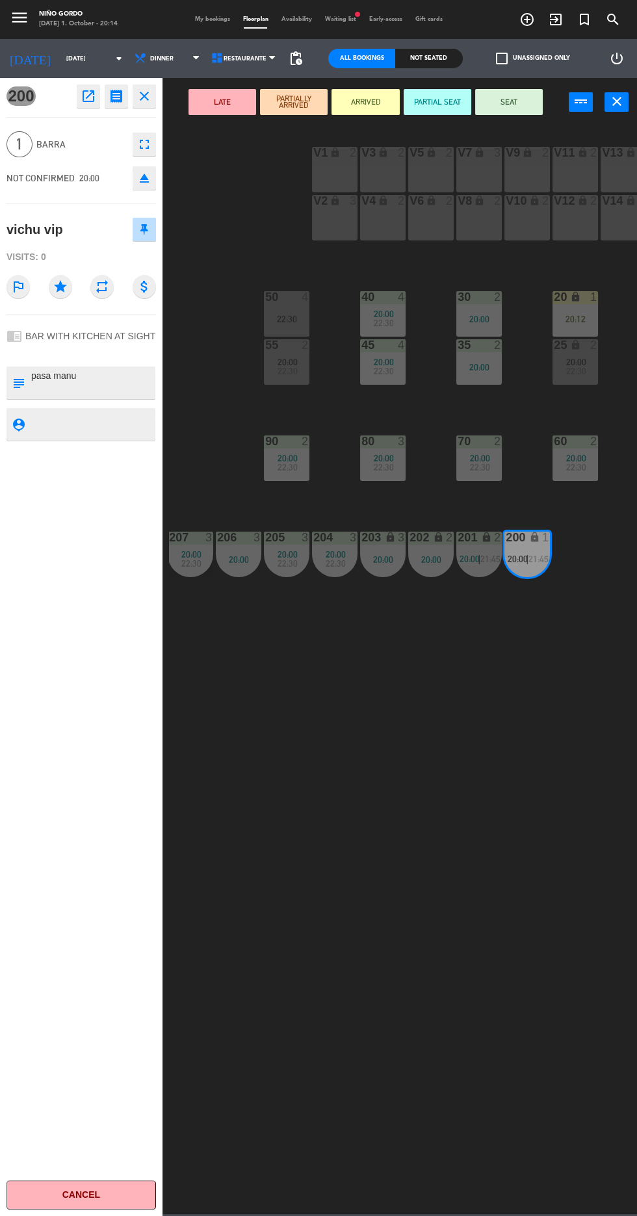
click at [505, 106] on button "SEAT" at bounding box center [509, 102] width 68 height 26
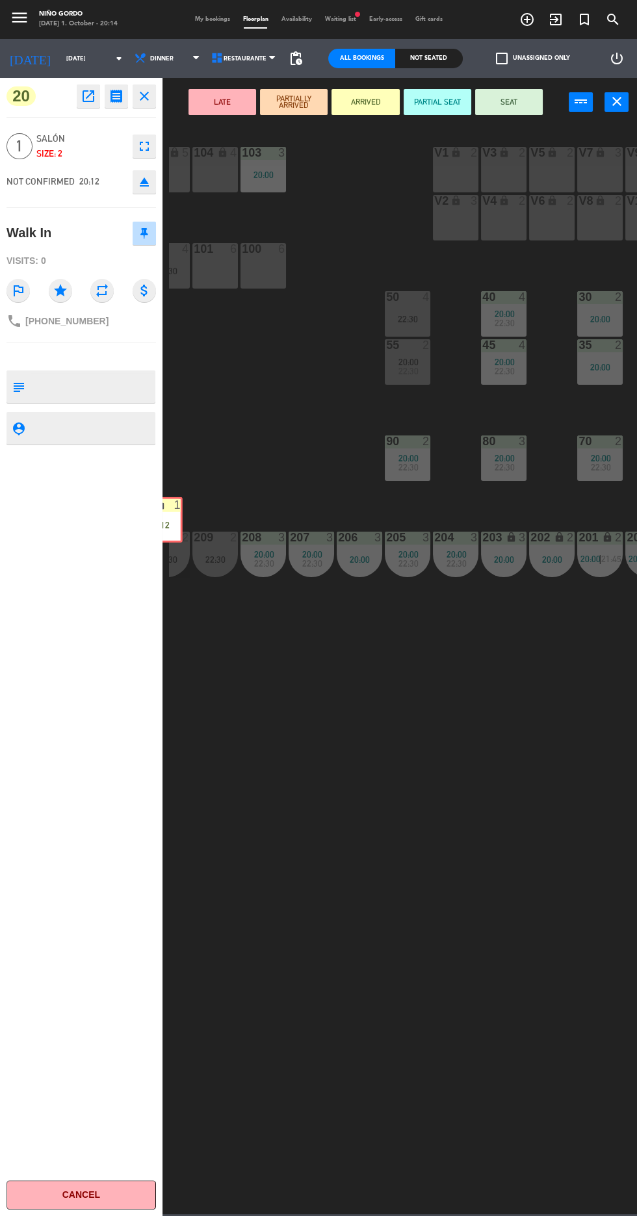
scroll to position [0, 0]
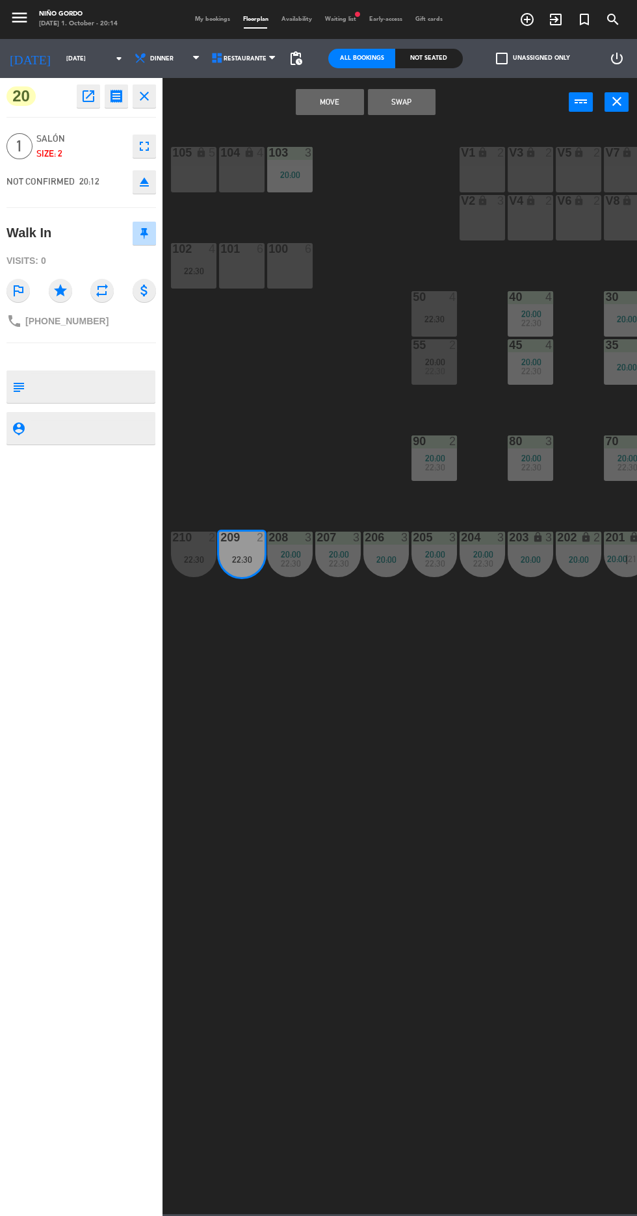
click at [329, 101] on button "Move" at bounding box center [330, 102] width 68 height 26
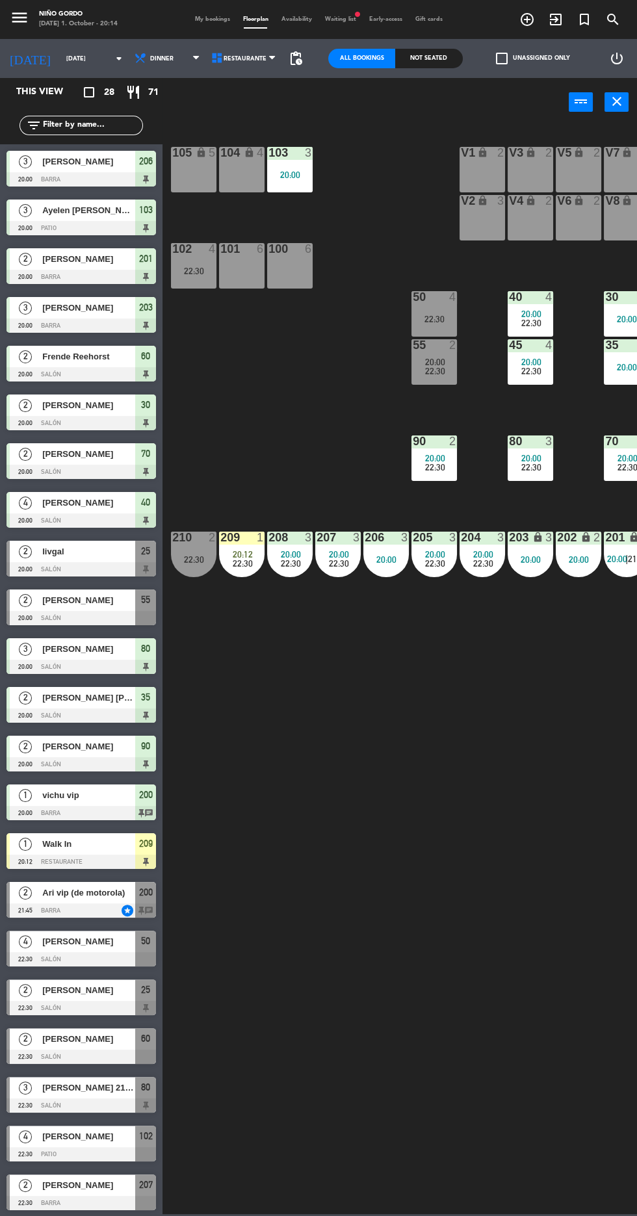
click at [221, 542] on div "209" at bounding box center [220, 538] width 1 height 12
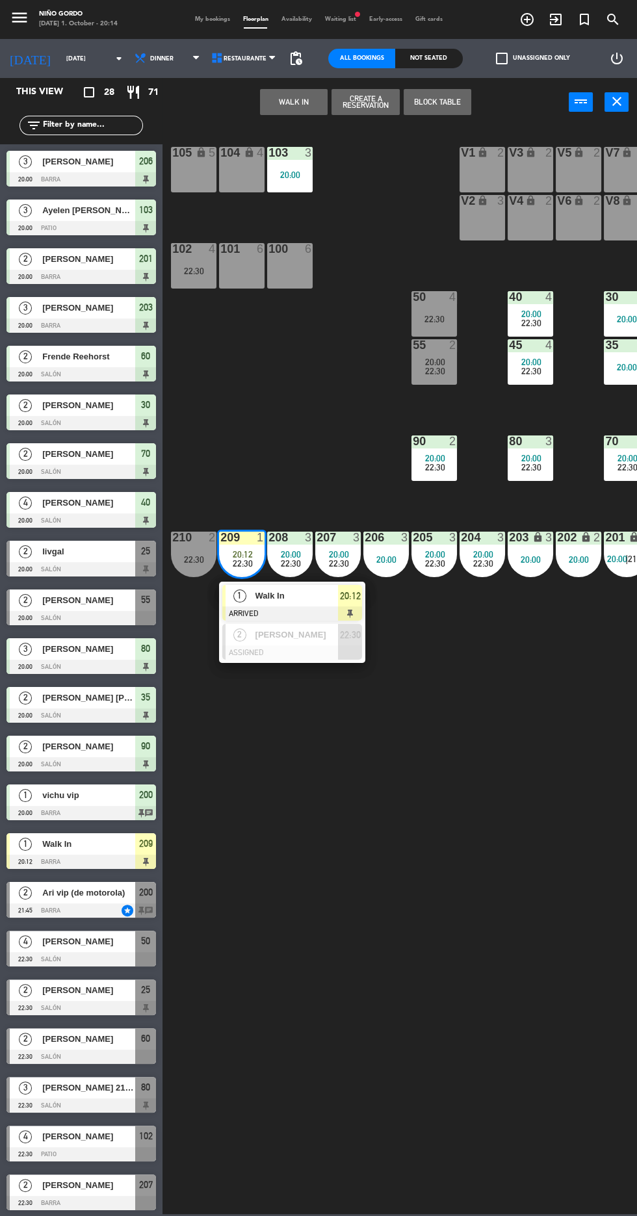
click at [339, 599] on div "20:12" at bounding box center [350, 595] width 24 height 21
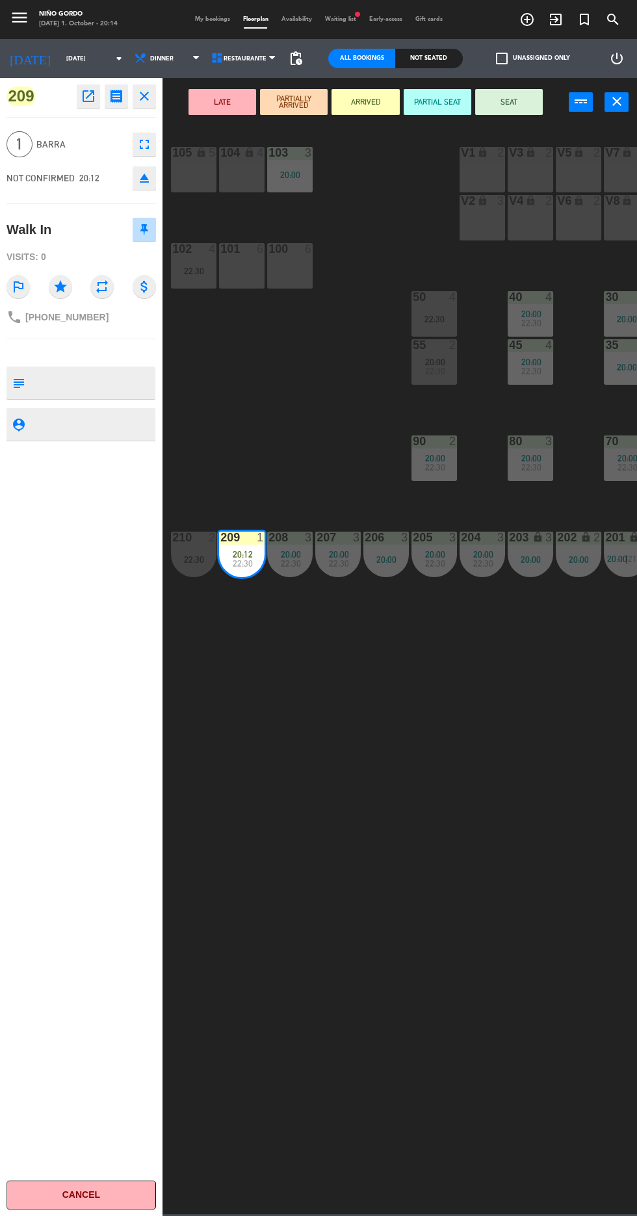
click at [532, 103] on button "SEAT" at bounding box center [509, 102] width 68 height 26
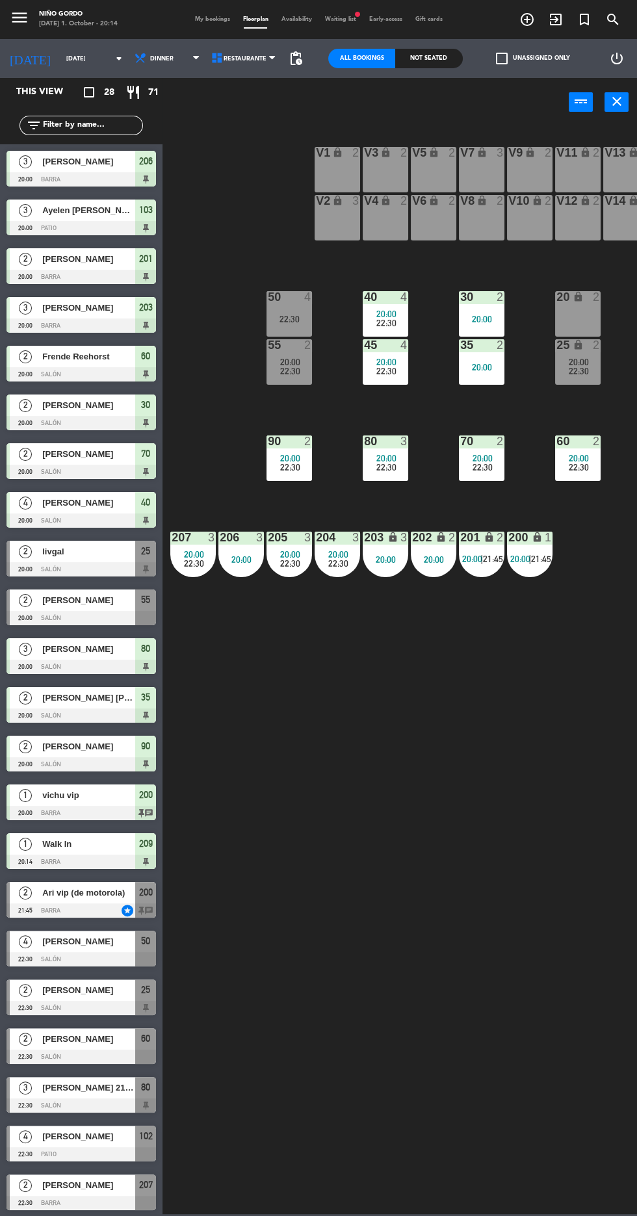
scroll to position [0, 166]
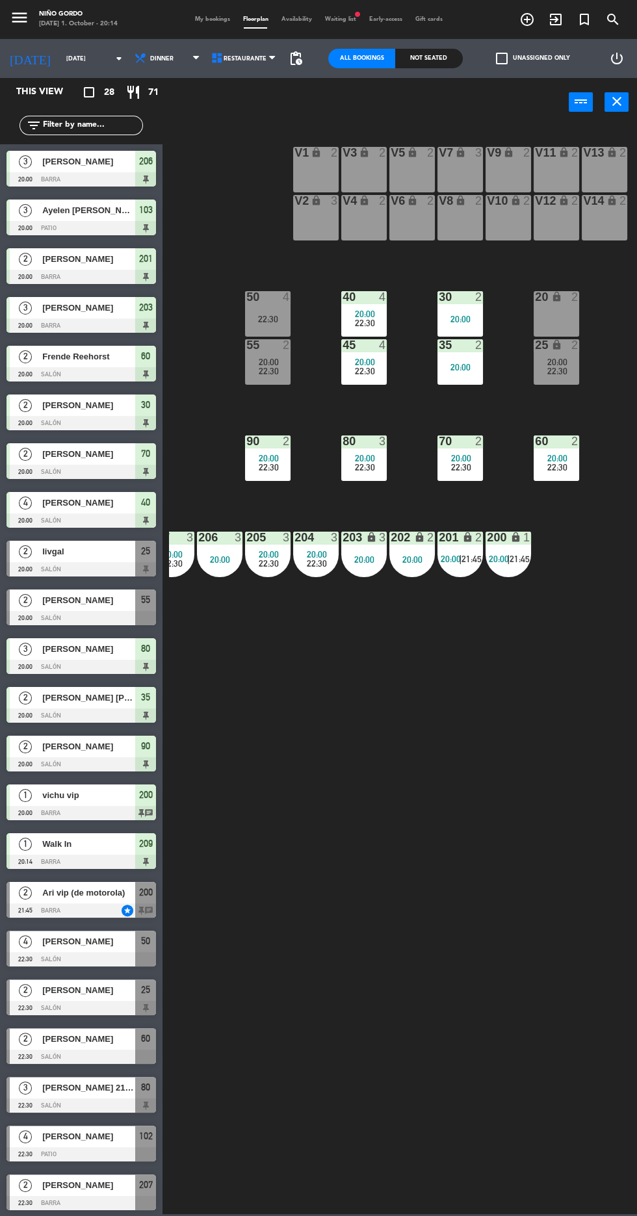
click at [248, 368] on div "22:30" at bounding box center [267, 370] width 45 height 9
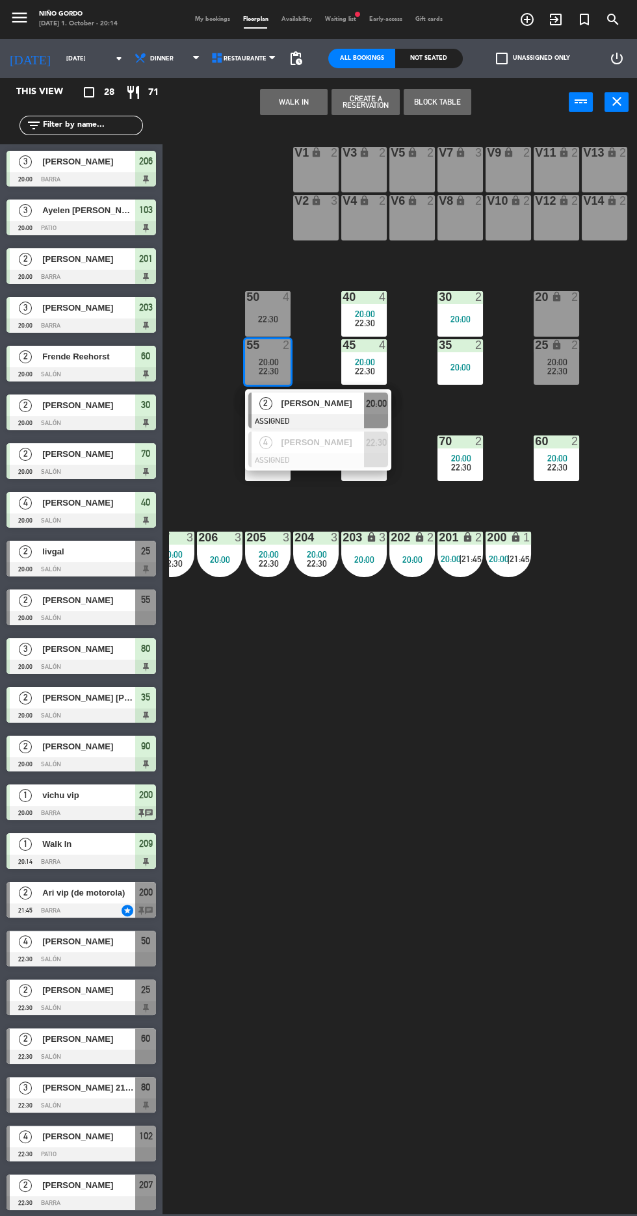
click at [368, 412] on div "20:00" at bounding box center [376, 402] width 24 height 21
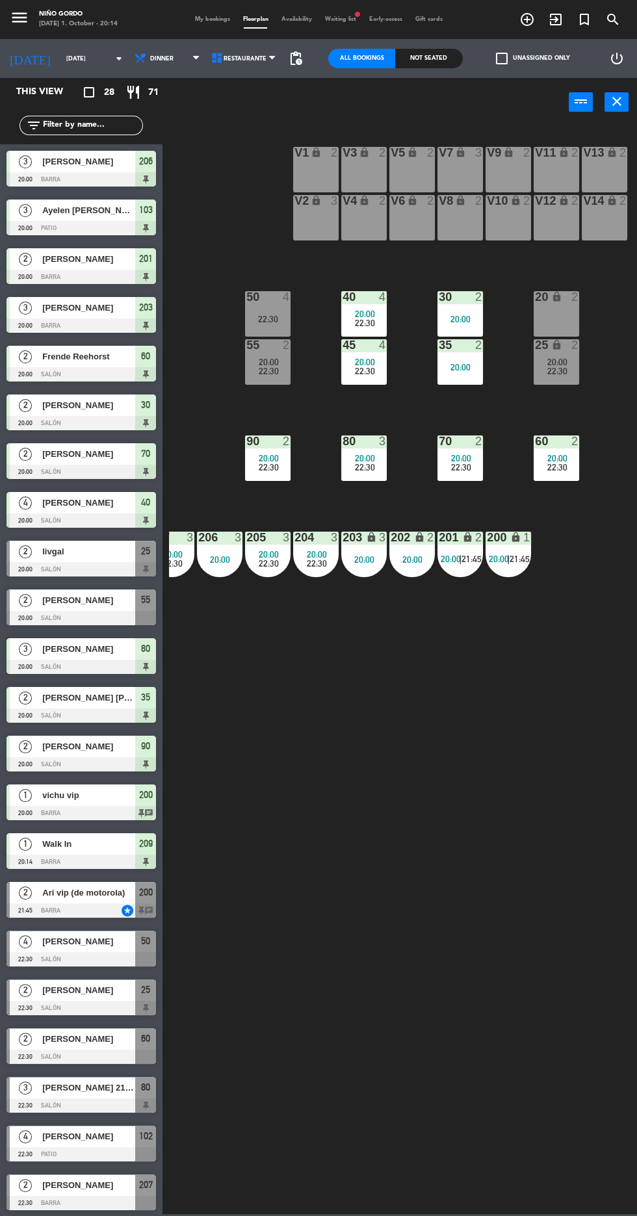
click at [451, 834] on div "105 lock 5 104 lock 4 103 3 20:00 V1 lock 2 V3 lock 2 V9 lock 2 V5 lock 2 V7 lo…" at bounding box center [403, 669] width 468 height 1090
click at [556, 372] on span "22:30" at bounding box center [557, 371] width 20 height 10
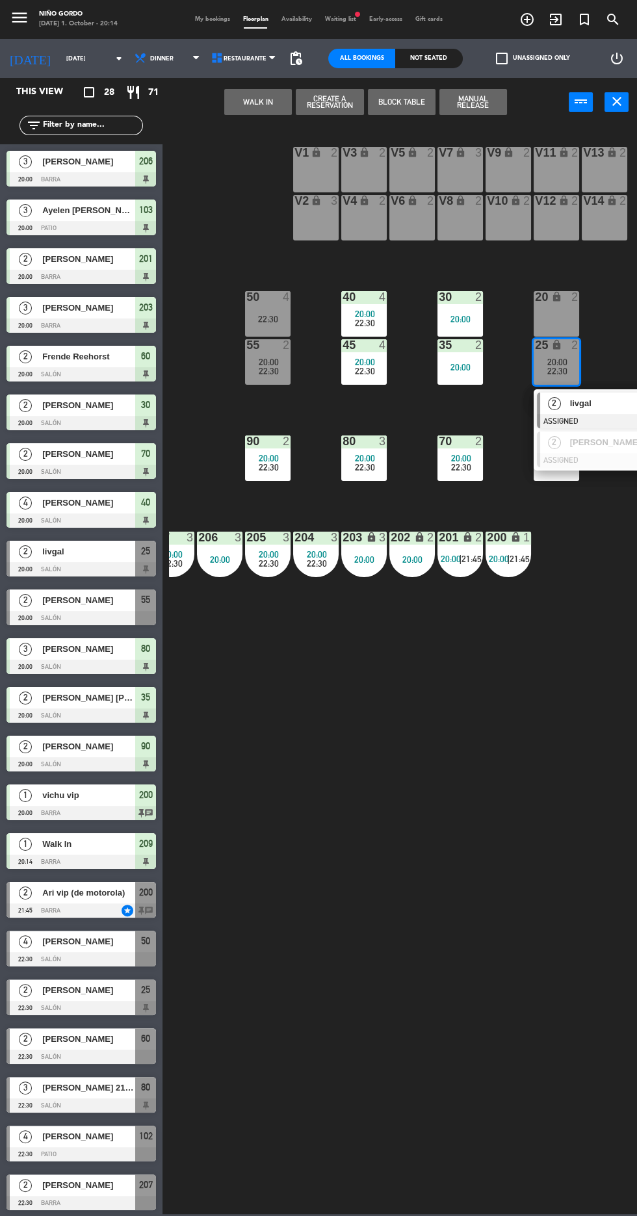
click at [604, 403] on span "livgal" at bounding box center [611, 403] width 83 height 14
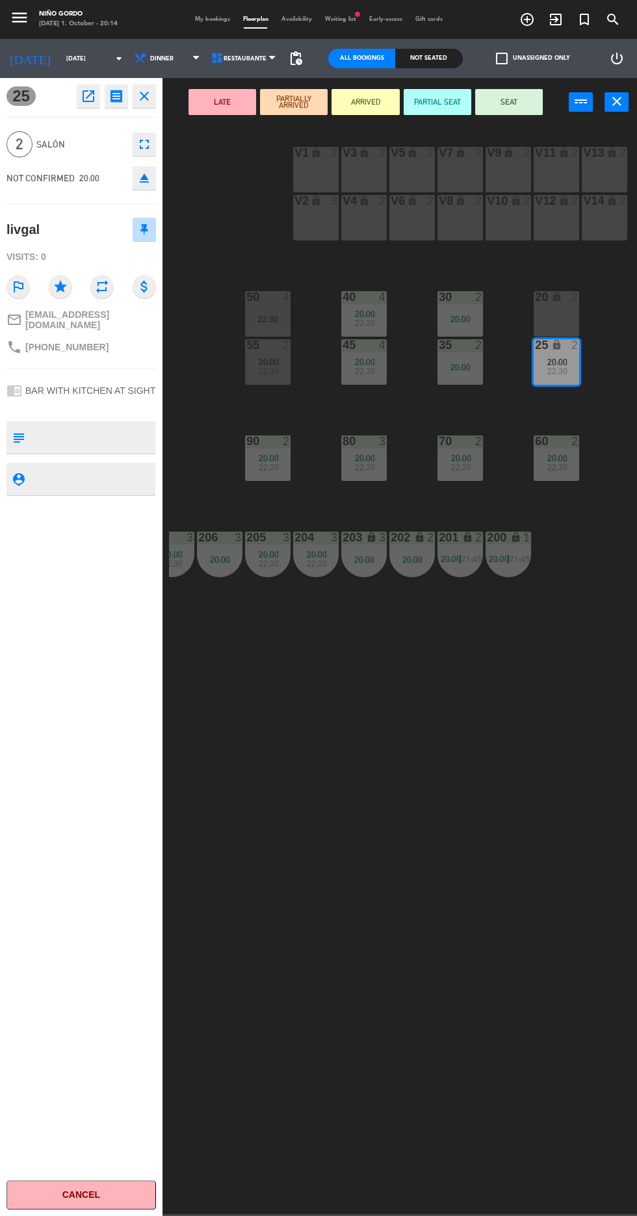
click at [511, 101] on button "SEAT" at bounding box center [509, 102] width 68 height 26
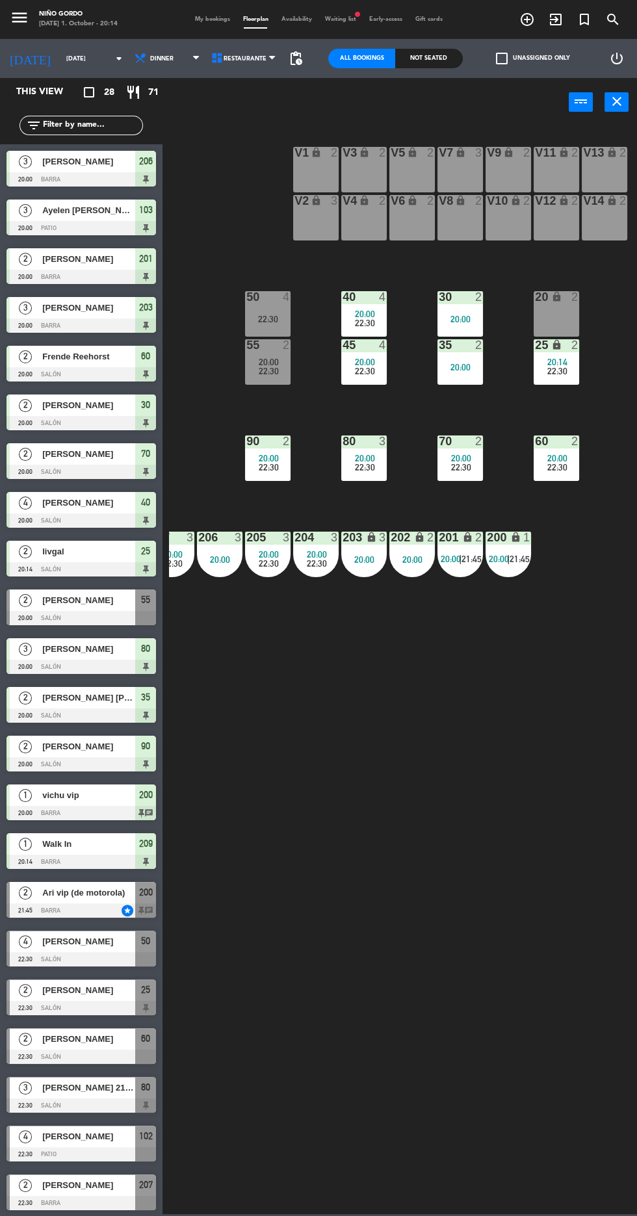
click at [552, 362] on span "20:14" at bounding box center [557, 362] width 20 height 10
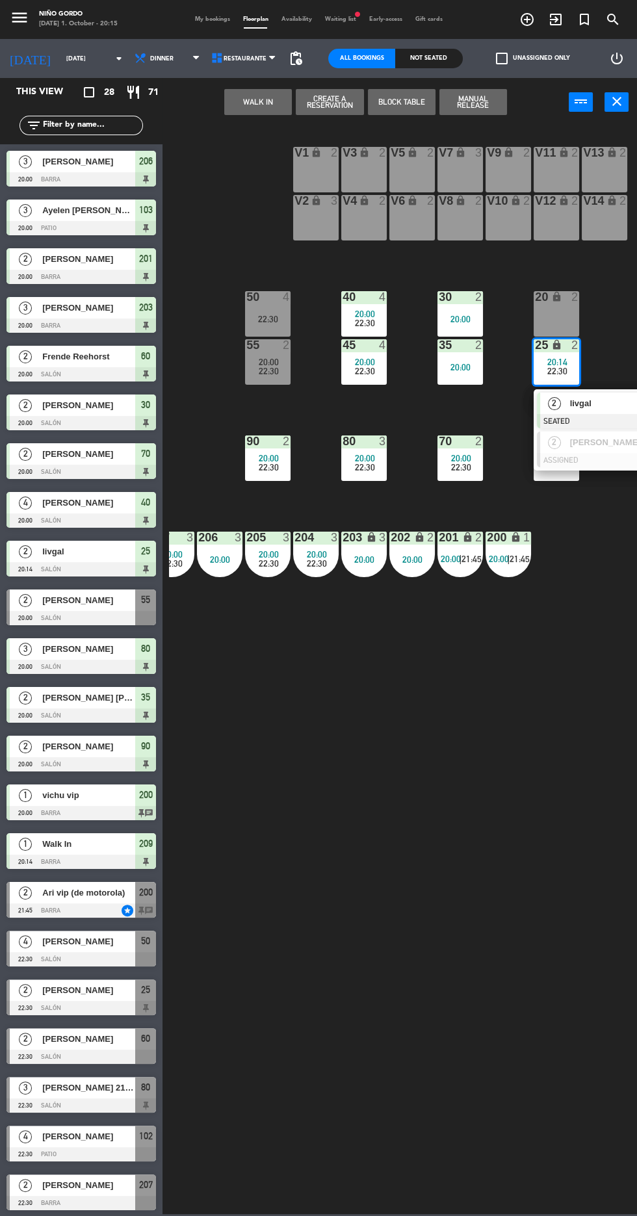
click at [604, 405] on span "livgal" at bounding box center [611, 403] width 83 height 14
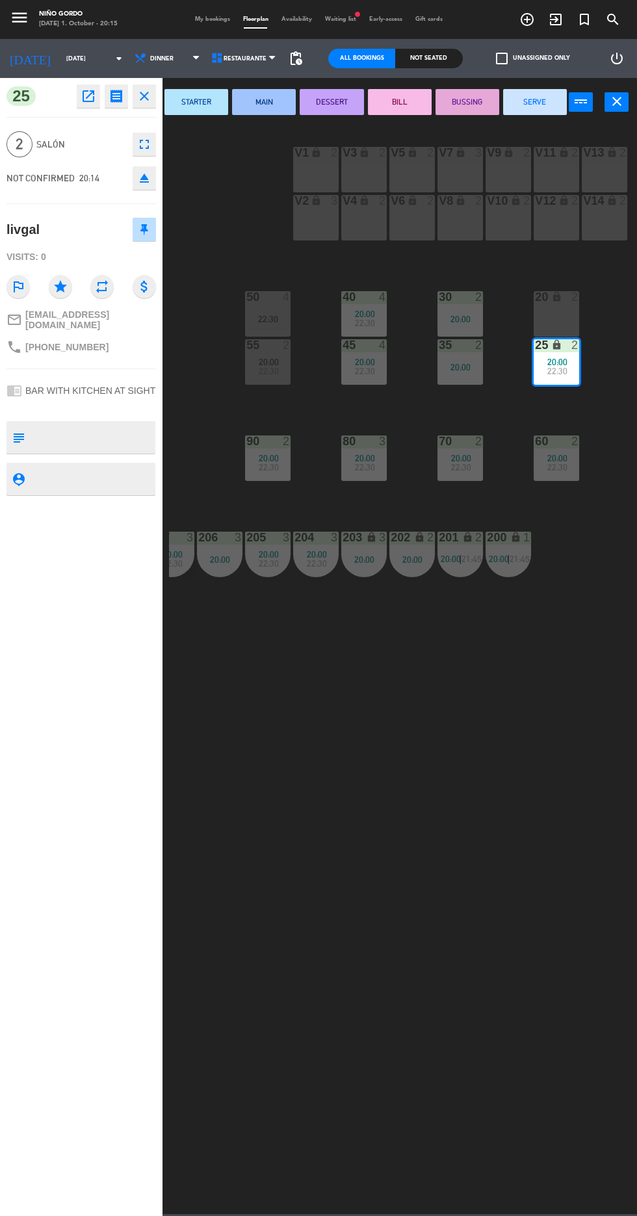
click at [281, 298] on div "4" at bounding box center [289, 297] width 21 height 12
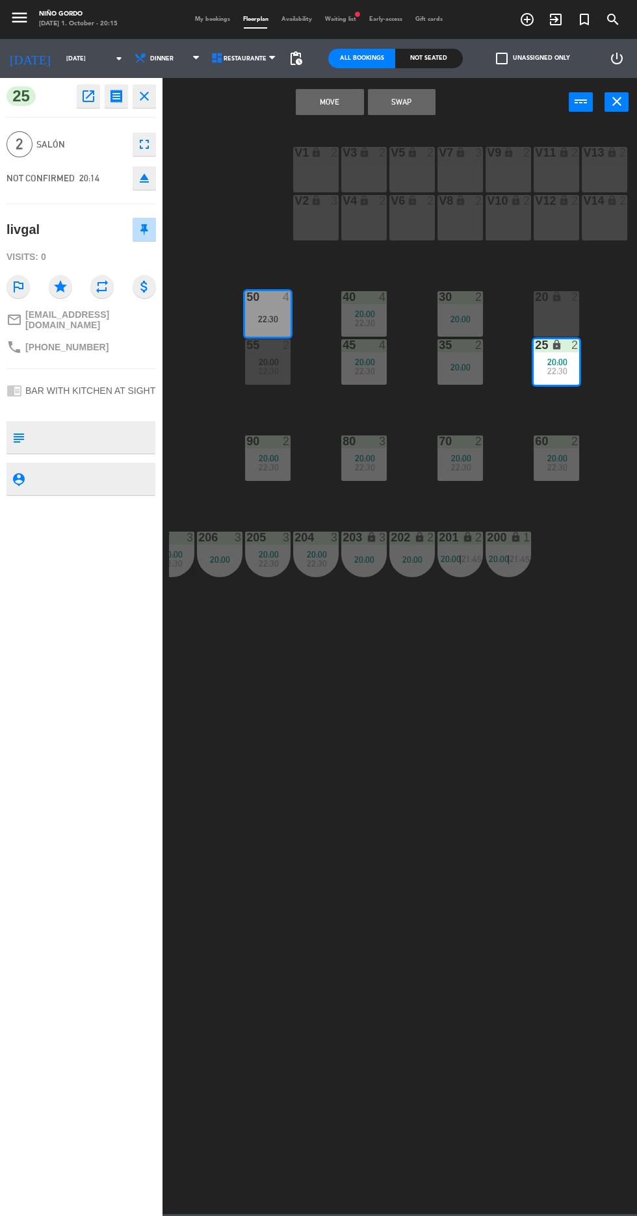
click at [349, 103] on button "Move" at bounding box center [330, 102] width 68 height 26
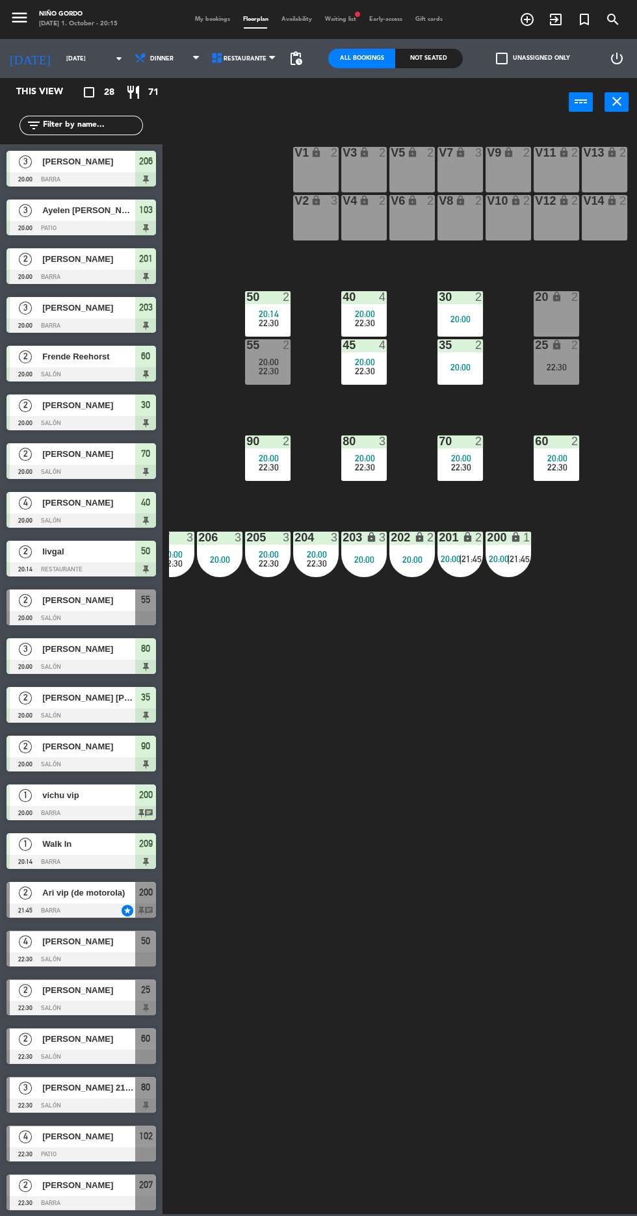
click at [385, 470] on div "22:30" at bounding box center [363, 467] width 45 height 9
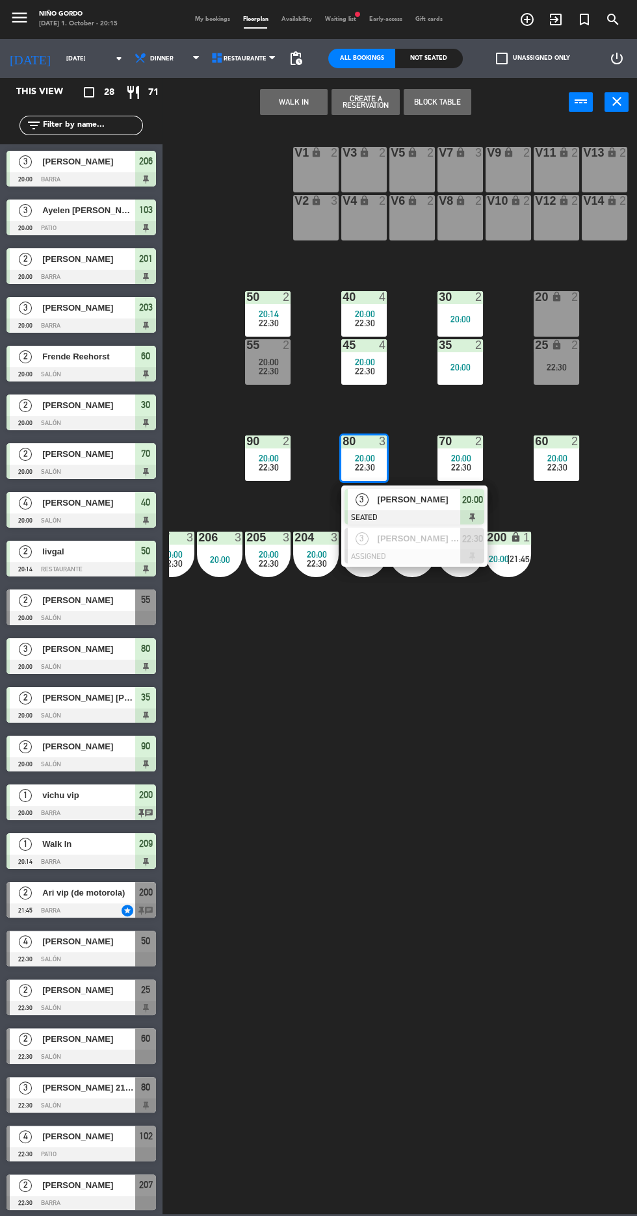
click at [470, 502] on span "20:00" at bounding box center [472, 500] width 21 height 16
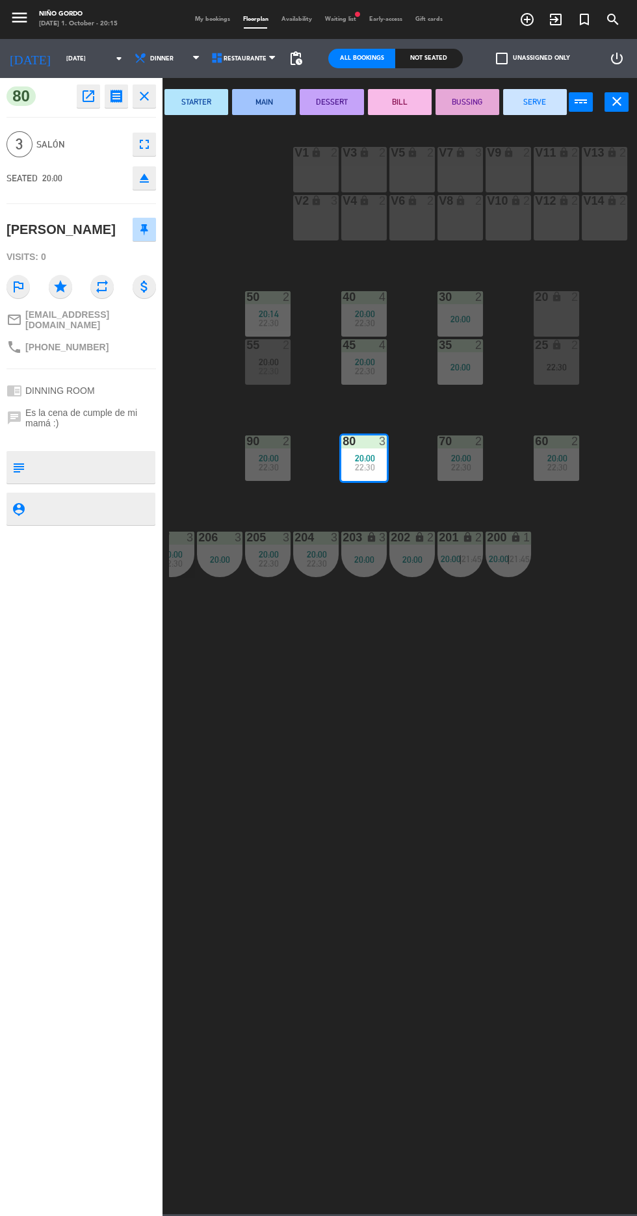
click at [559, 364] on div "22:30" at bounding box center [555, 367] width 45 height 9
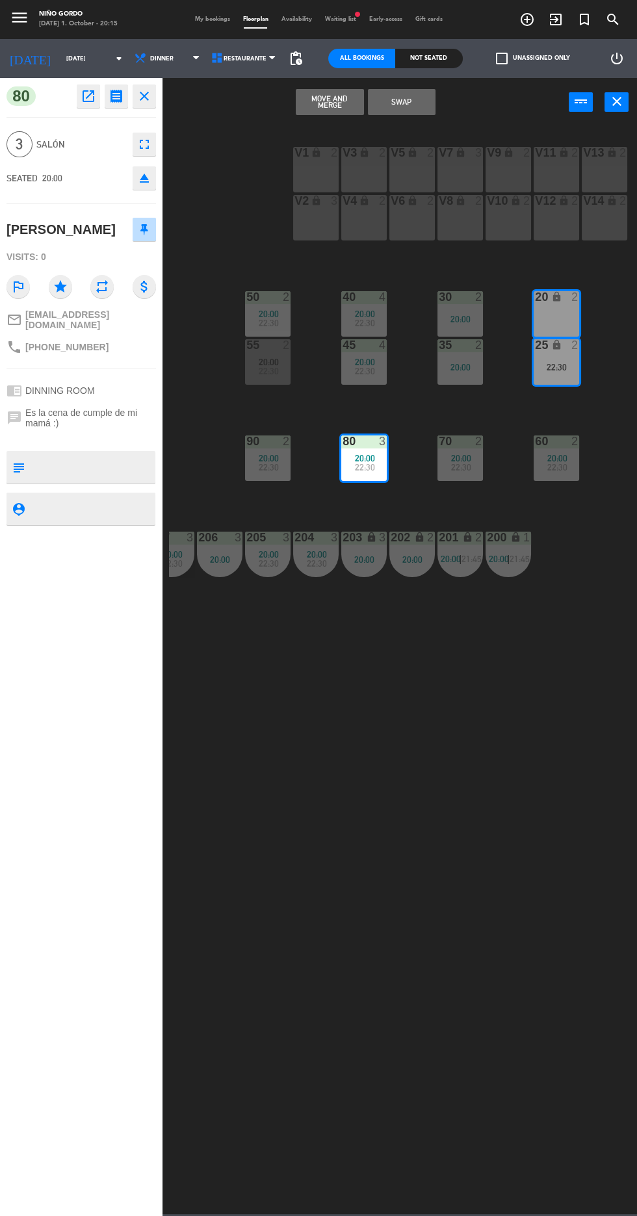
click at [344, 95] on button "Move and Merge" at bounding box center [330, 102] width 68 height 26
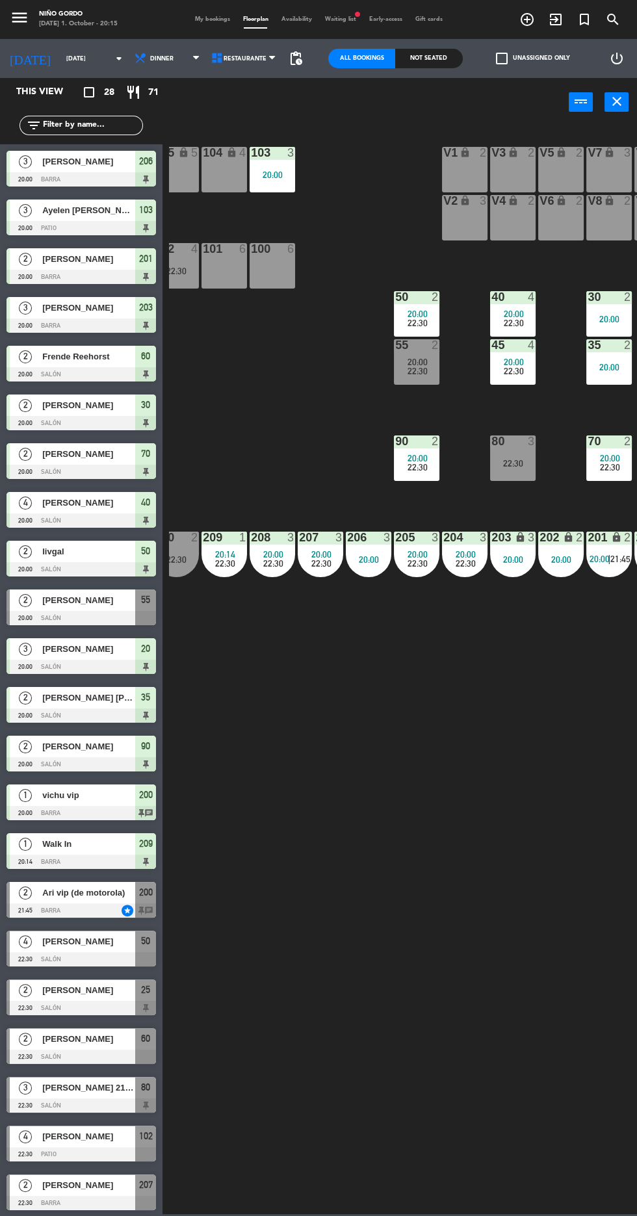
scroll to position [0, 0]
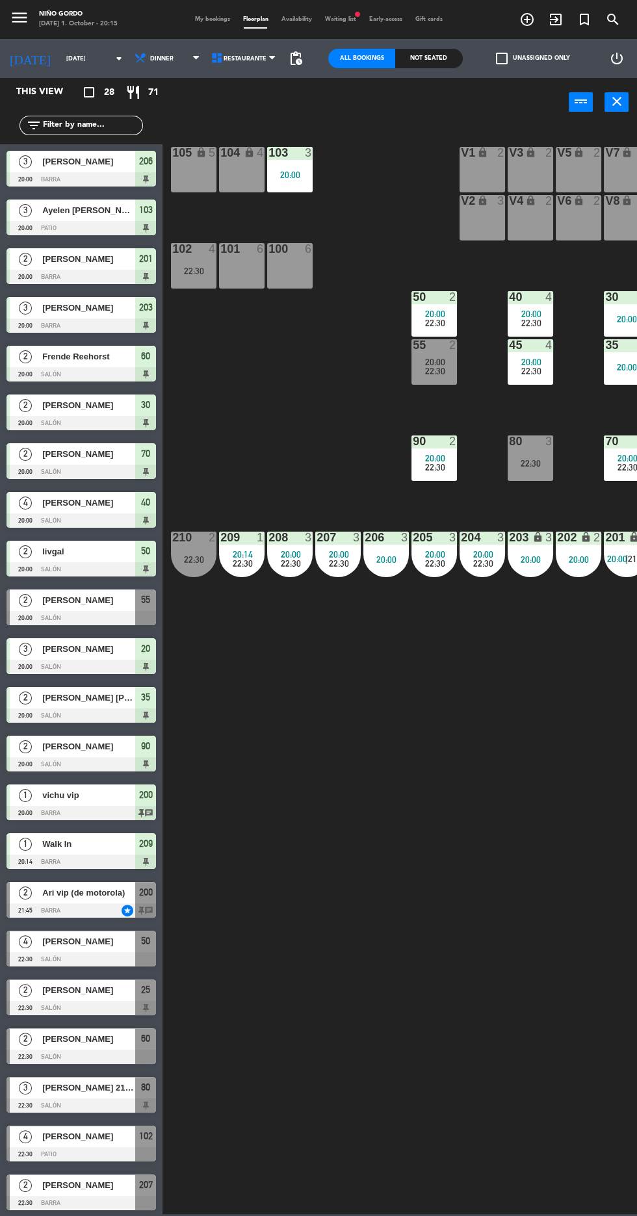
click at [440, 360] on span "20:00" at bounding box center [435, 362] width 20 height 10
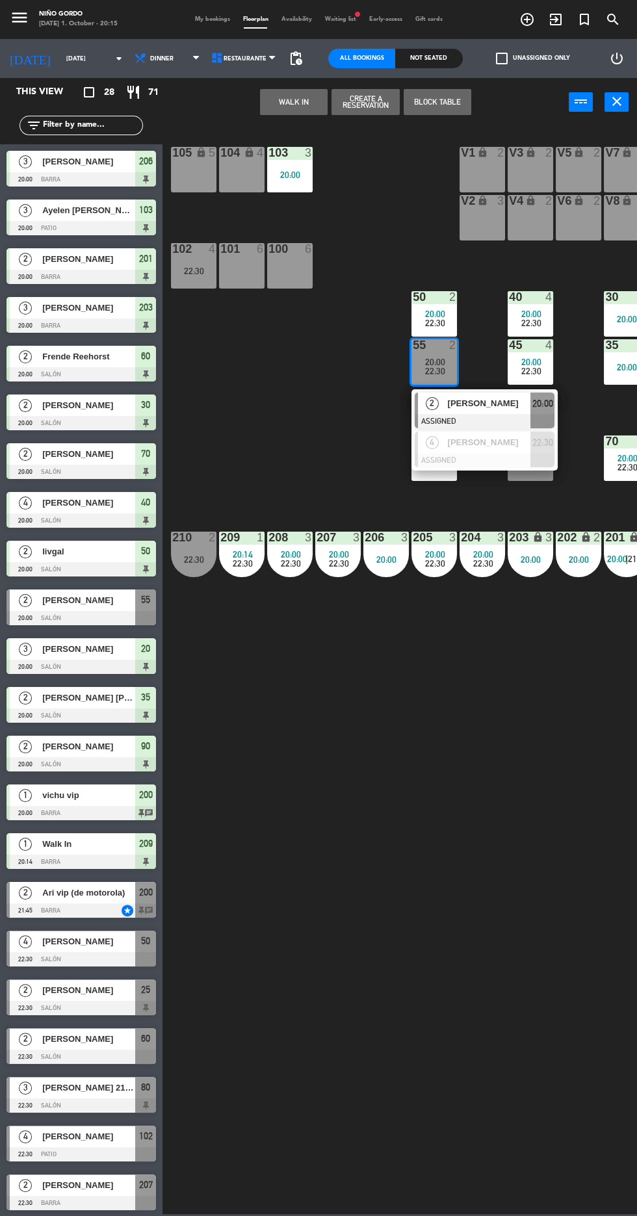
click at [512, 420] on div at bounding box center [485, 421] width 140 height 14
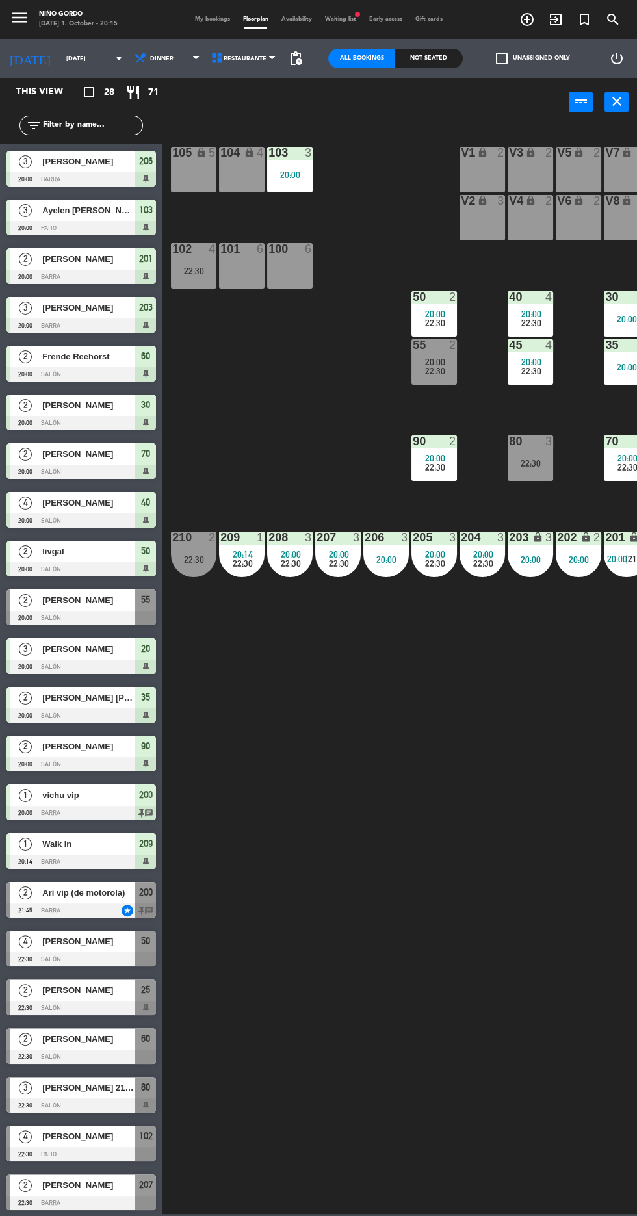
scroll to position [0, 3]
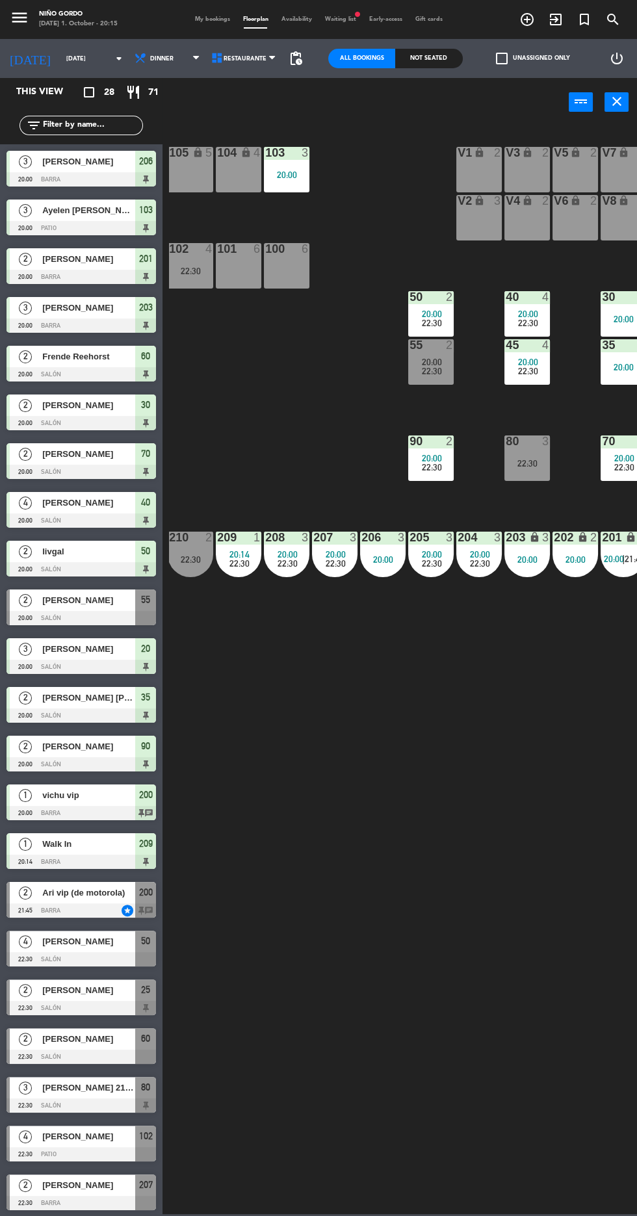
click at [210, 272] on div "22:30" at bounding box center [190, 270] width 45 height 9
click at [349, 819] on div "105 lock 5 104 lock 4 103 3 20:00 V1 lock 2 V3 lock 2 V9 lock 2 V5 lock 2 V7 lo…" at bounding box center [403, 669] width 468 height 1090
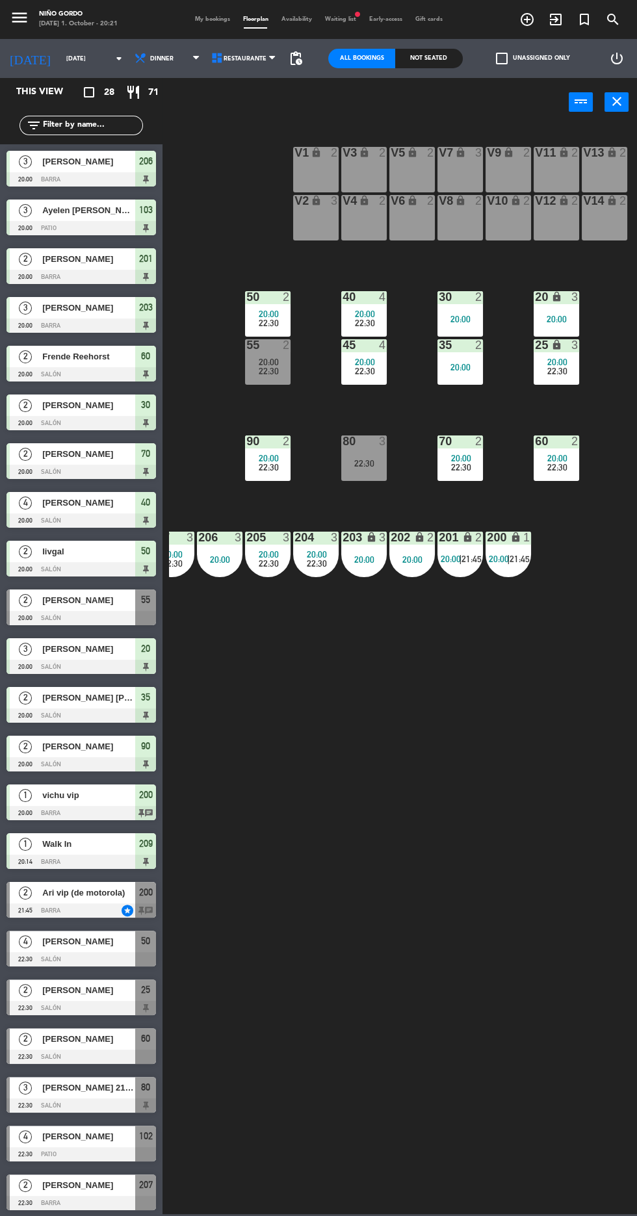
click at [374, 441] on div at bounding box center [363, 441] width 21 height 12
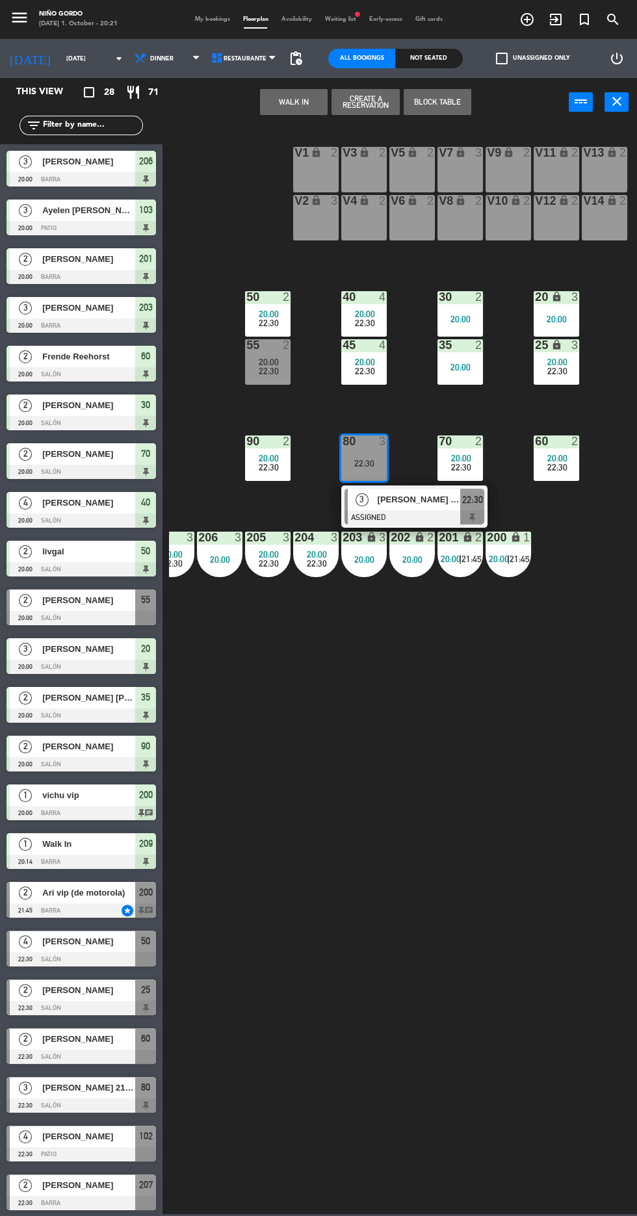
click at [290, 99] on button "WALK IN" at bounding box center [294, 102] width 68 height 26
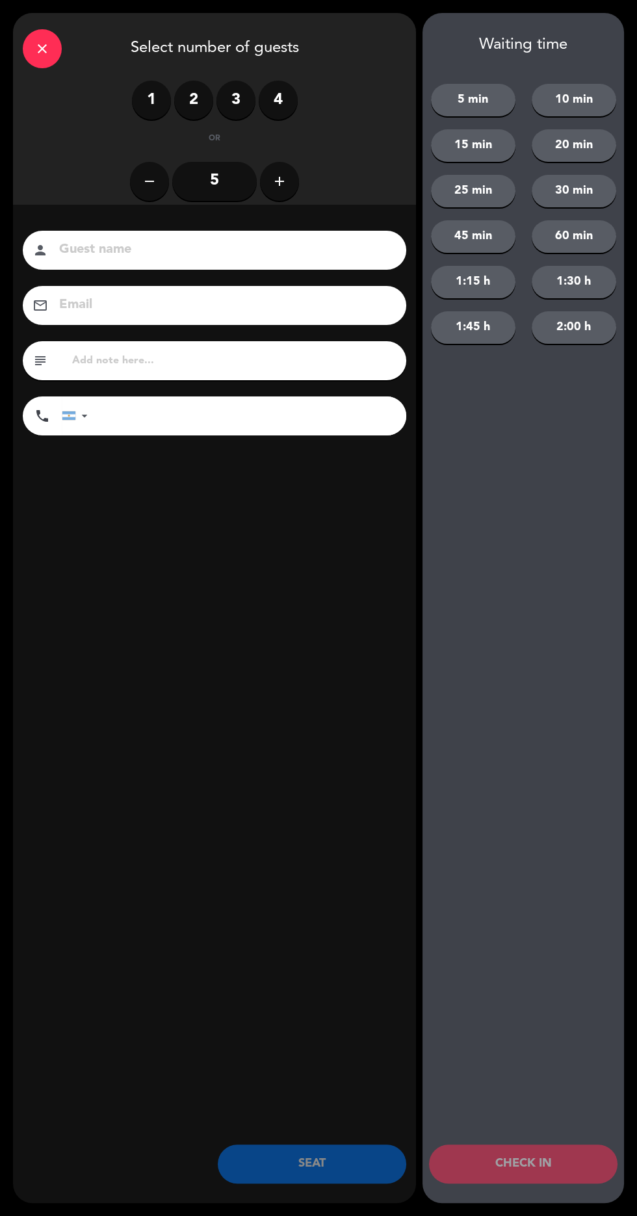
click at [25, 33] on div "close Select number of guests" at bounding box center [214, 47] width 403 height 68
click at [47, 36] on div "close" at bounding box center [42, 48] width 39 height 39
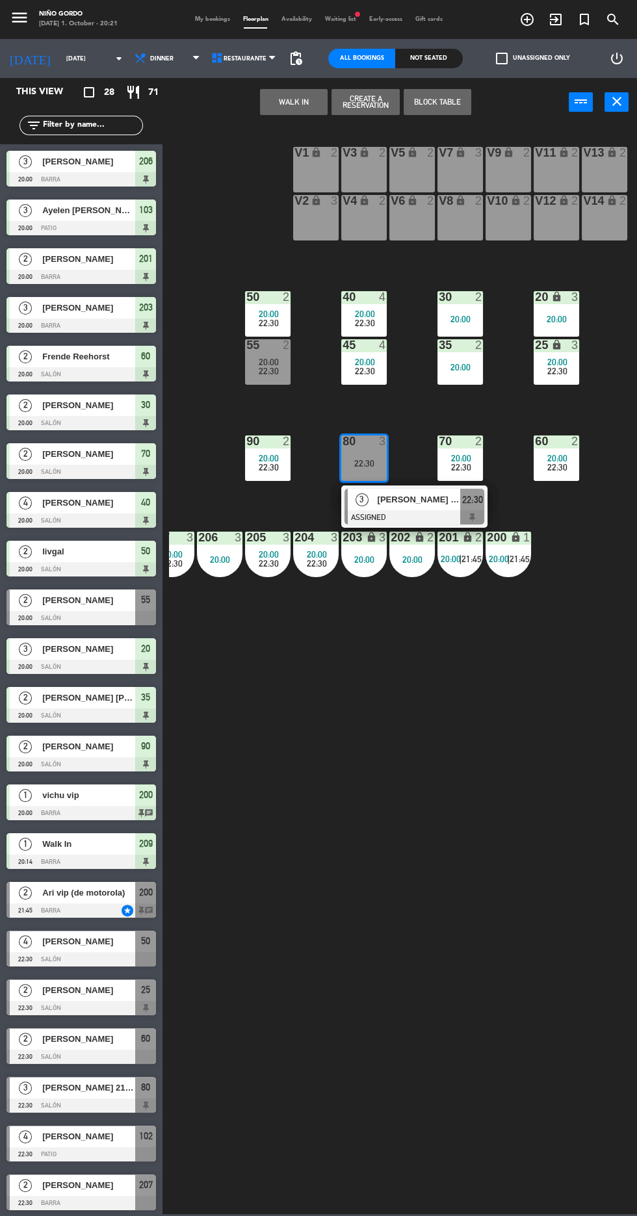
click at [343, 19] on span "Waiting list fiber_manual_record" at bounding box center [340, 19] width 44 height 6
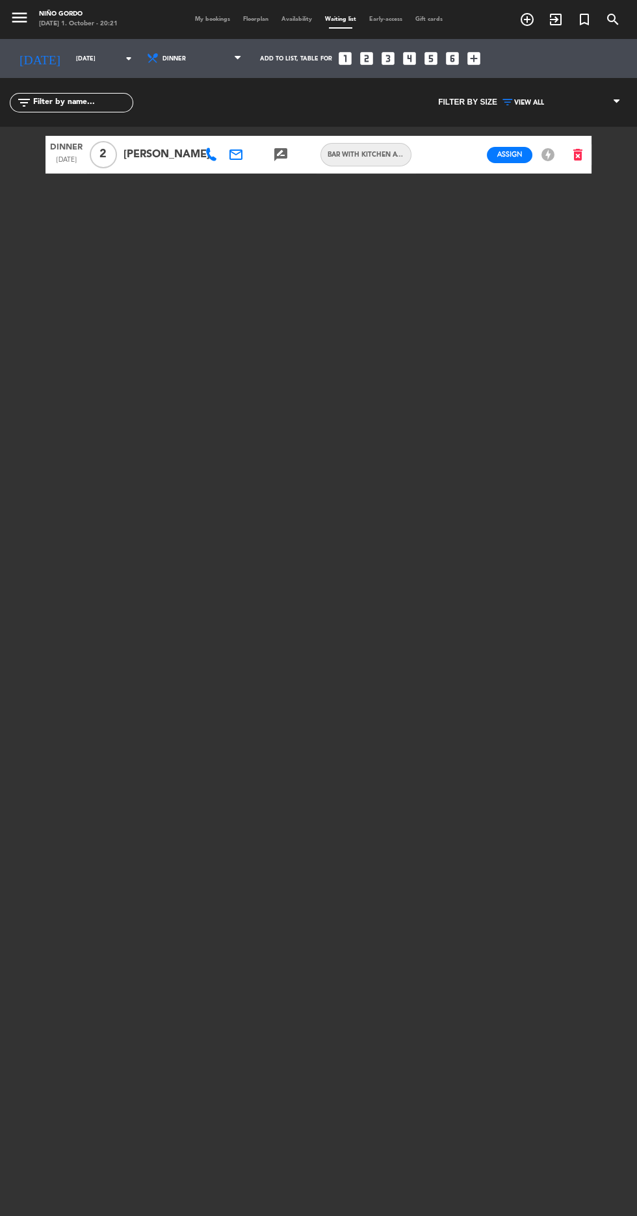
click at [207, 16] on span "My bookings" at bounding box center [212, 19] width 48 height 6
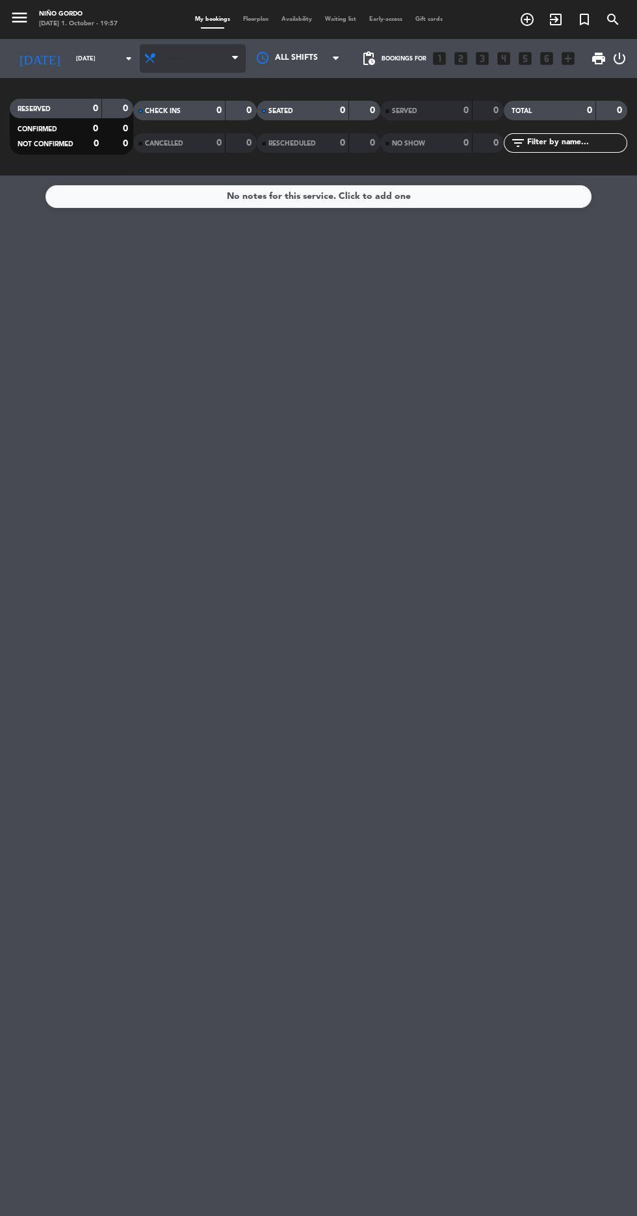
click at [192, 61] on span "Lunch" at bounding box center [193, 58] width 106 height 29
click at [195, 146] on div "menu Niño Gordo Wednesday 1. October - 19:57 My bookings Floorplan Availability…" at bounding box center [318, 87] width 637 height 175
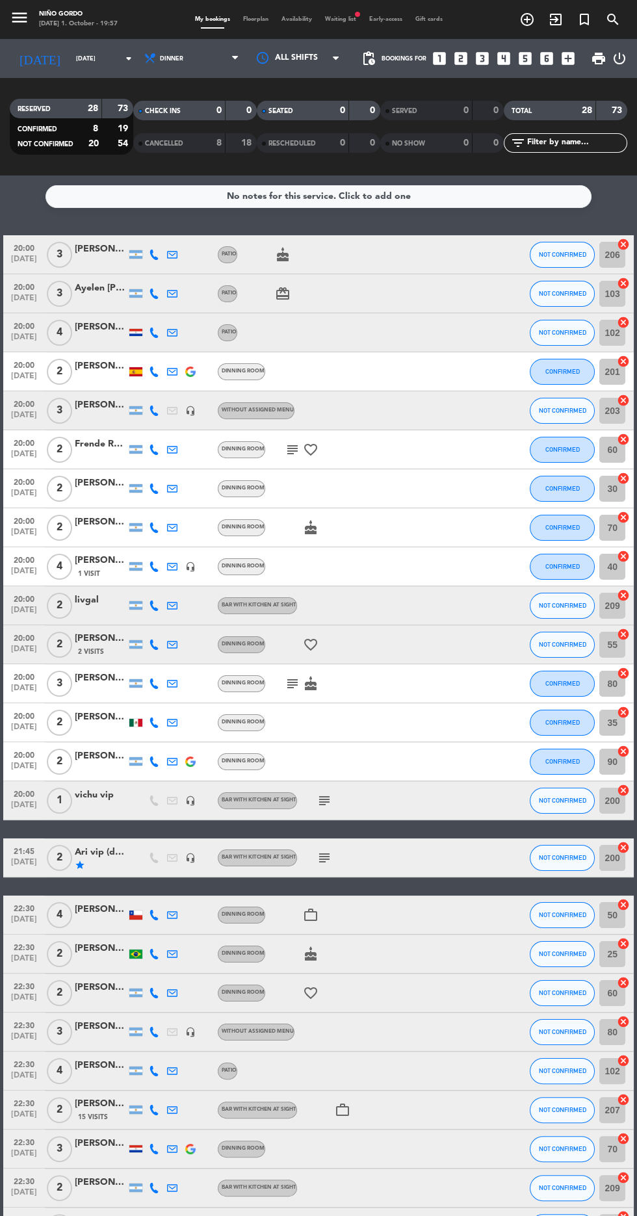
click at [7, 185] on service-notes "No notes for this service. Click to add one" at bounding box center [318, 196] width 637 height 23
click at [573, 418] on button "NOT CONFIRMED" at bounding box center [562, 411] width 65 height 26
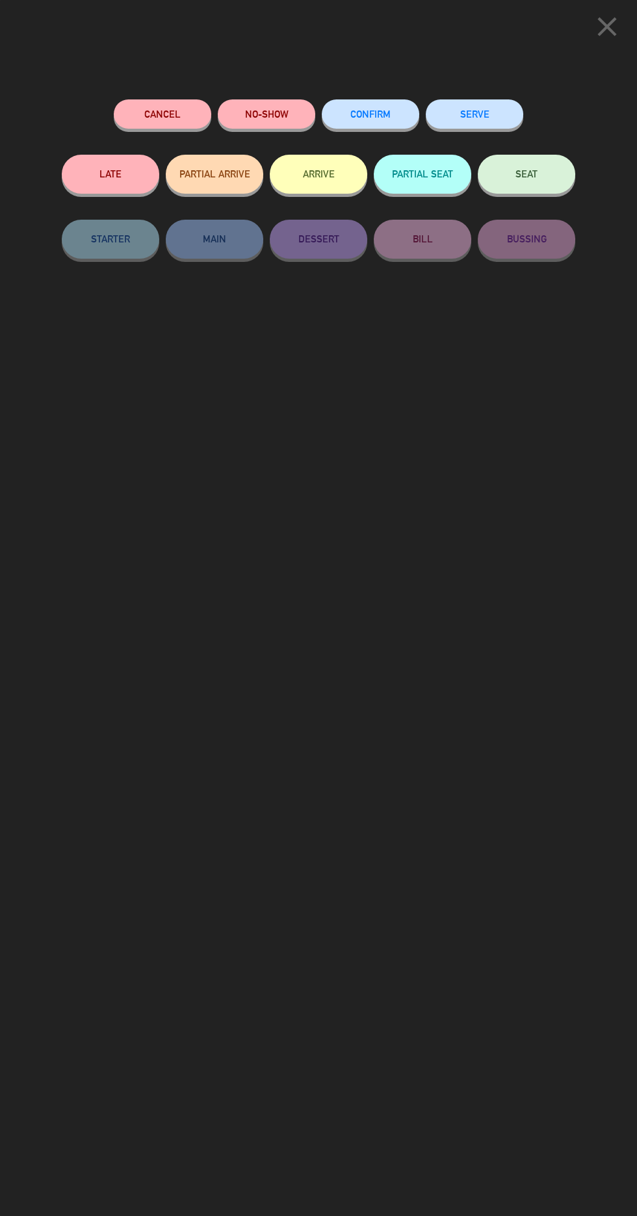
click at [542, 175] on button "SEAT" at bounding box center [526, 174] width 97 height 39
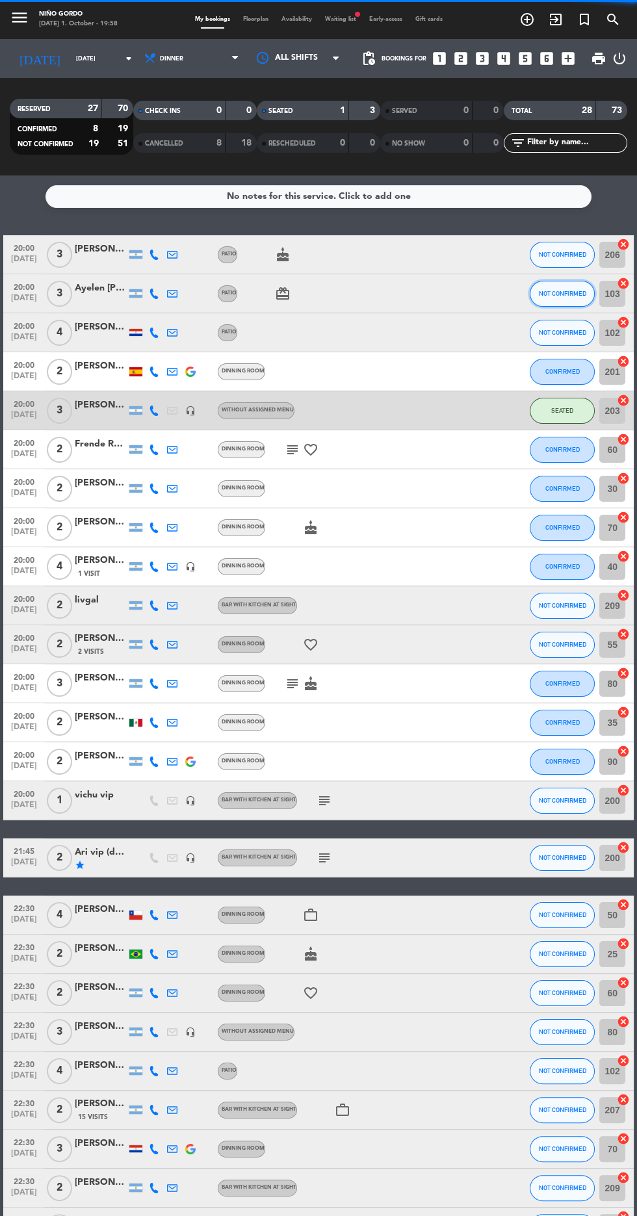
click at [570, 293] on span "NOT CONFIRMED" at bounding box center [562, 293] width 47 height 7
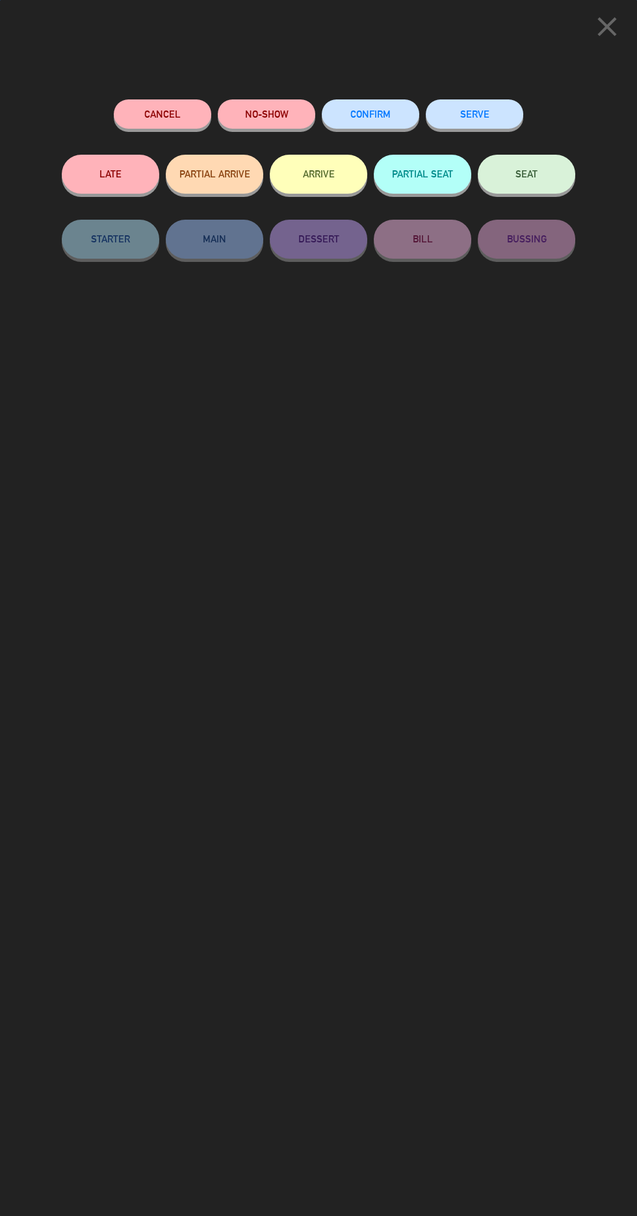
click at [550, 173] on button "SEAT" at bounding box center [526, 174] width 97 height 39
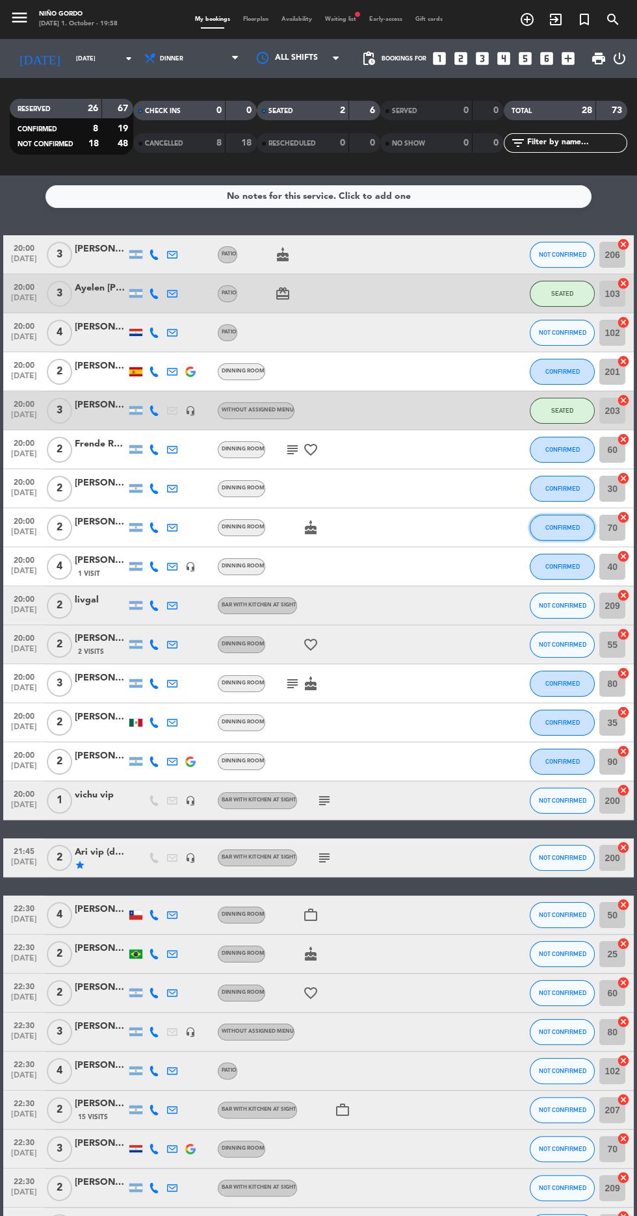
click at [561, 527] on span "CONFIRMED" at bounding box center [562, 527] width 34 height 7
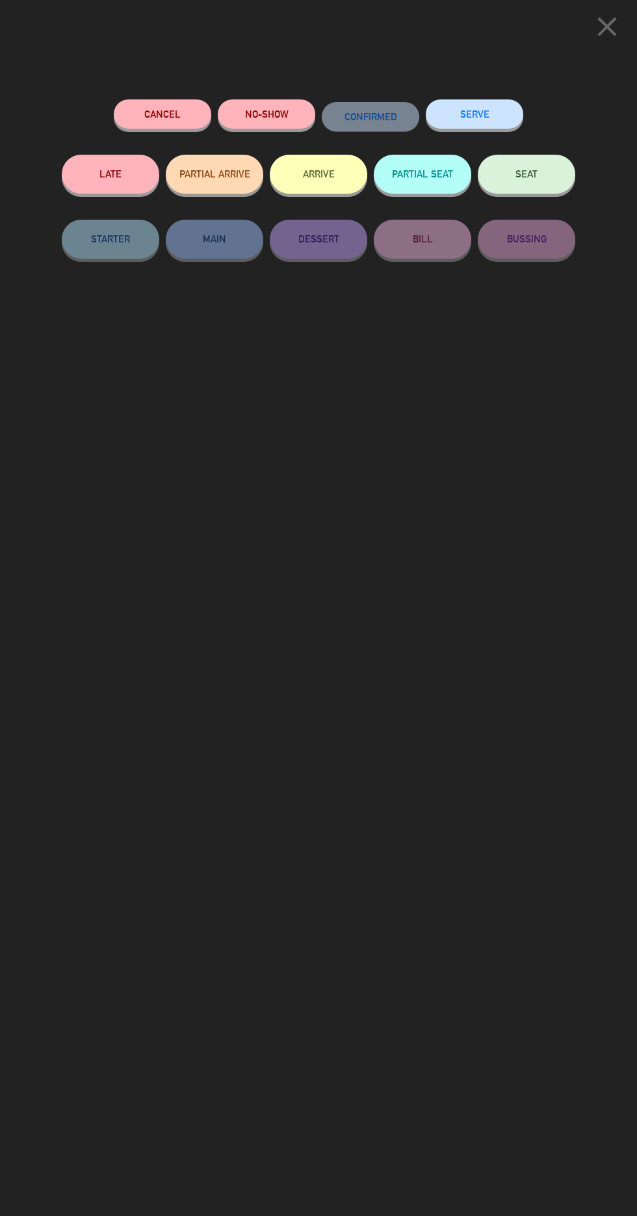
click at [539, 174] on button "SEAT" at bounding box center [526, 174] width 97 height 39
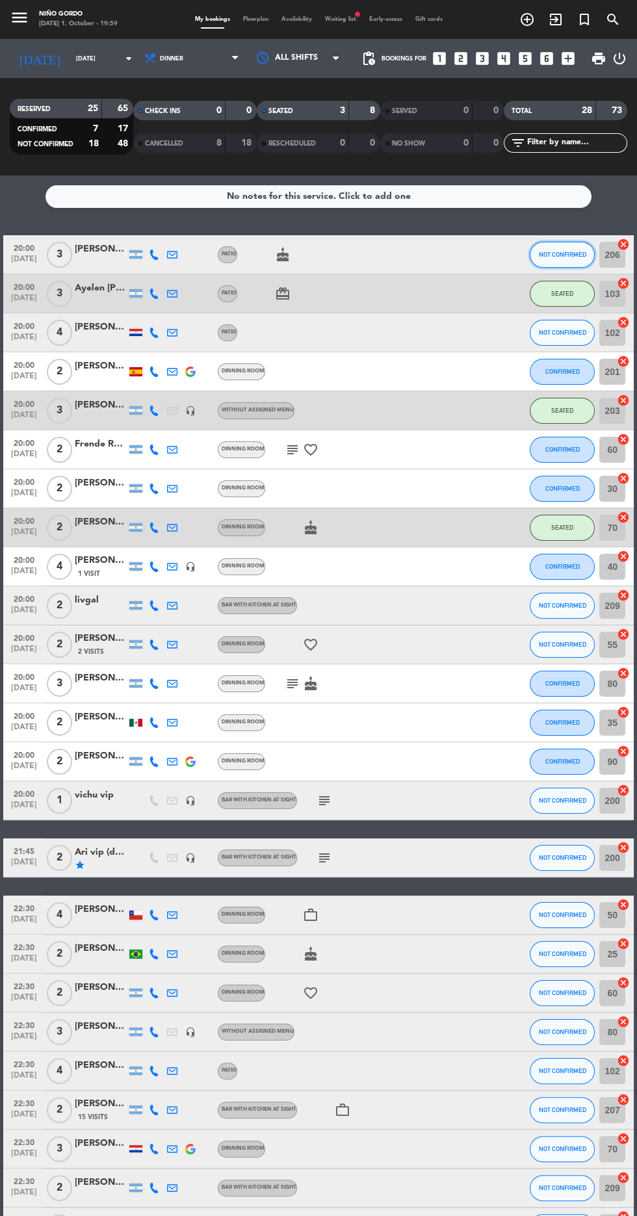
click at [557, 254] on span "NOT CONFIRMED" at bounding box center [562, 254] width 47 height 7
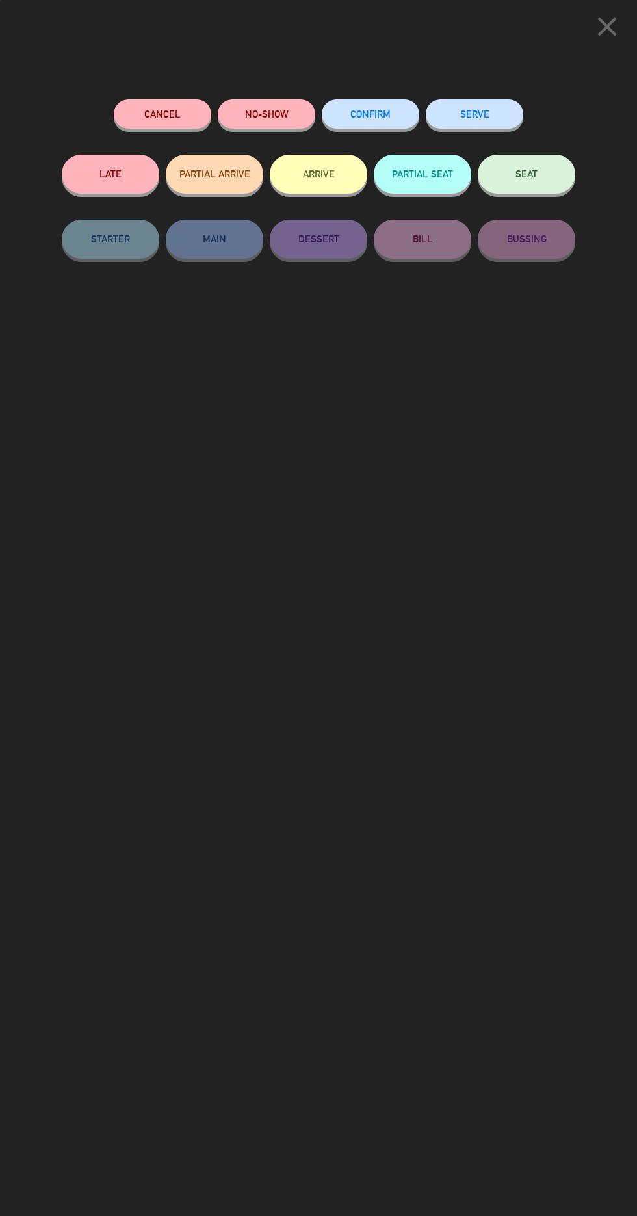
click at [543, 176] on button "SEAT" at bounding box center [526, 174] width 97 height 39
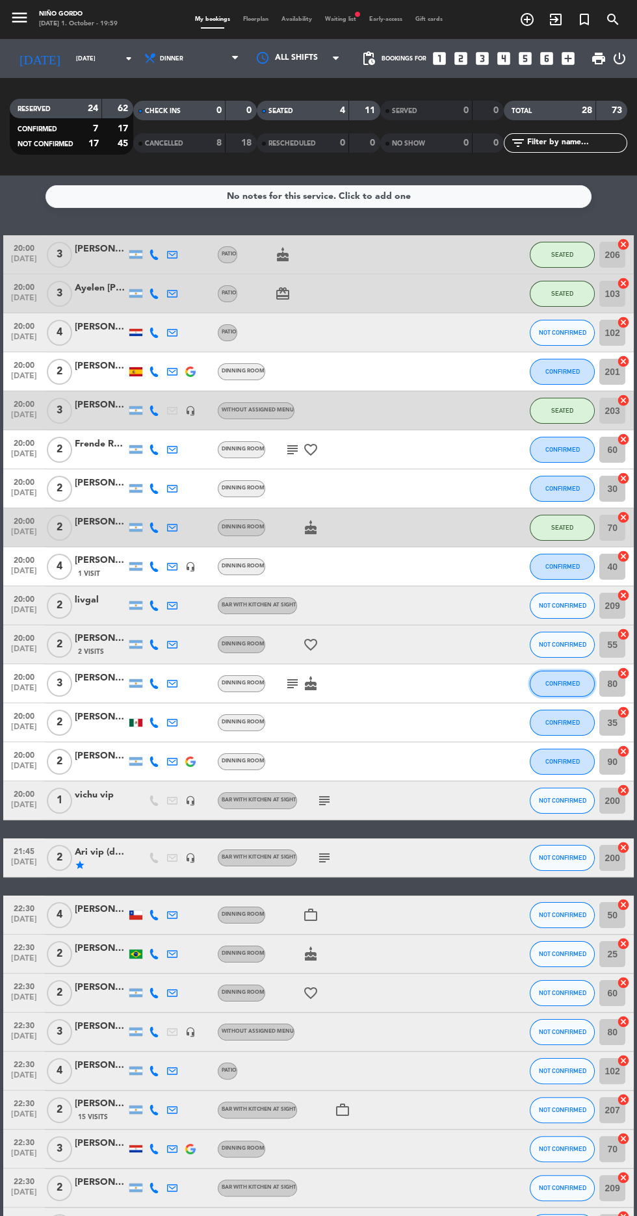
click at [563, 682] on span "CONFIRMED" at bounding box center [562, 683] width 34 height 7
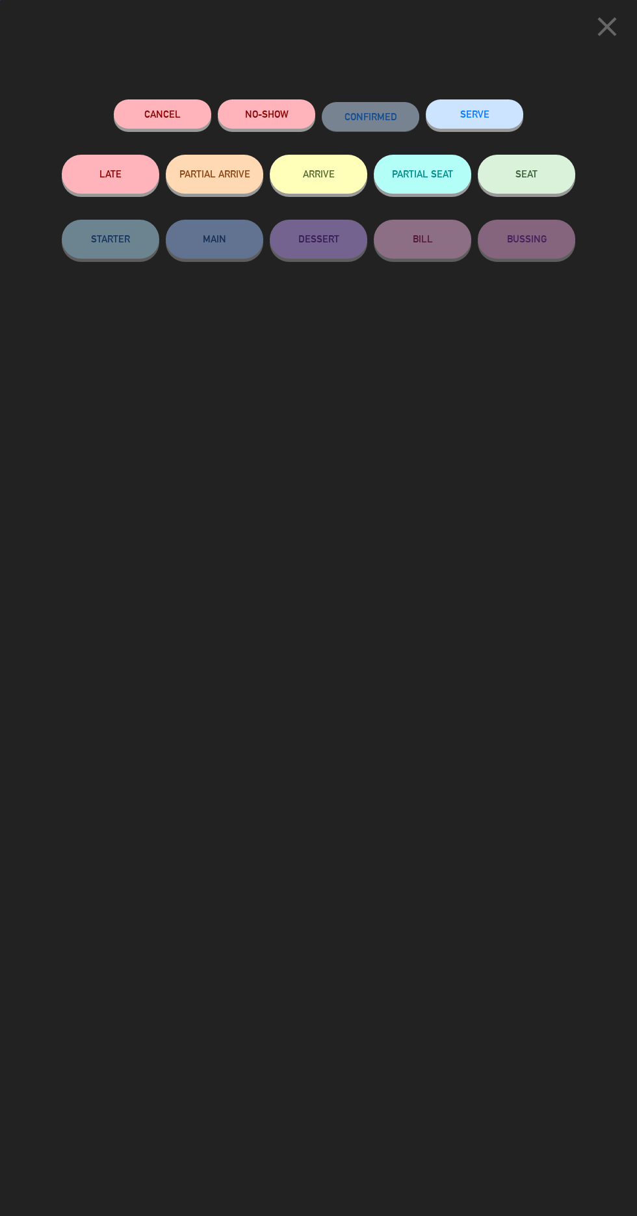
click at [541, 159] on button "SEAT" at bounding box center [526, 174] width 97 height 39
